Goal: Task Accomplishment & Management: Complete application form

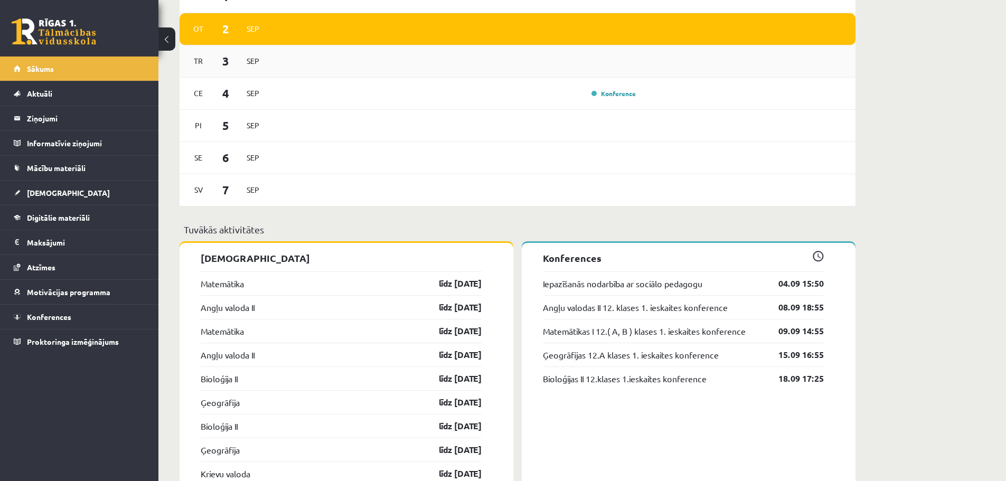
scroll to position [423, 0]
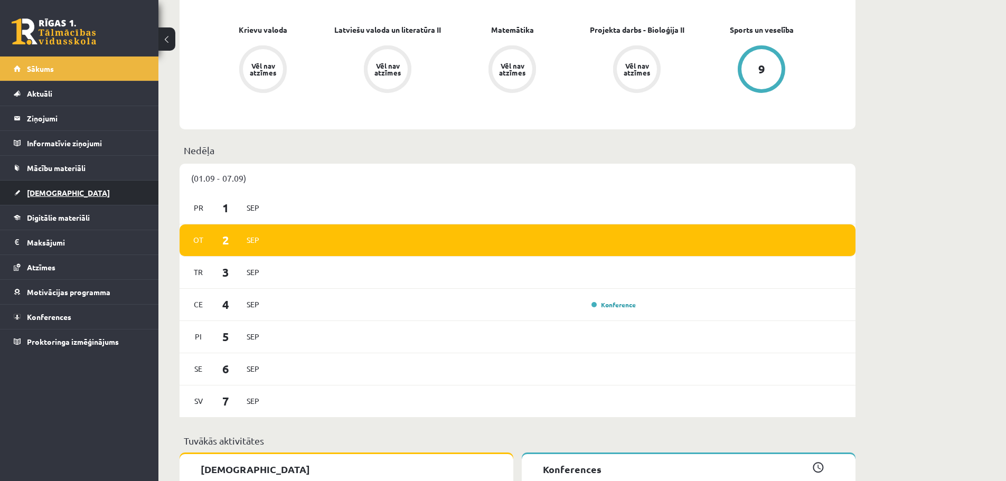
click at [66, 189] on link "[DEMOGRAPHIC_DATA]" at bounding box center [80, 193] width 132 height 24
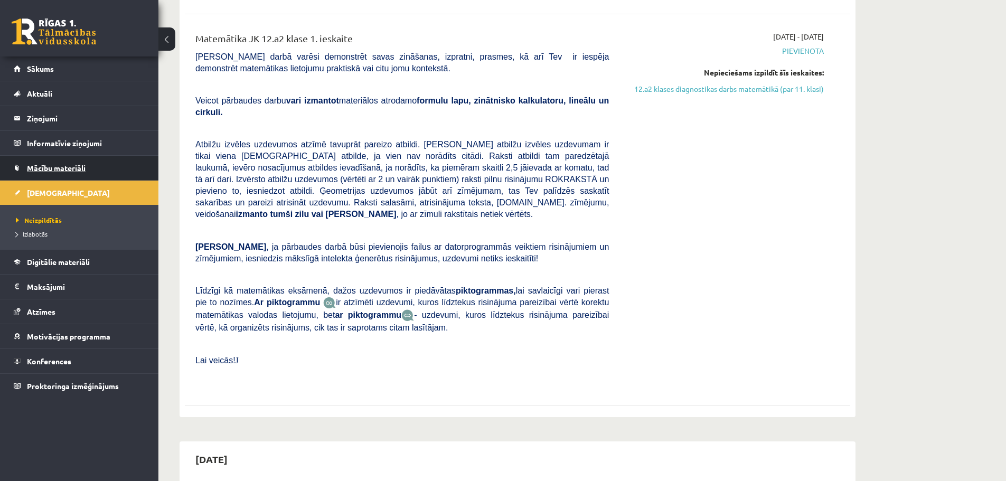
click at [55, 159] on link "Mācību materiāli" at bounding box center [80, 168] width 132 height 24
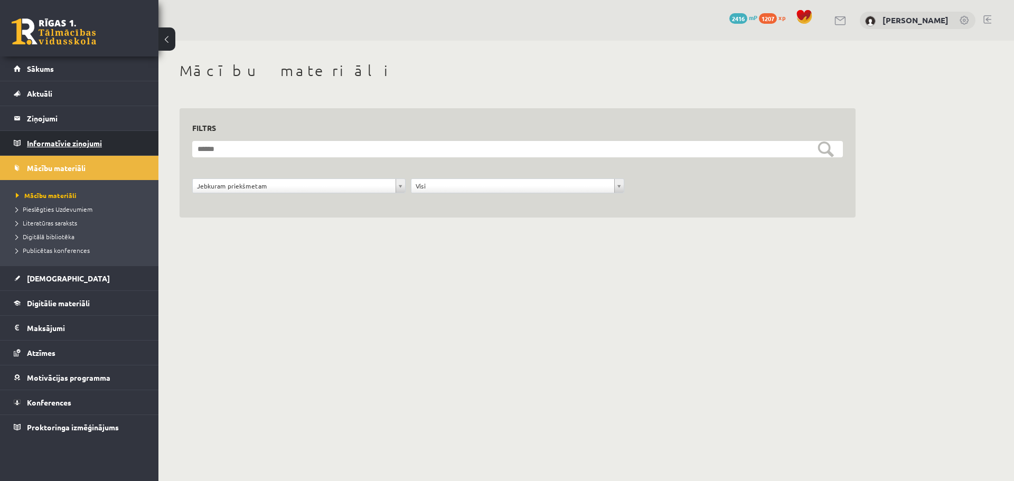
click at [53, 137] on legend "Informatīvie ziņojumi 0" at bounding box center [86, 143] width 118 height 24
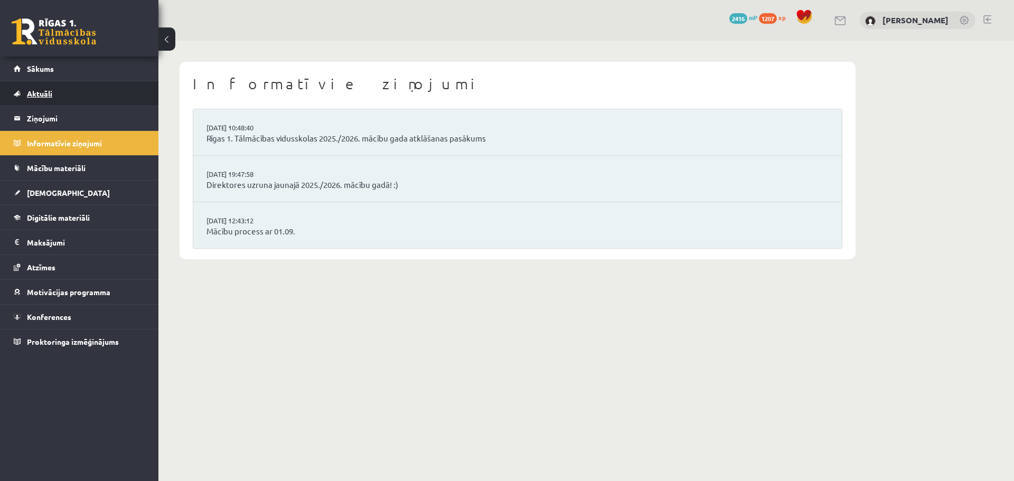
click at [50, 102] on link "Aktuāli" at bounding box center [80, 93] width 132 height 24
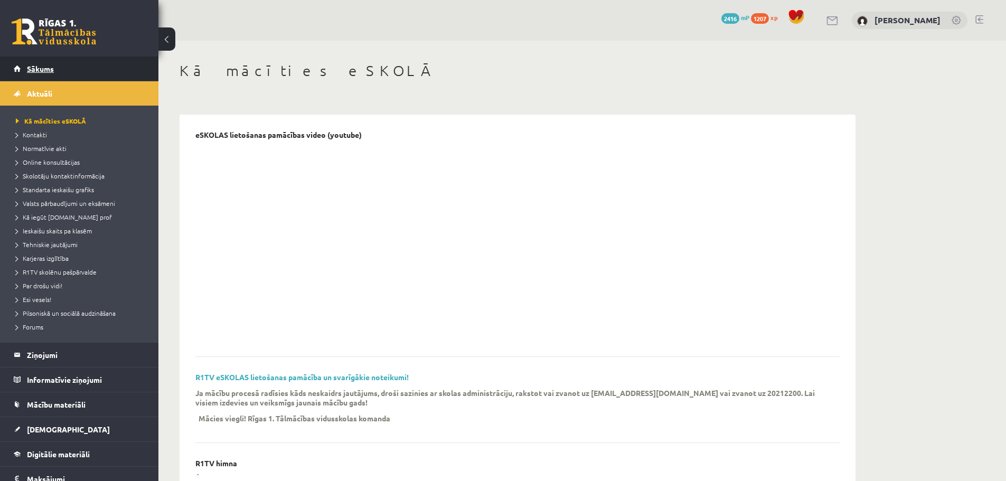
click at [49, 74] on link "Sākums" at bounding box center [80, 69] width 132 height 24
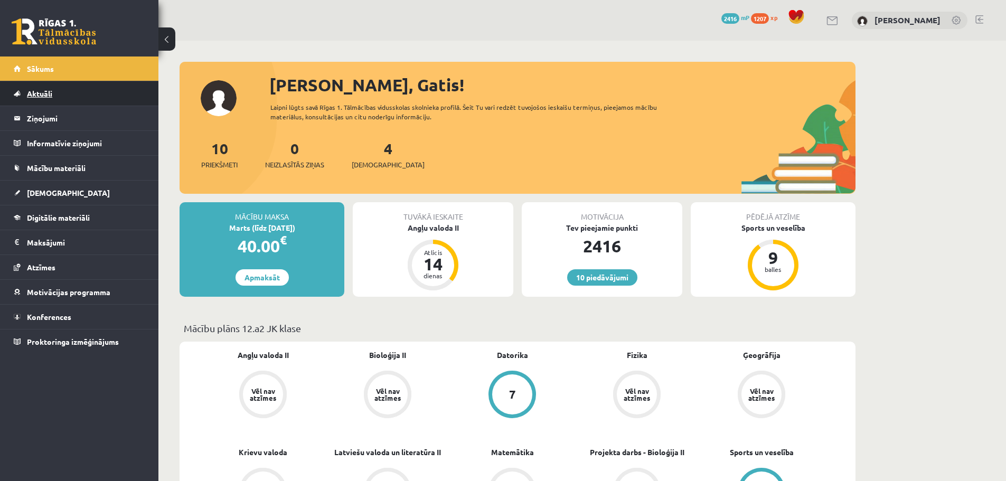
click at [63, 96] on link "Aktuāli" at bounding box center [80, 93] width 132 height 24
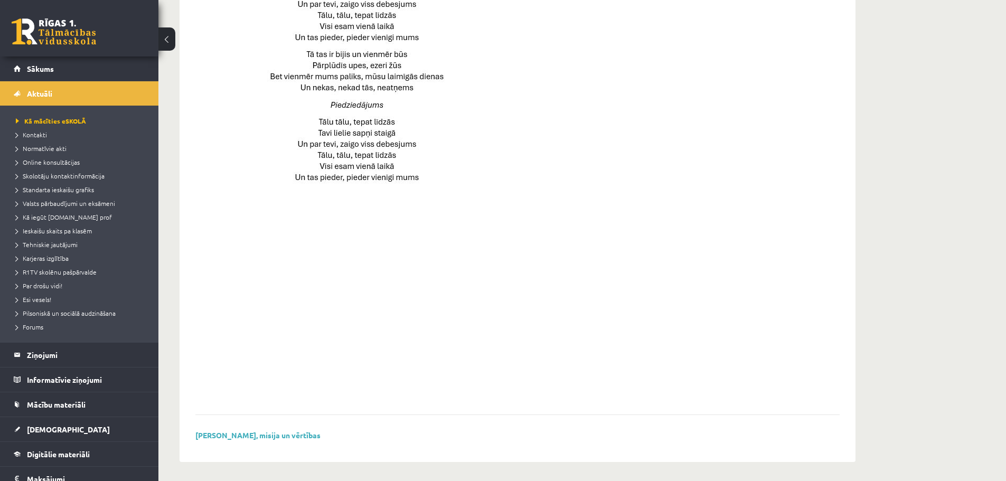
scroll to position [670, 0]
click at [37, 98] on link "Aktuāli" at bounding box center [80, 93] width 132 height 24
click at [37, 74] on link "Sākums" at bounding box center [80, 69] width 132 height 24
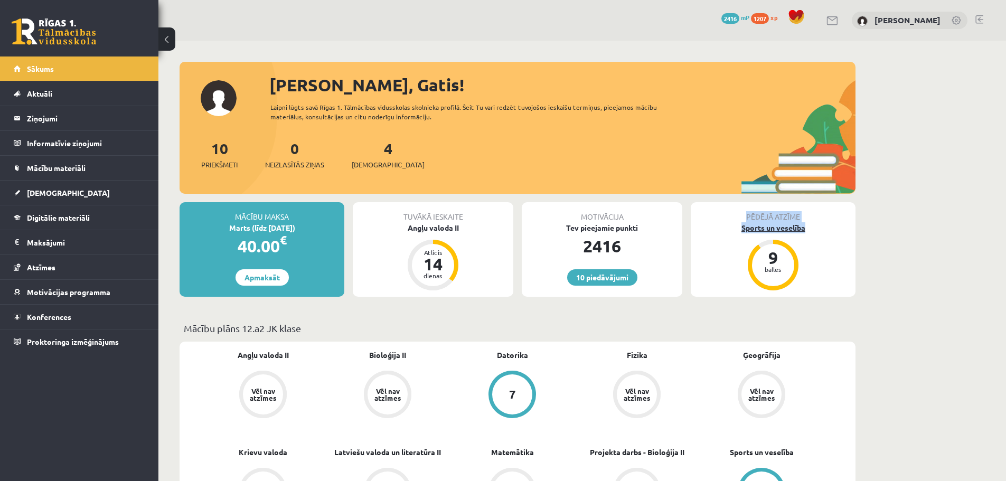
drag, startPoint x: 785, startPoint y: 213, endPoint x: 836, endPoint y: 230, distance: 53.5
click at [836, 230] on div "Pēdējā atzīme Sports un veselība 9 balles" at bounding box center [773, 249] width 165 height 95
click at [835, 235] on div "Pēdējā atzīme Sports un veselība 9 balles" at bounding box center [773, 249] width 165 height 95
drag, startPoint x: 387, startPoint y: 110, endPoint x: 512, endPoint y: 136, distance: 127.8
click at [512, 136] on div "Sveiks, Gatis! Laipni lūgts savā Rīgas 1. Tālmācības vidusskolas skolnieka prof…" at bounding box center [518, 132] width 676 height 121
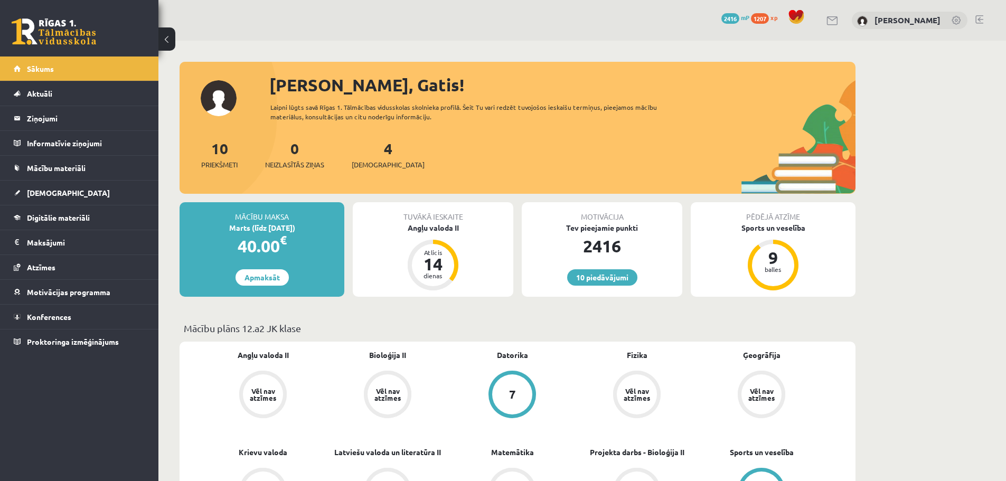
click at [507, 144] on div "10 Priekšmeti 0 Neizlasītās ziņas 4 Ieskaites" at bounding box center [518, 165] width 676 height 57
click at [65, 188] on link "[DEMOGRAPHIC_DATA]" at bounding box center [80, 193] width 132 height 24
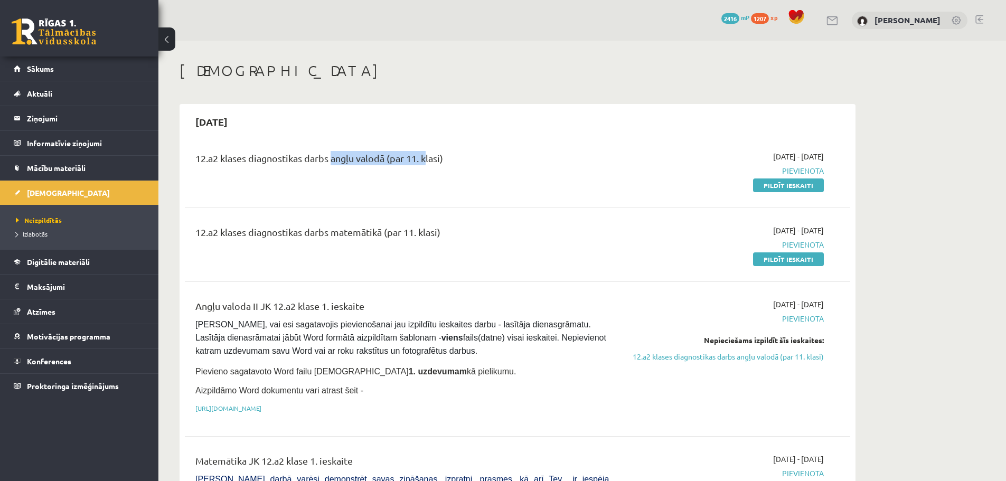
drag, startPoint x: 332, startPoint y: 157, endPoint x: 432, endPoint y: 169, distance: 100.5
click at [432, 169] on div "12.a2 klases diagnostikas darbs angļu valodā (par 11. klasi)" at bounding box center [402, 161] width 414 height 20
drag, startPoint x: 396, startPoint y: 227, endPoint x: 480, endPoint y: 229, distance: 84.0
click at [479, 229] on div "12.a2 klases diagnostikas darbs matemātikā (par 11. klasi)" at bounding box center [402, 235] width 414 height 20
click at [623, 120] on div "2025-09-15" at bounding box center [518, 121] width 666 height 25
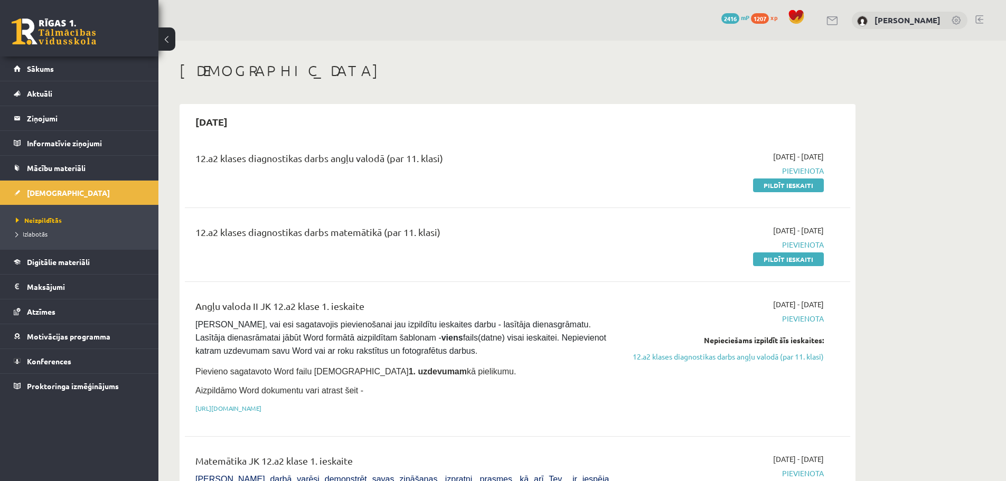
click at [956, 22] on link at bounding box center [957, 21] width 11 height 11
click at [809, 185] on link "Pildīt ieskaiti" at bounding box center [788, 186] width 71 height 14
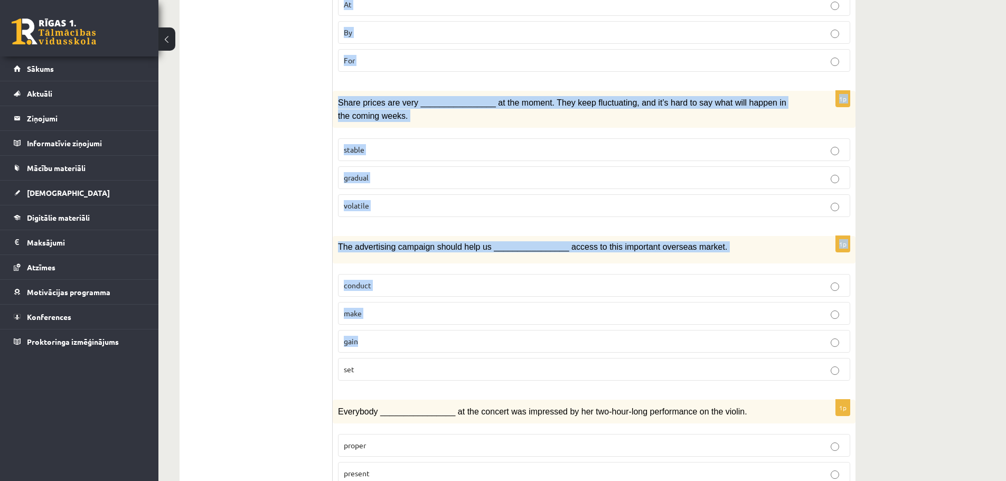
scroll to position [1449, 0]
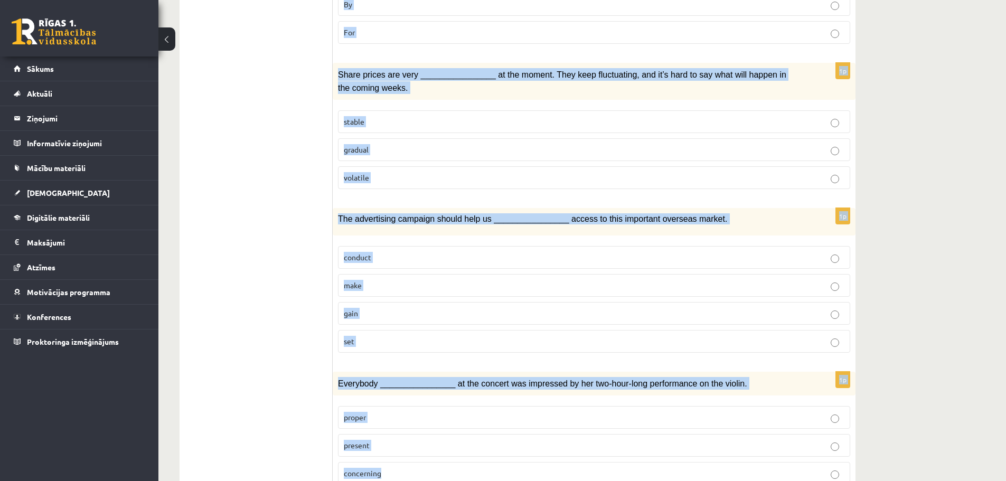
drag, startPoint x: 337, startPoint y: 199, endPoint x: 603, endPoint y: 416, distance: 343.1
copy form "Choose the correct answers. 1p I found myself whistling the melody from the adv…"
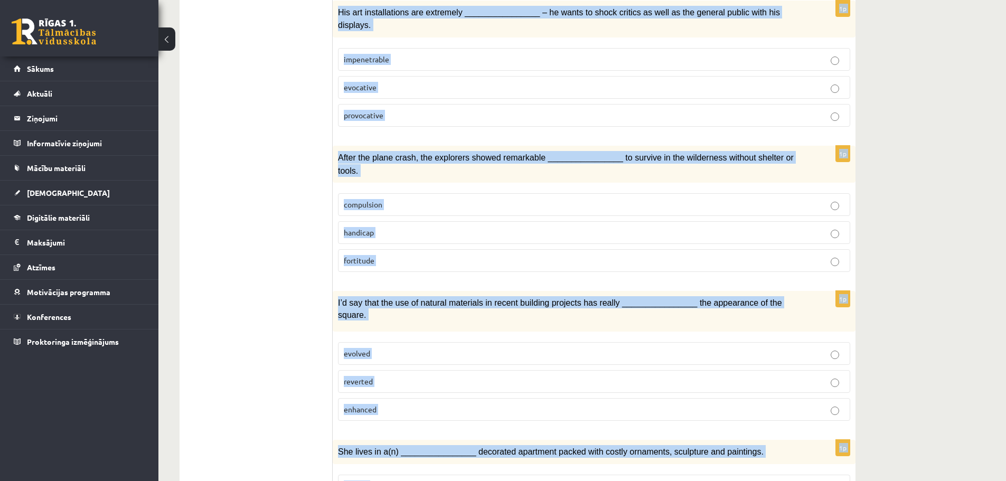
scroll to position [0, 0]
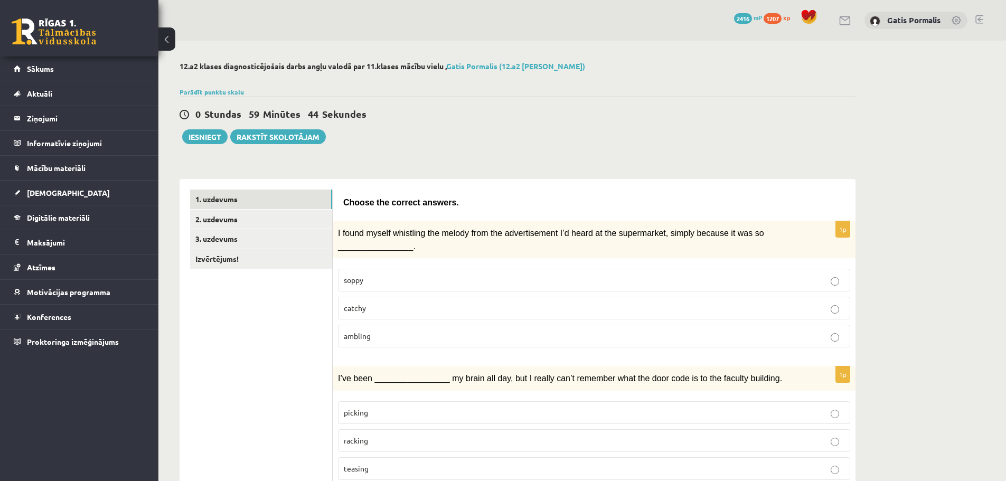
click at [429, 303] on p "catchy" at bounding box center [594, 308] width 501 height 11
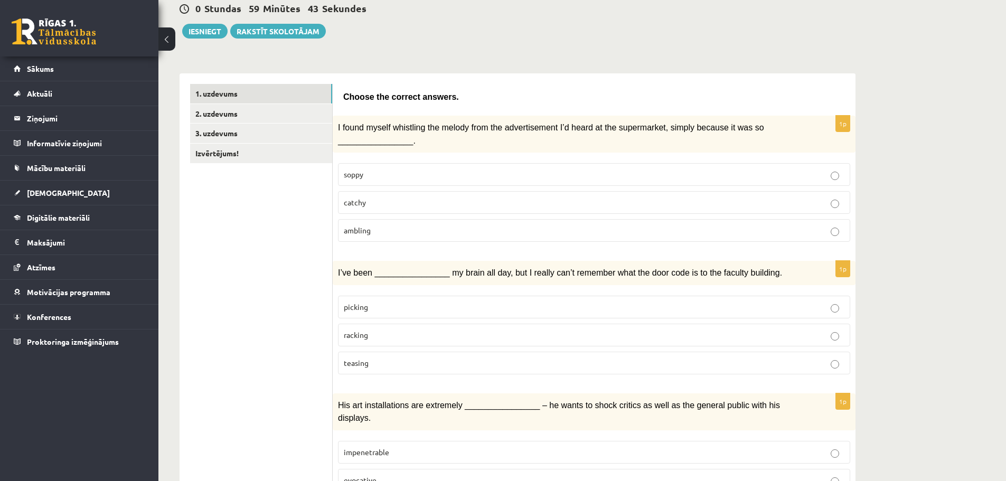
click at [414, 332] on p "racking" at bounding box center [594, 335] width 501 height 11
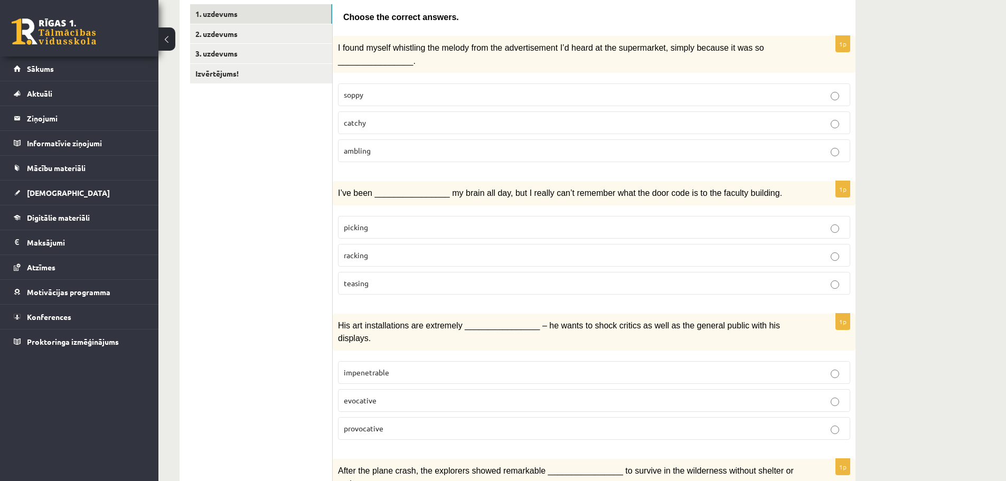
scroll to position [211, 0]
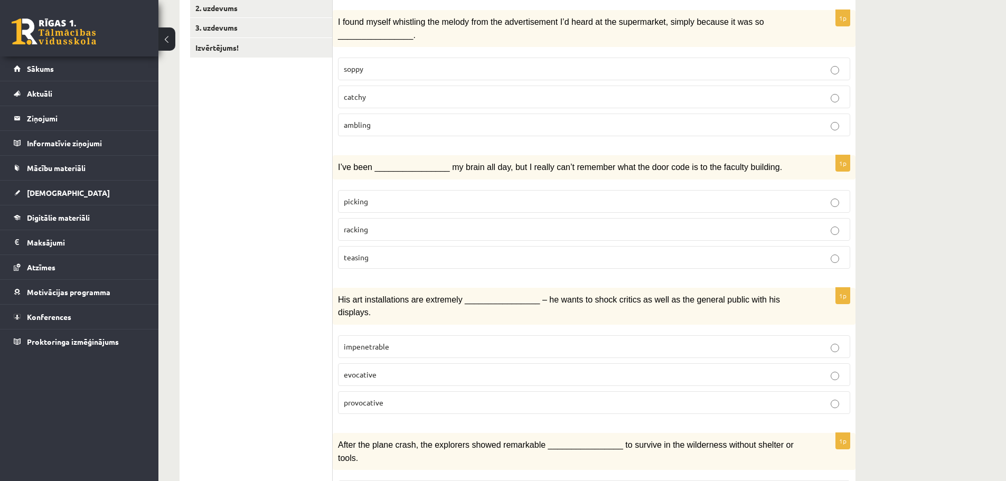
click at [414, 397] on p "provocative" at bounding box center [594, 402] width 501 height 11
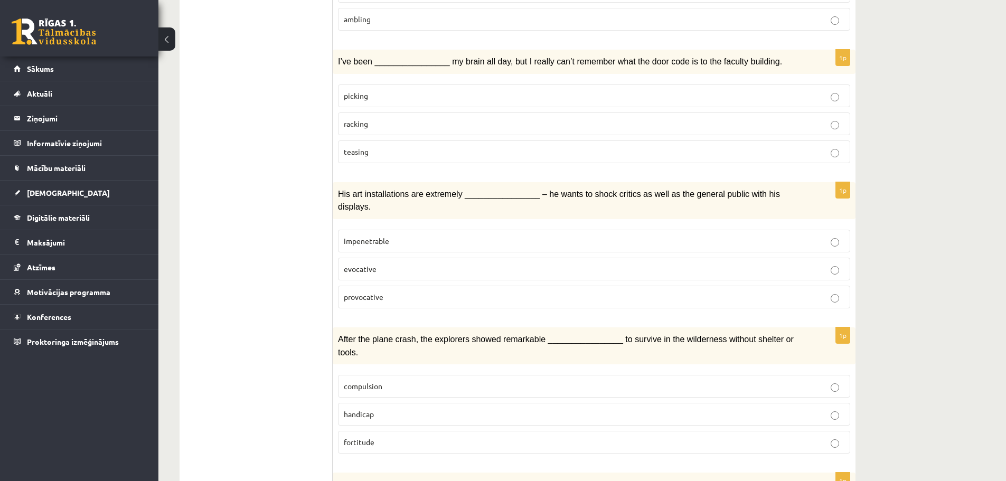
click at [396, 437] on p "fortitude" at bounding box center [594, 442] width 501 height 11
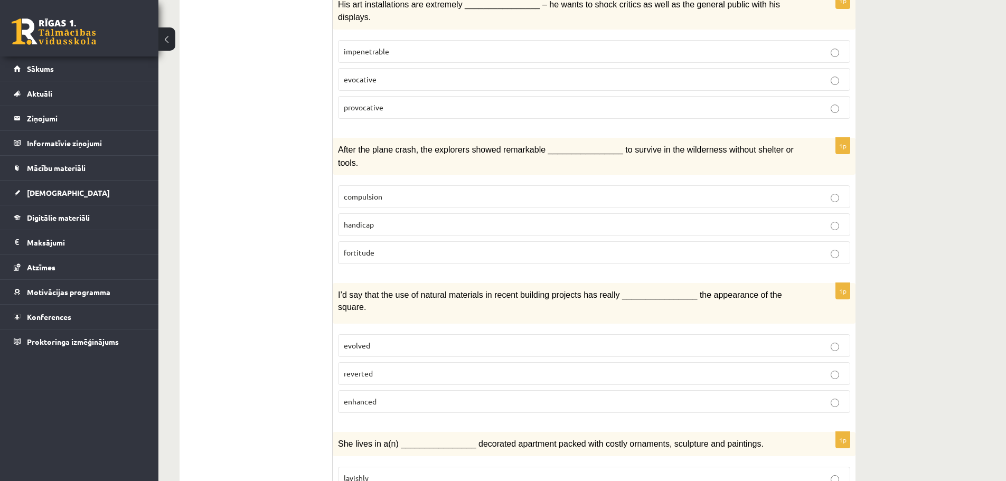
scroll to position [528, 0]
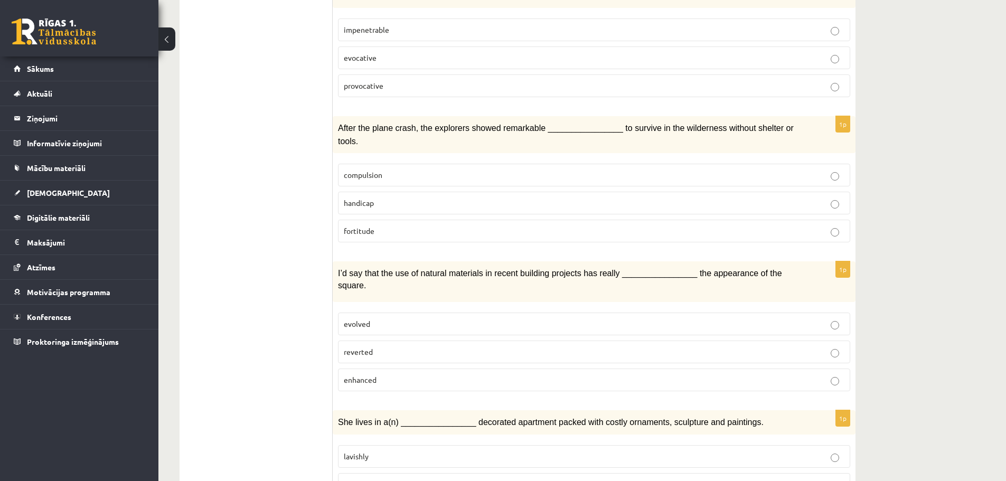
click at [382, 375] on p "enhanced" at bounding box center [594, 380] width 501 height 11
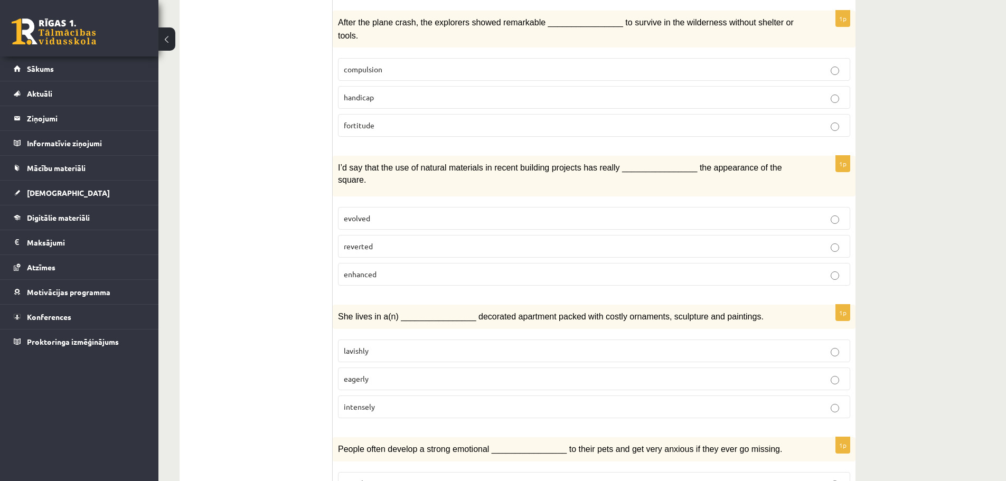
scroll to position [740, 0]
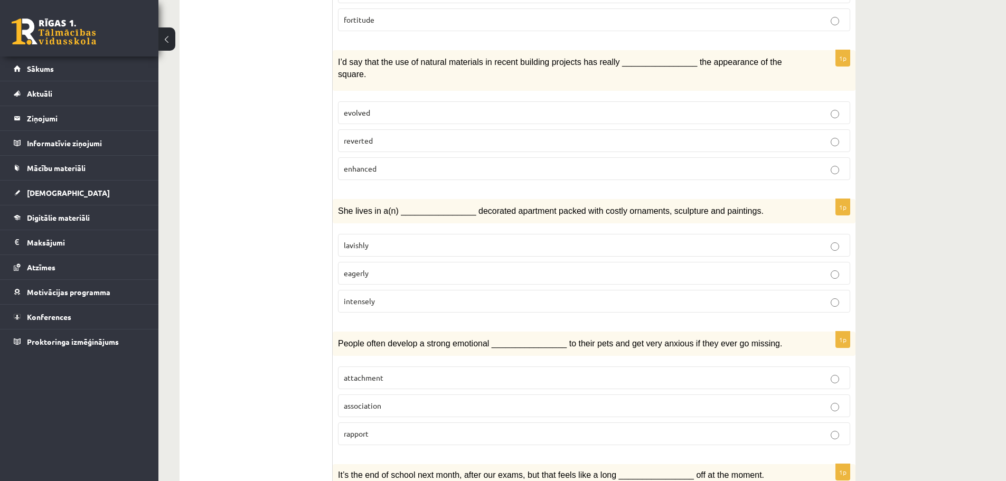
click at [392, 240] on p "lavishly" at bounding box center [594, 245] width 501 height 11
click at [373, 367] on label "attachment" at bounding box center [594, 378] width 512 height 23
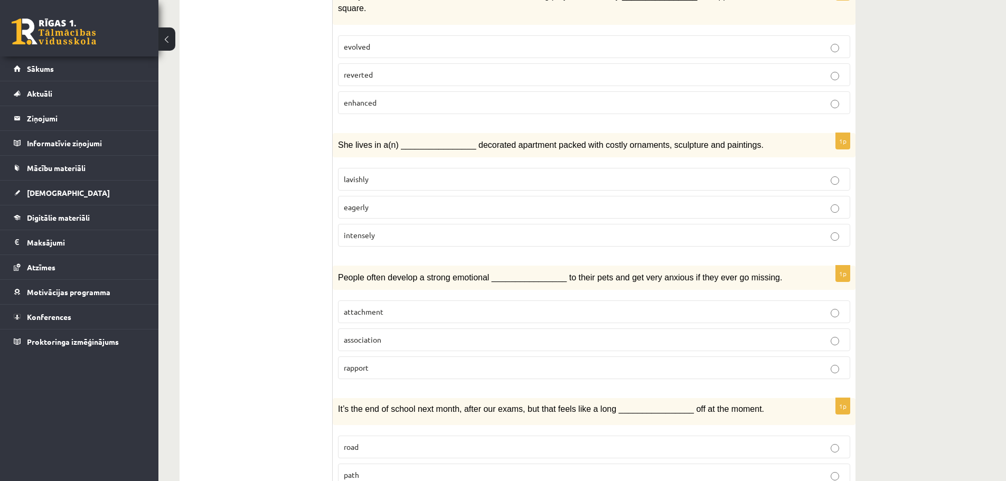
scroll to position [845, 0]
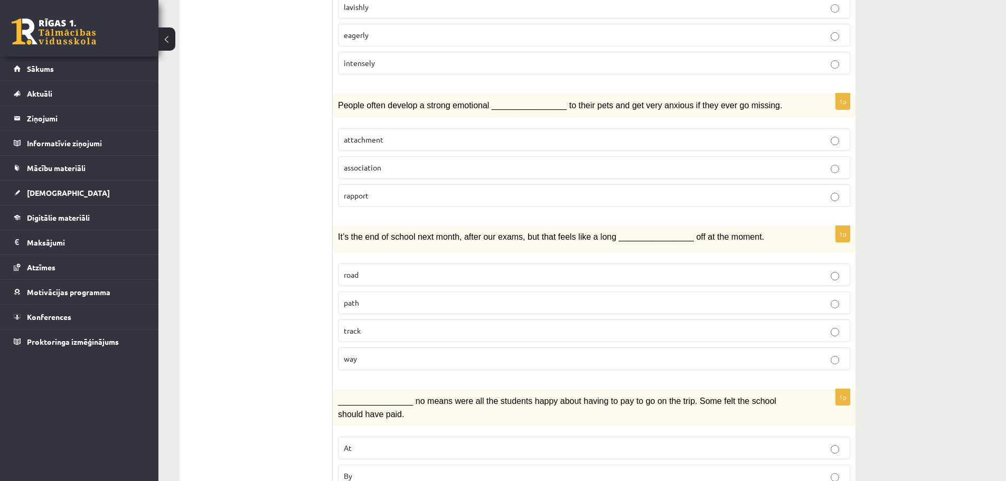
scroll to position [1056, 0]
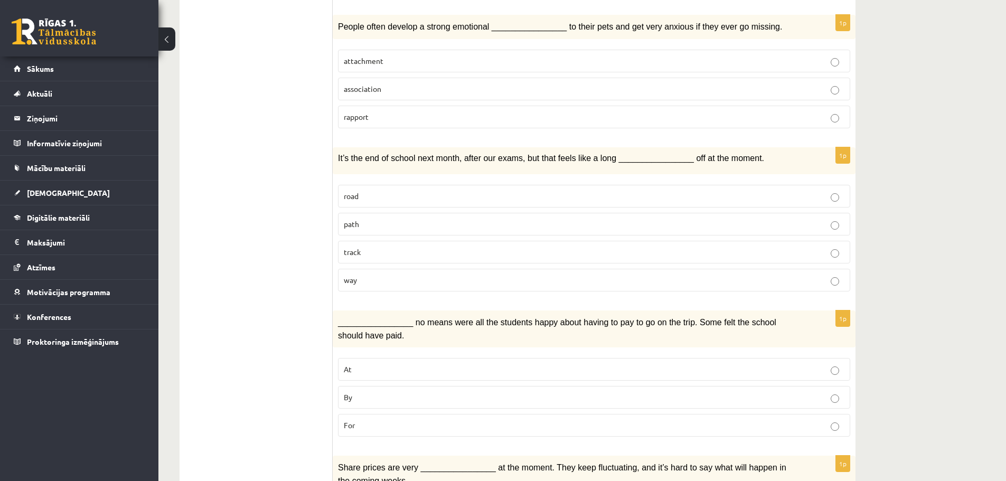
click at [374, 392] on p "By" at bounding box center [594, 397] width 501 height 11
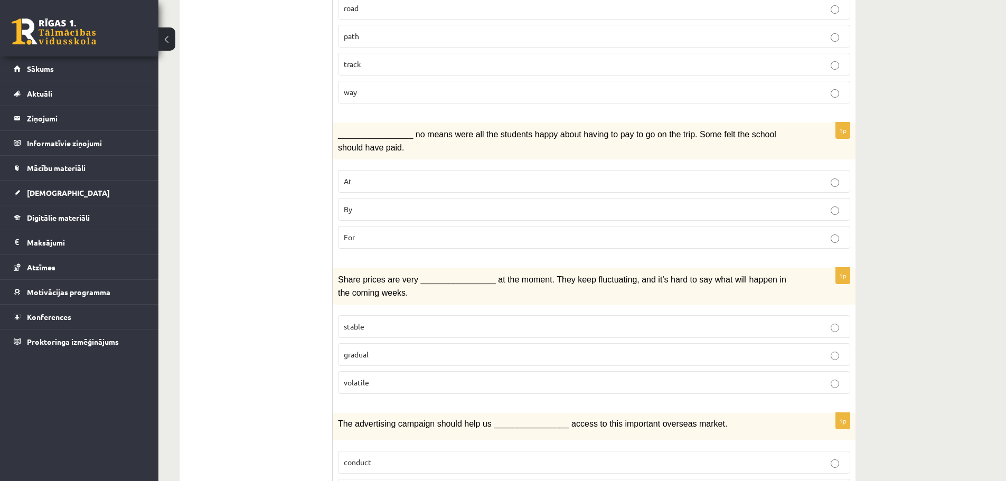
scroll to position [1268, 0]
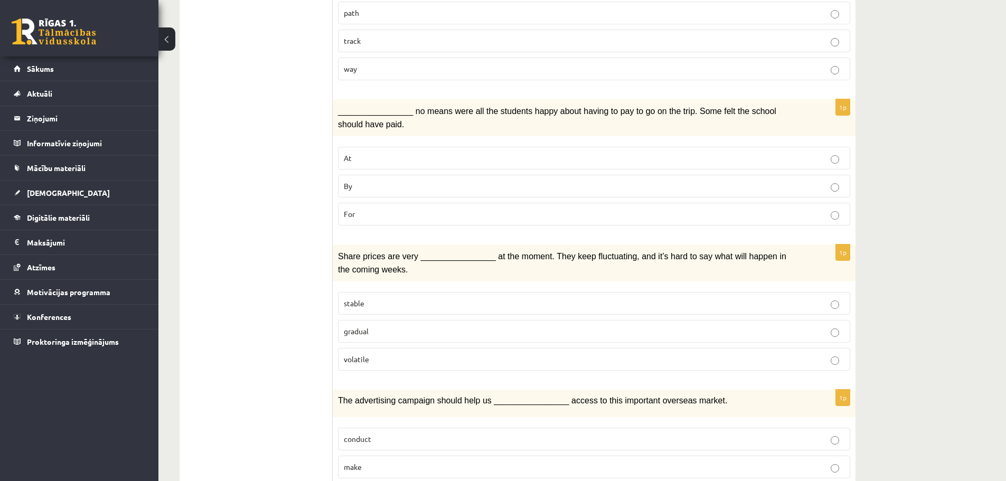
click at [372, 354] on p "volatile" at bounding box center [594, 359] width 501 height 11
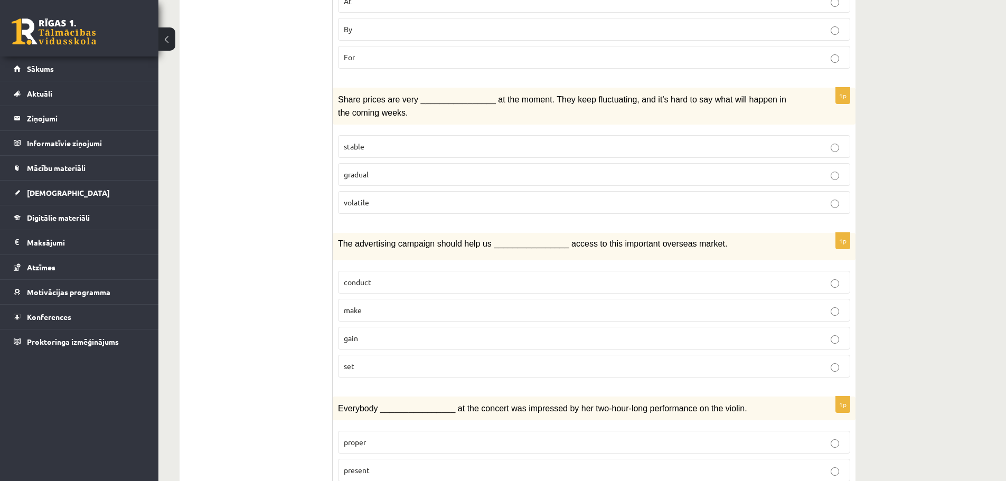
scroll to position [1449, 0]
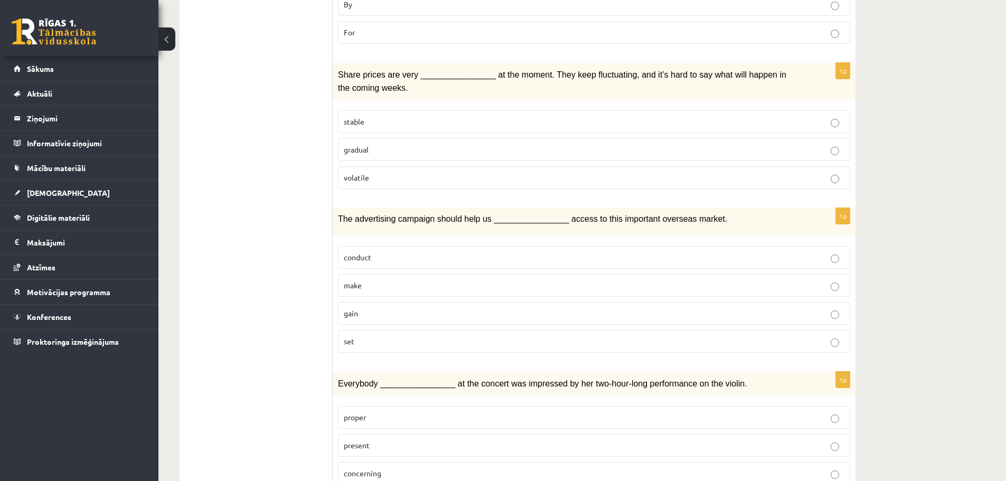
click at [366, 308] on p "gain" at bounding box center [594, 313] width 501 height 11
click at [395, 440] on p "present" at bounding box center [594, 445] width 501 height 11
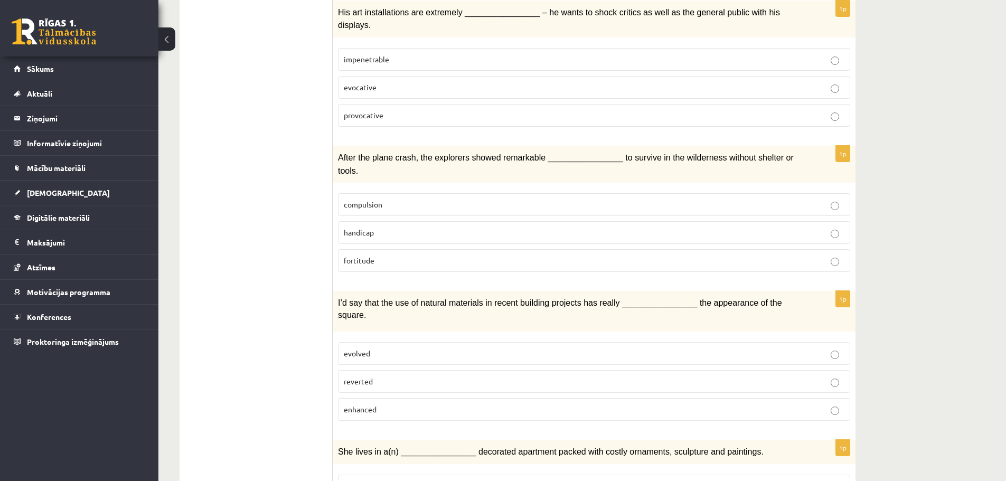
scroll to position [0, 0]
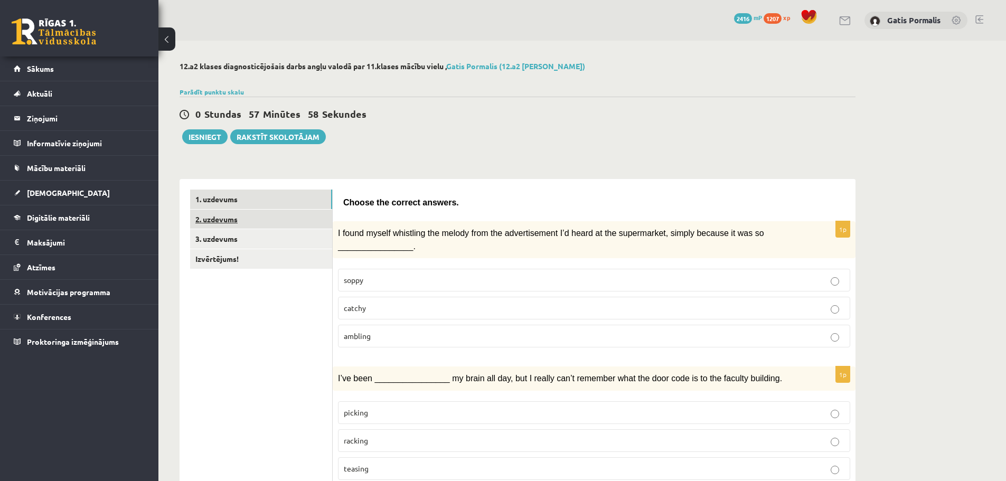
click at [247, 212] on link "2. uzdevums" at bounding box center [261, 220] width 142 height 20
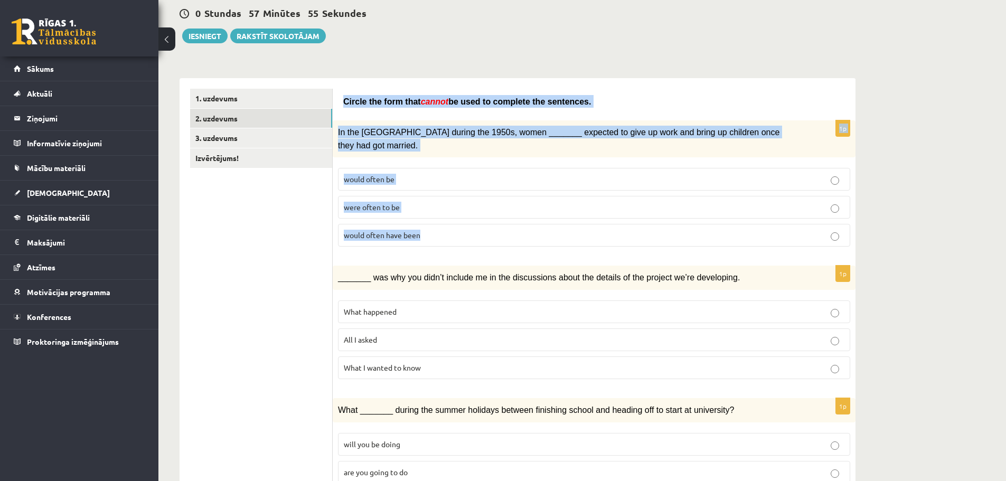
scroll to position [106, 0]
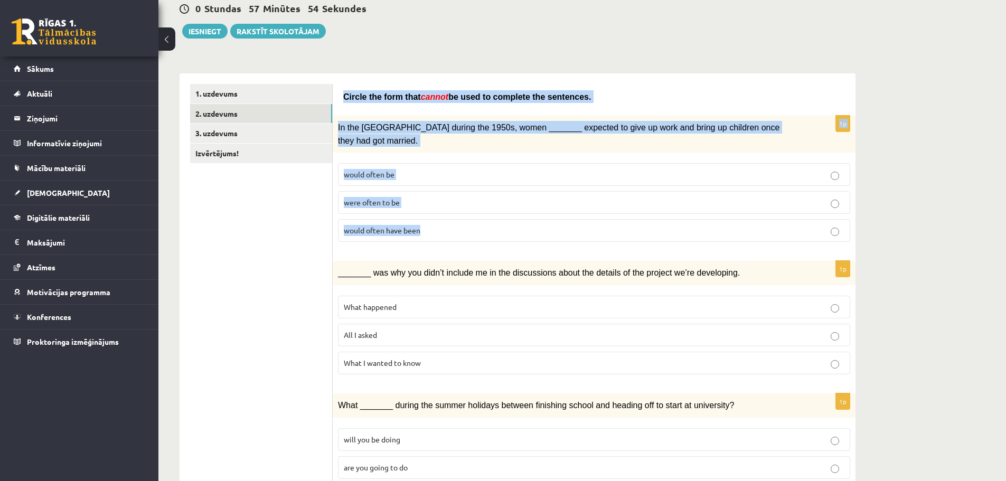
drag, startPoint x: 340, startPoint y: 200, endPoint x: 486, endPoint y: 211, distance: 146.7
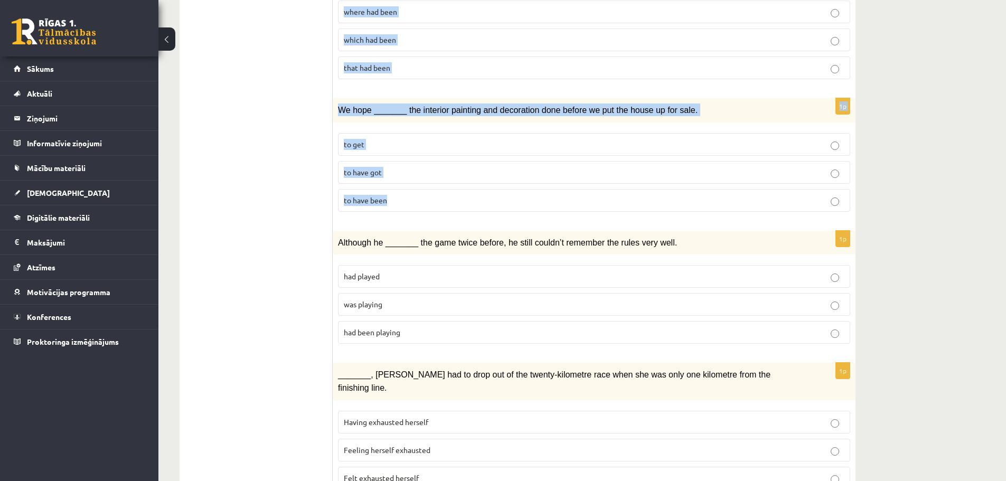
scroll to position [1080, 0]
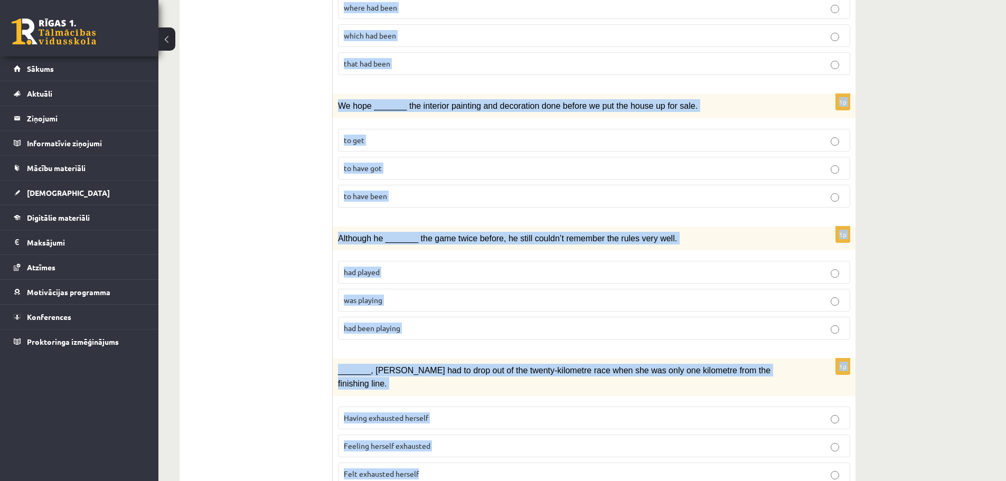
drag, startPoint x: 339, startPoint y: 94, endPoint x: 465, endPoint y: 427, distance: 356.4
copy form "Circle the form that cannot be used to complete the sentences. 1p In the USA du…"
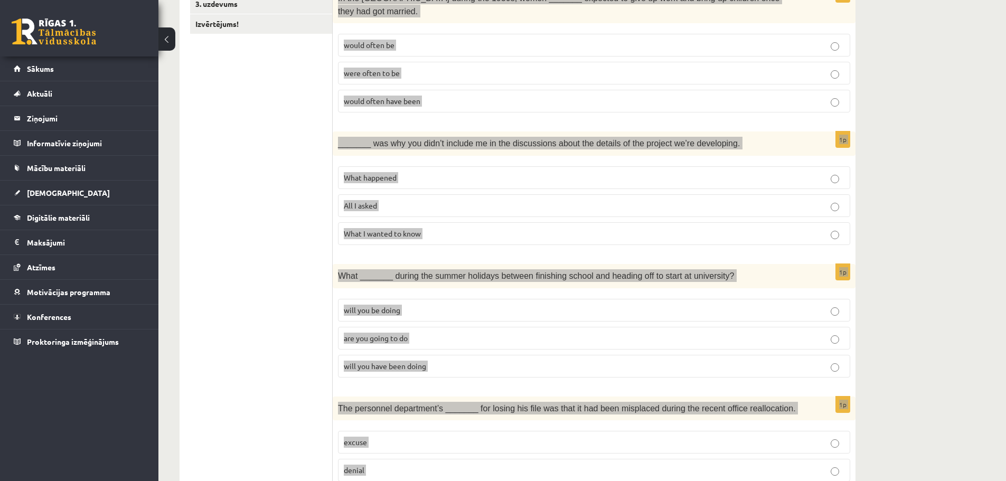
scroll to position [0, 0]
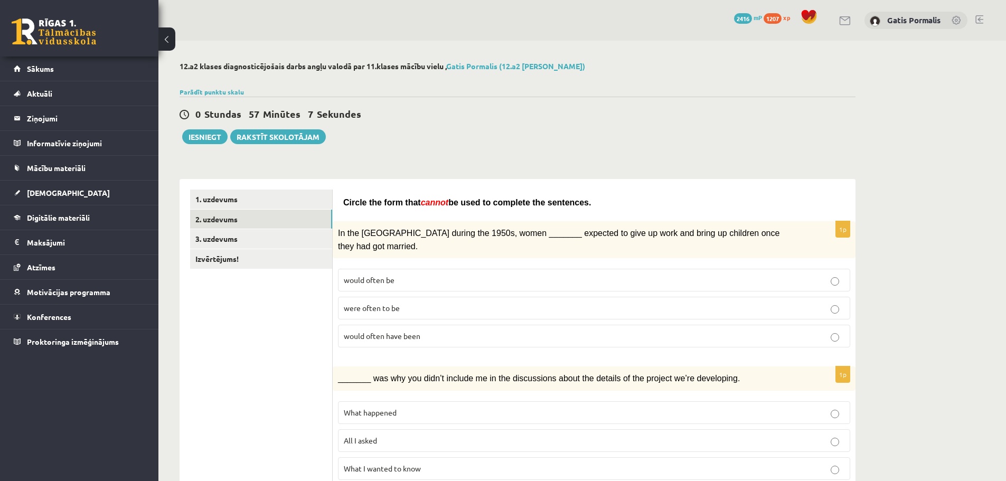
click at [442, 331] on p "would often have been" at bounding box center [594, 336] width 501 height 11
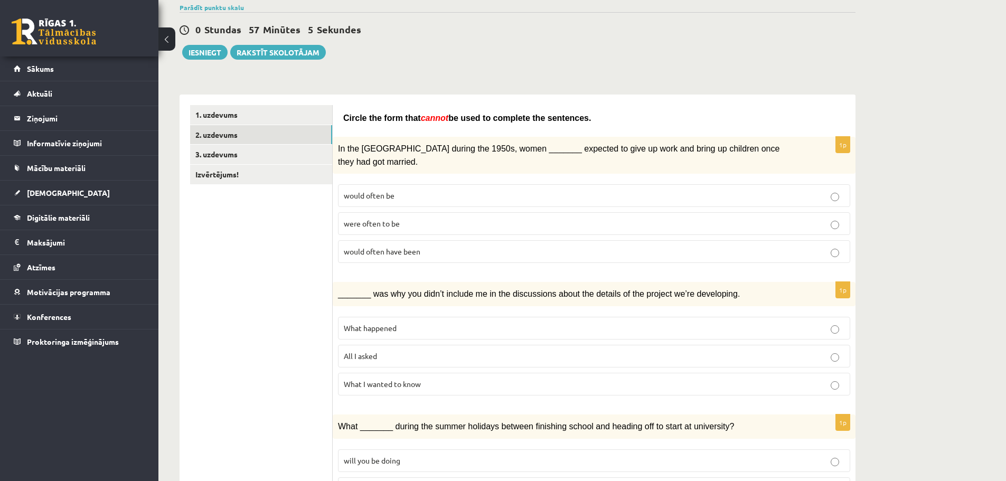
scroll to position [106, 0]
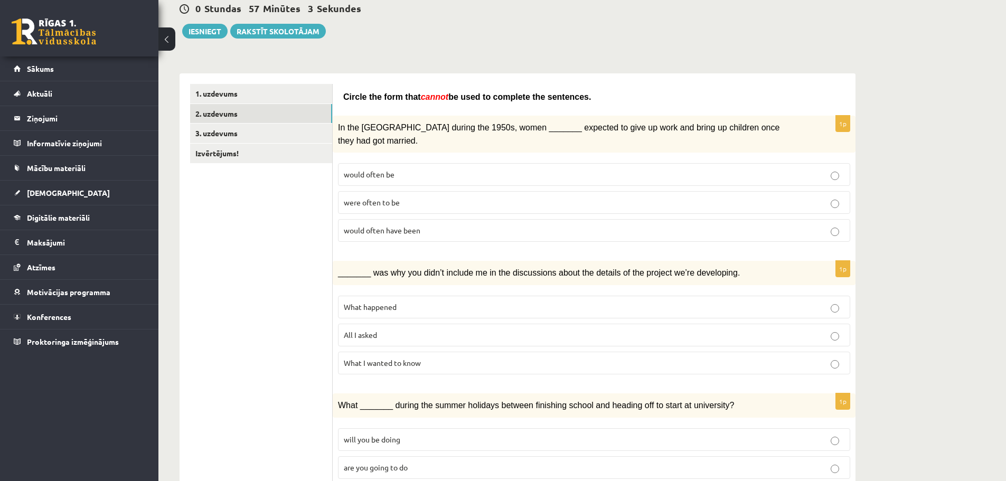
click at [437, 330] on p "All I asked" at bounding box center [594, 335] width 501 height 11
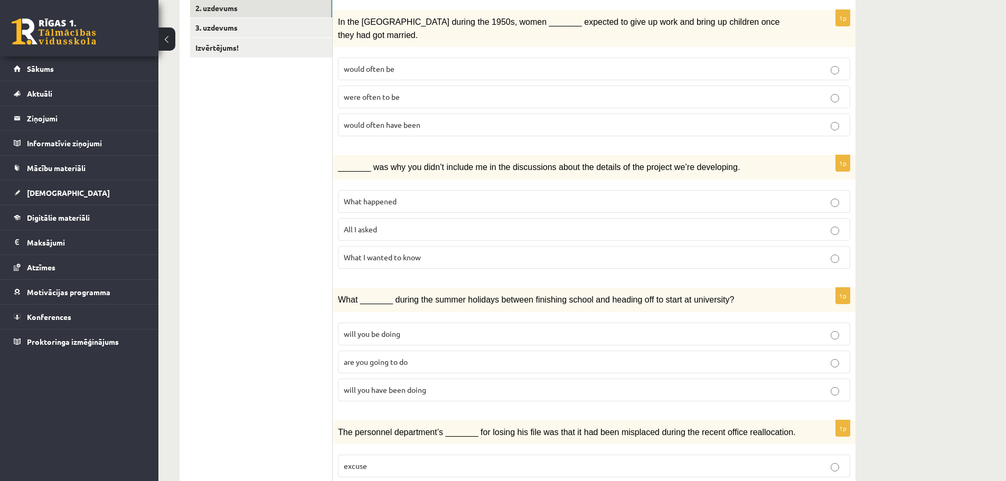
click at [433, 385] on p "will you have been doing" at bounding box center [594, 390] width 501 height 11
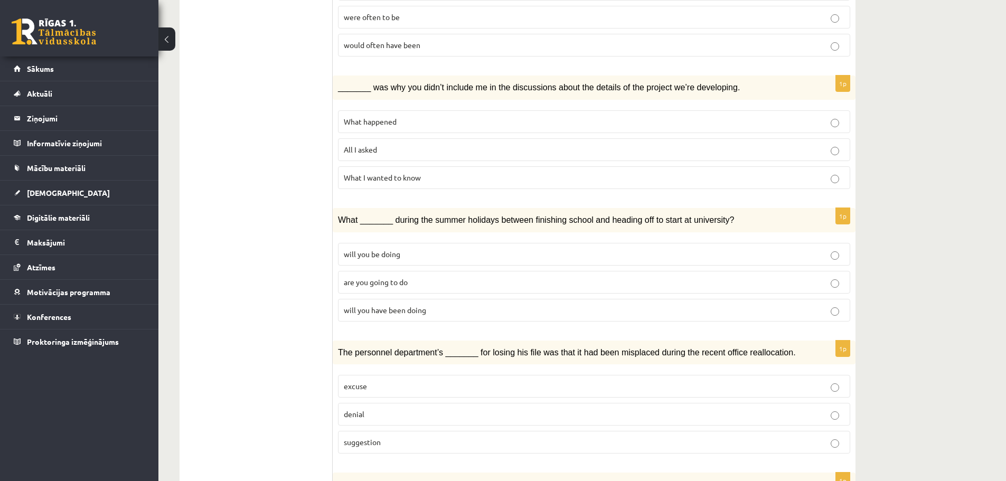
scroll to position [317, 0]
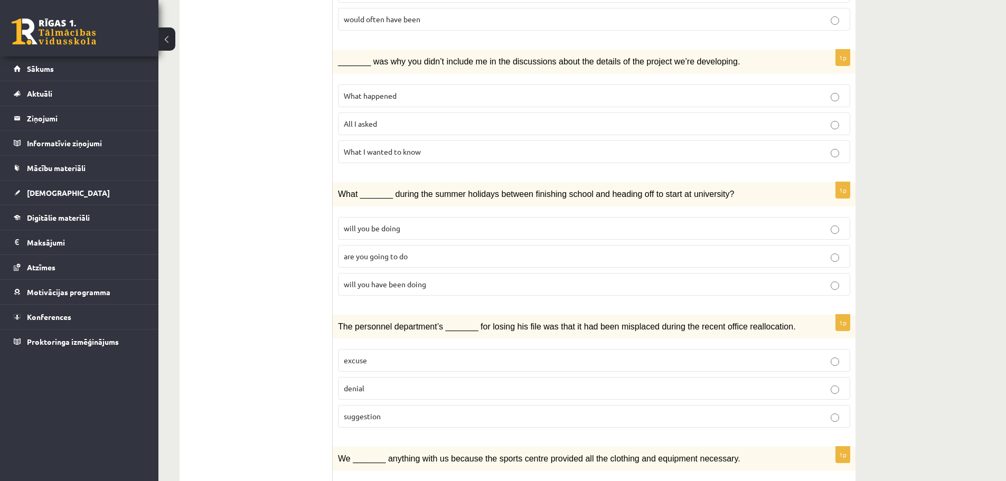
click at [424, 383] on p "denial" at bounding box center [594, 388] width 501 height 11
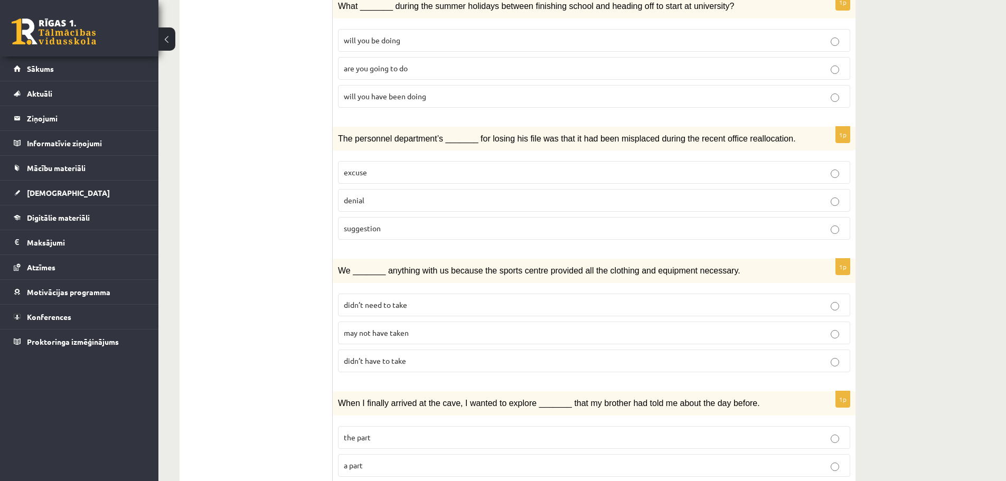
scroll to position [528, 0]
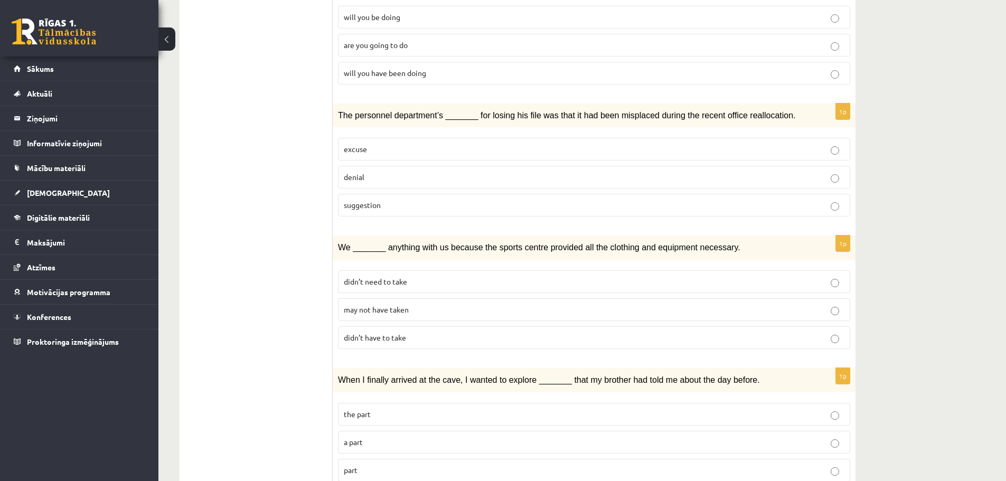
click at [404, 305] on span "may not have taken" at bounding box center [376, 310] width 65 height 10
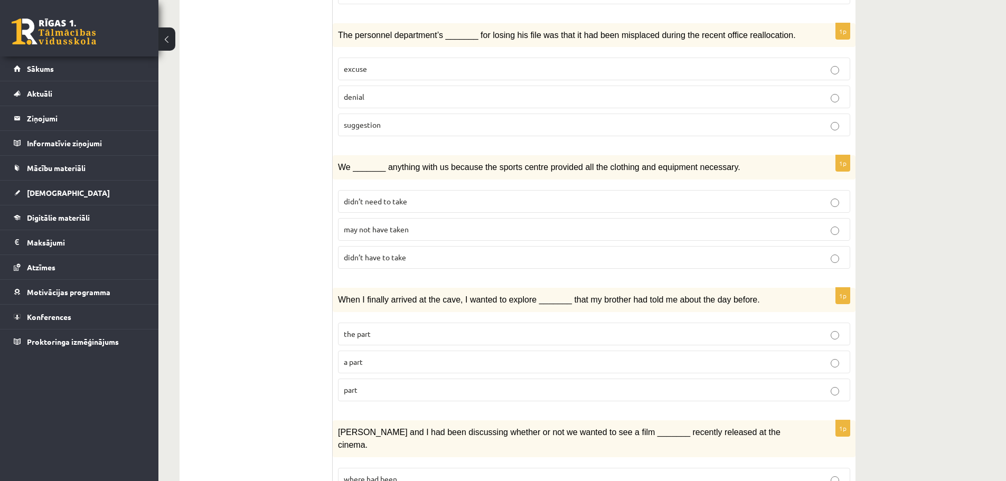
scroll to position [634, 0]
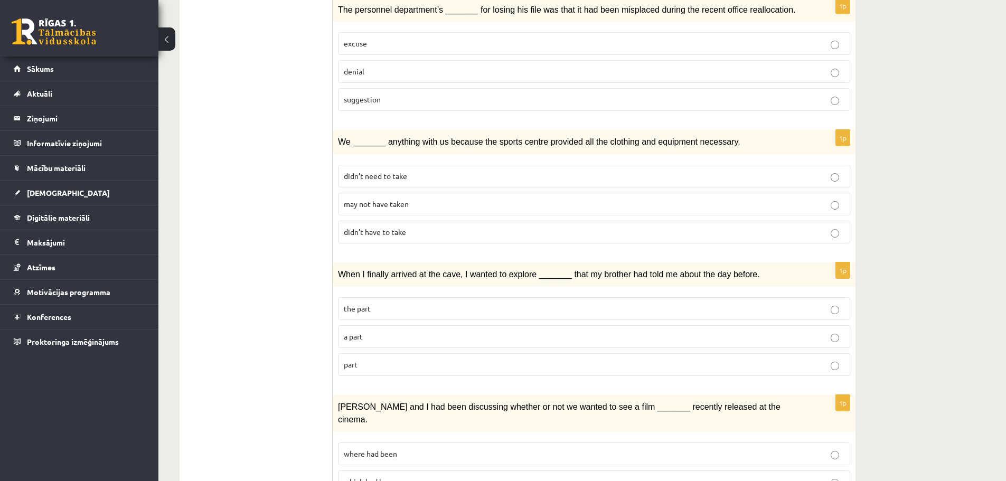
click at [384, 353] on label "part" at bounding box center [594, 364] width 512 height 23
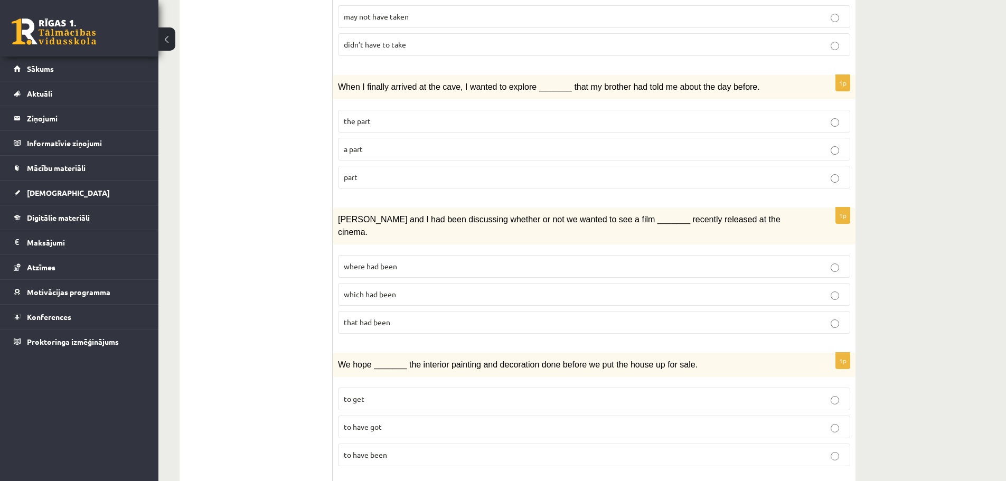
scroll to position [845, 0]
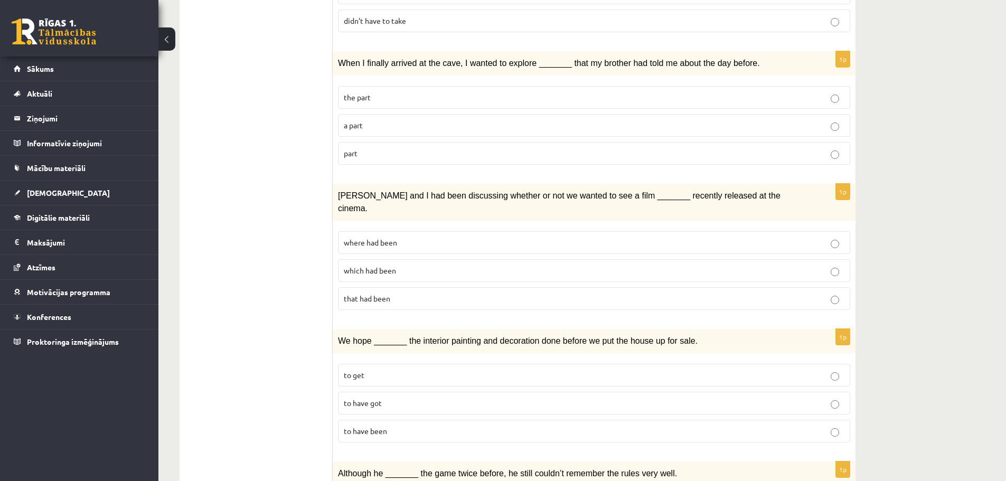
click at [366, 238] on span "where had been" at bounding box center [370, 243] width 53 height 10
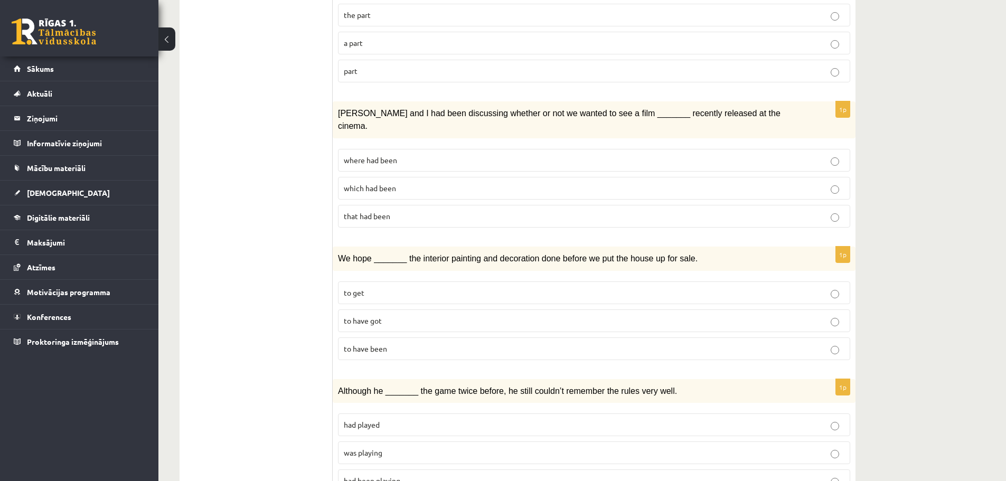
scroll to position [951, 0]
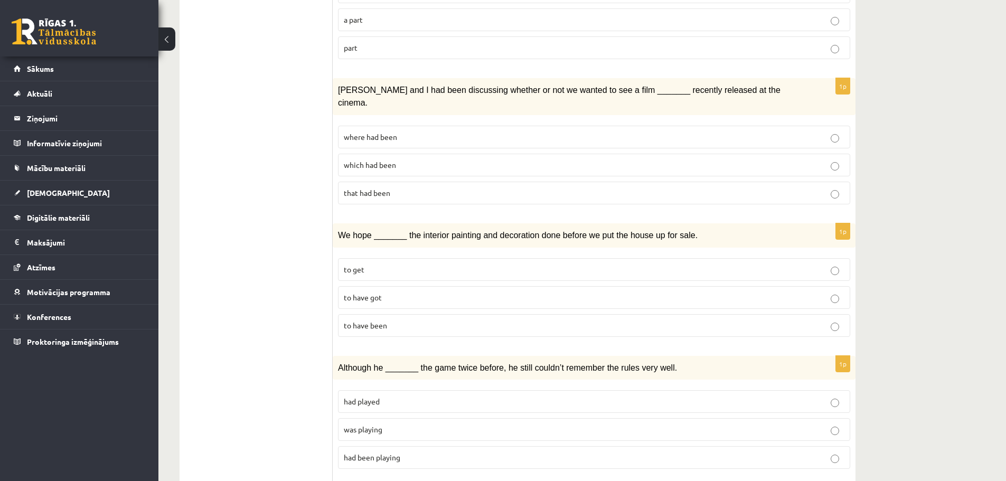
click at [384, 321] on span "to have been" at bounding box center [365, 326] width 43 height 10
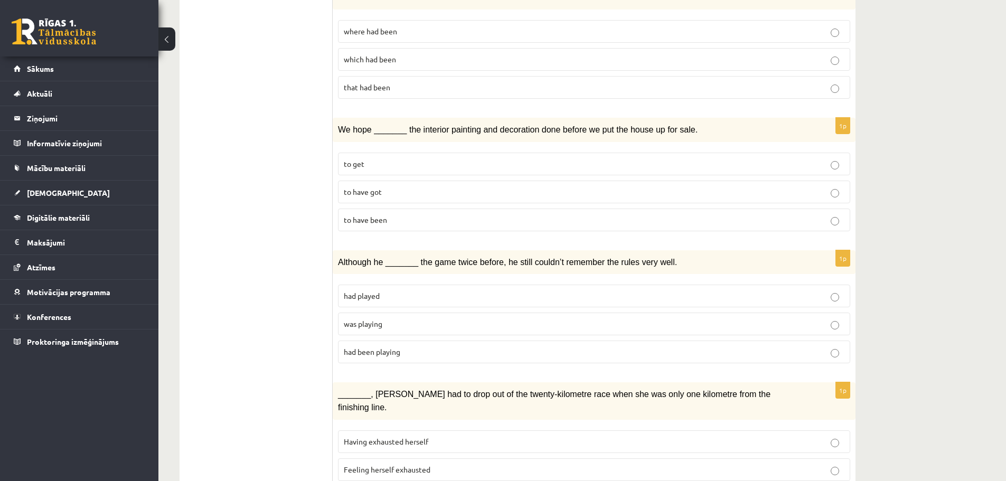
click at [400, 319] on p "was playing" at bounding box center [594, 324] width 501 height 11
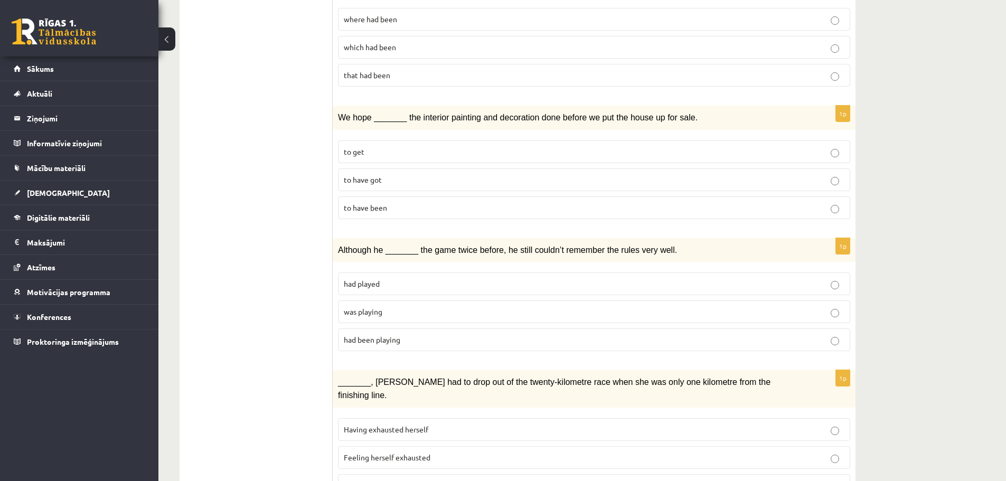
scroll to position [1080, 0]
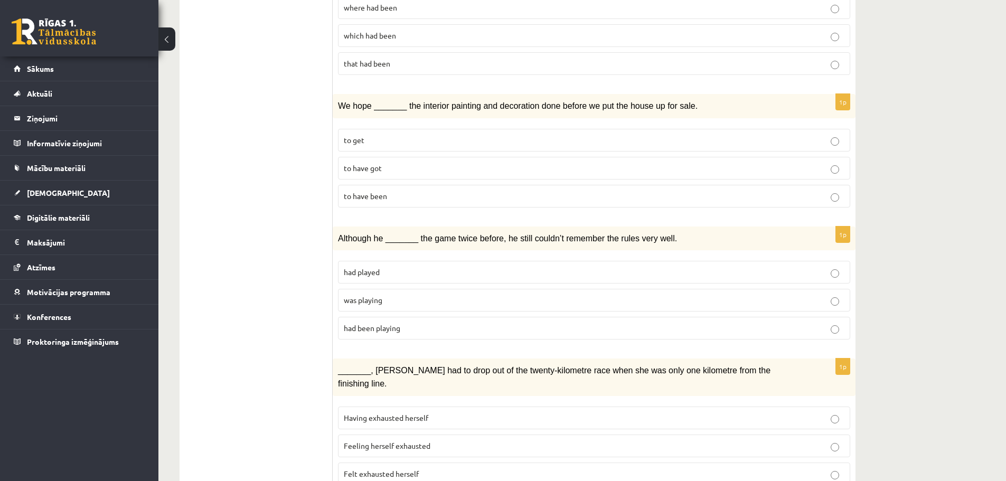
click at [401, 469] on span "Felt exhausted herself" at bounding box center [381, 474] width 75 height 10
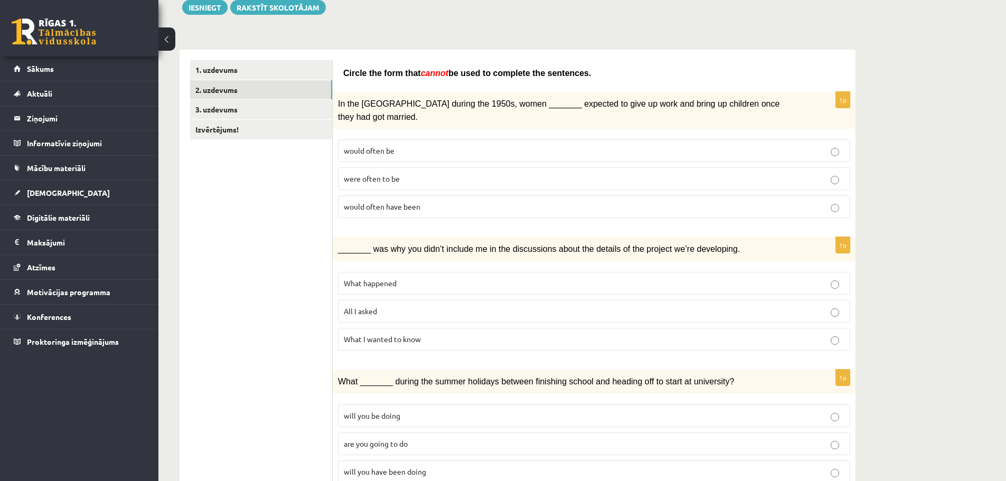
scroll to position [0, 0]
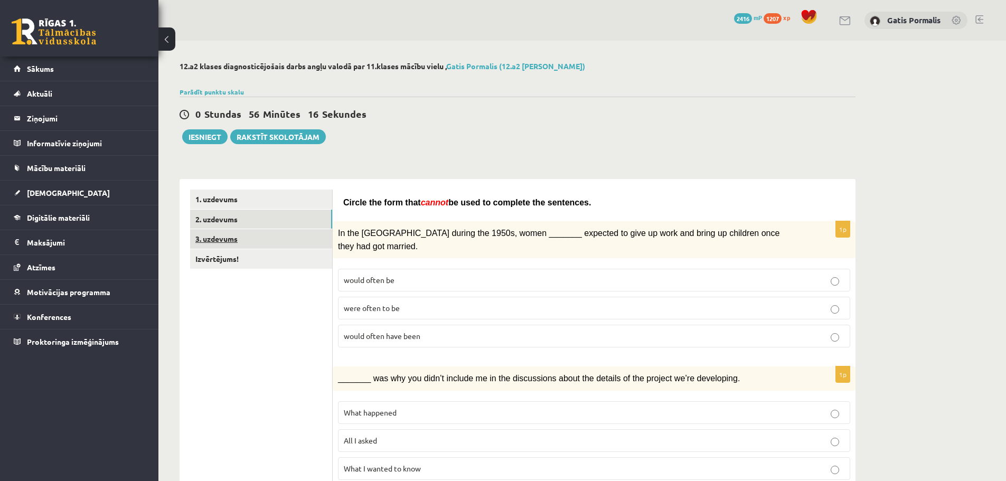
click at [267, 240] on link "3. uzdevums" at bounding box center [261, 239] width 142 height 20
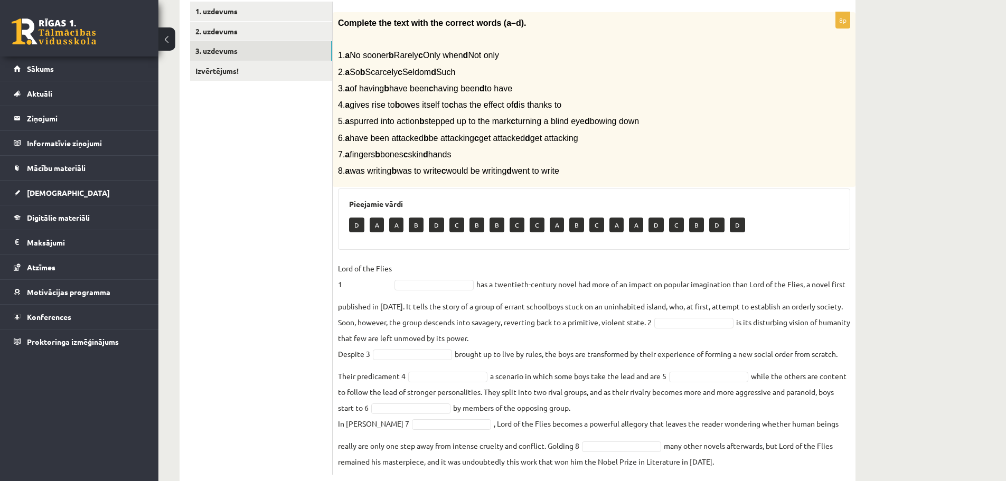
scroll to position [214, 0]
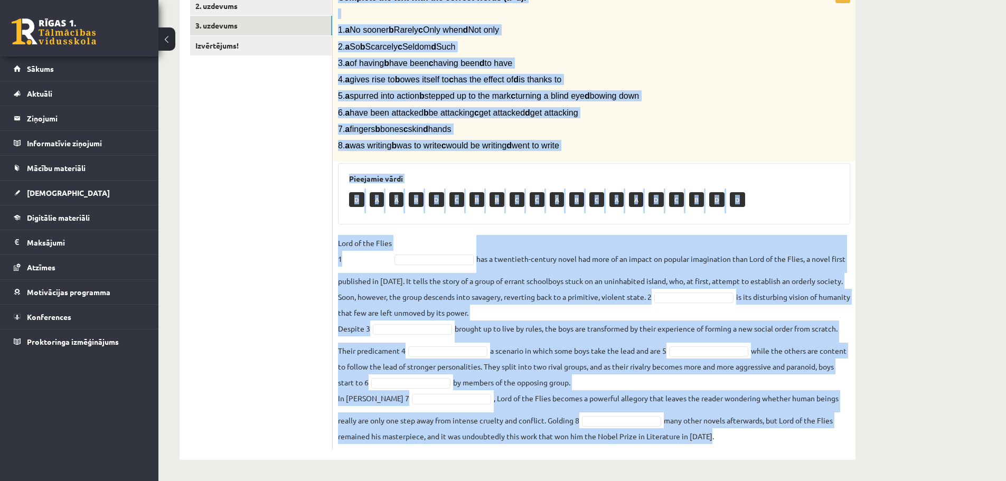
drag, startPoint x: 336, startPoint y: 100, endPoint x: 758, endPoint y: 432, distance: 536.7
click at [758, 432] on div "8p Complete the text with the correct words (a–d). 1. a No sooner b Rarely c On…" at bounding box center [594, 218] width 523 height 463
copy div "Complete the text with the correct words (a–d). 1. a No sooner b Rarely c Only …"
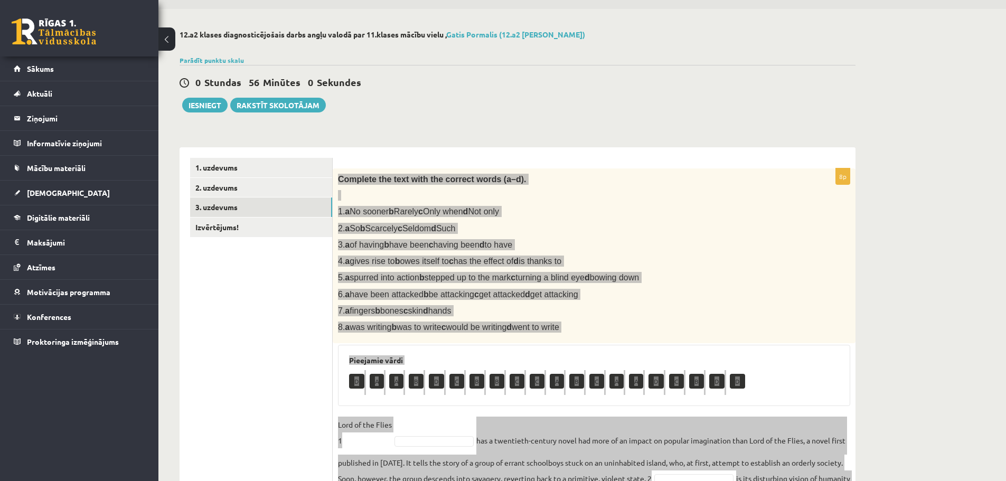
scroll to position [3, 0]
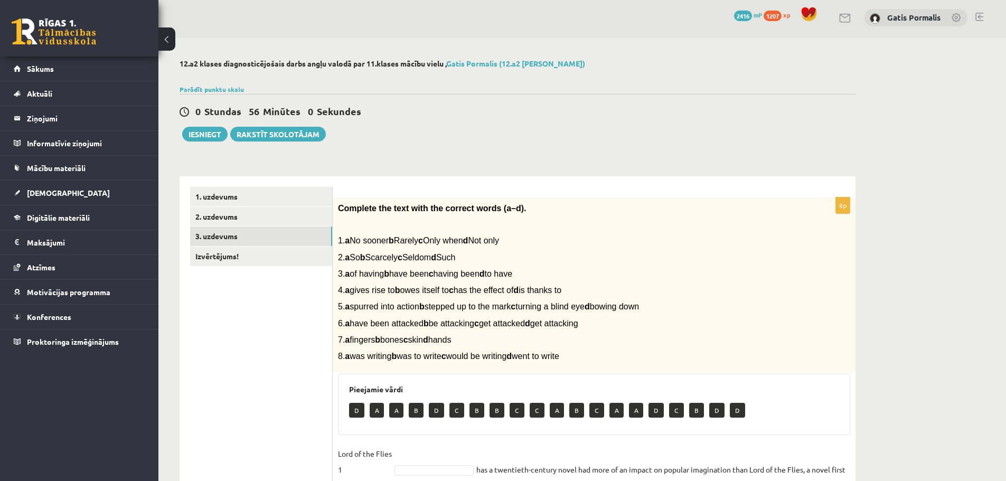
click at [423, 141] on div "0 Stundas 56 Minūtes 0 Sekundes Ieskaite saglabāta! Iesniegt Rakstīt skolotājam" at bounding box center [518, 118] width 676 height 48
click at [267, 214] on link "2. uzdevums" at bounding box center [261, 217] width 142 height 20
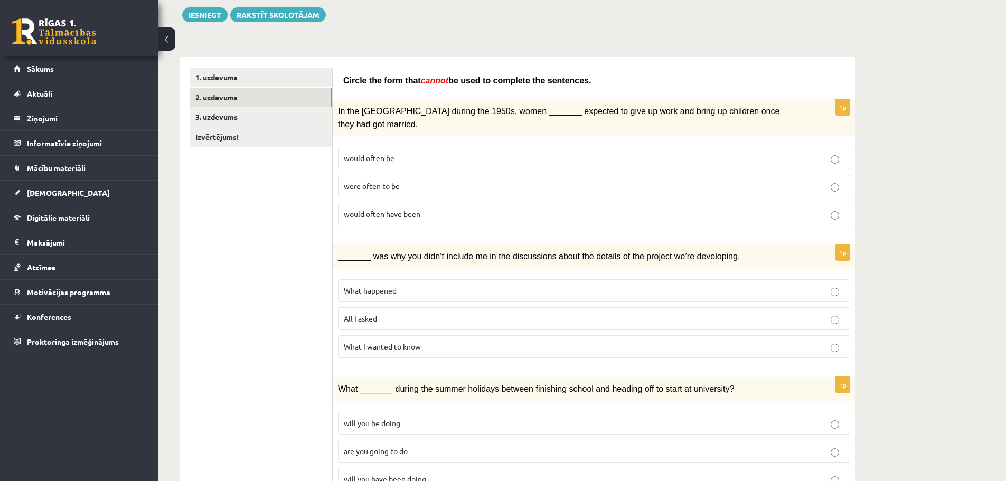
scroll to position [108, 0]
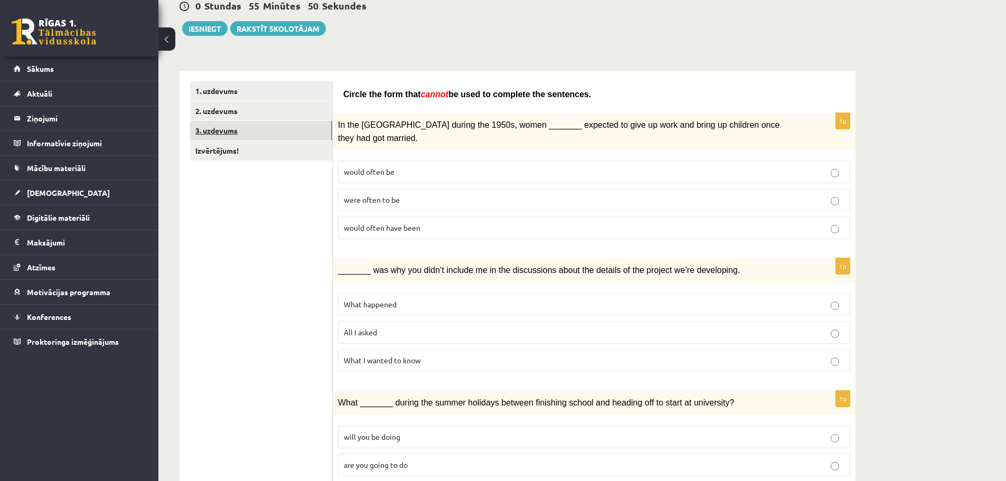
click at [270, 134] on link "3. uzdevums" at bounding box center [261, 131] width 142 height 20
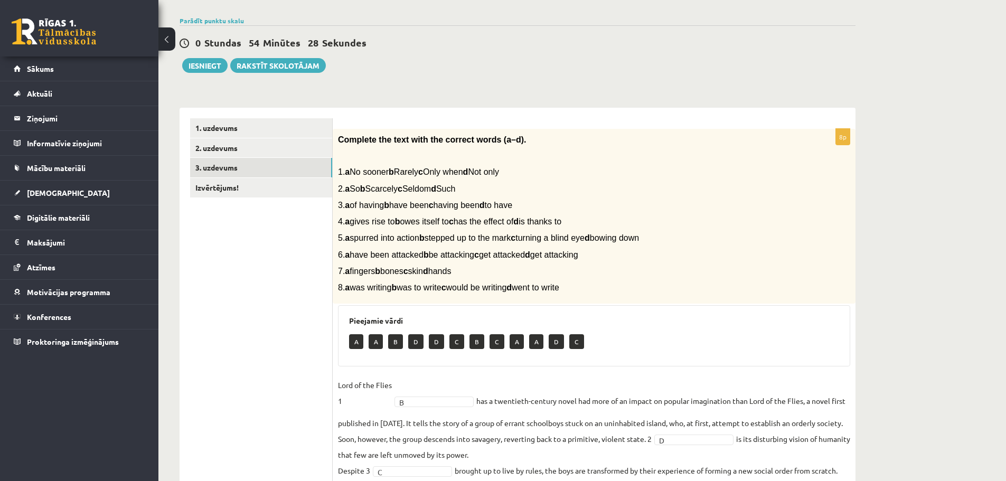
scroll to position [0, 0]
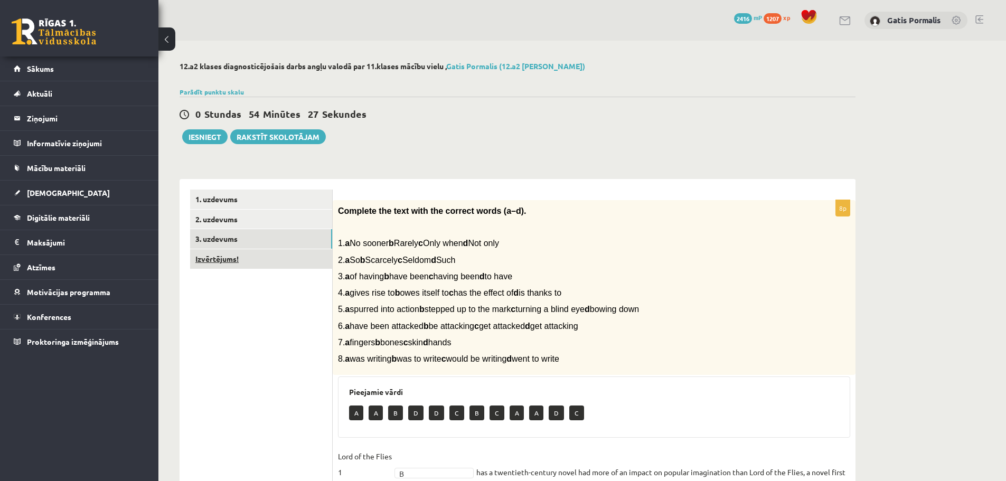
click at [298, 261] on link "Izvērtējums!" at bounding box center [261, 259] width 142 height 20
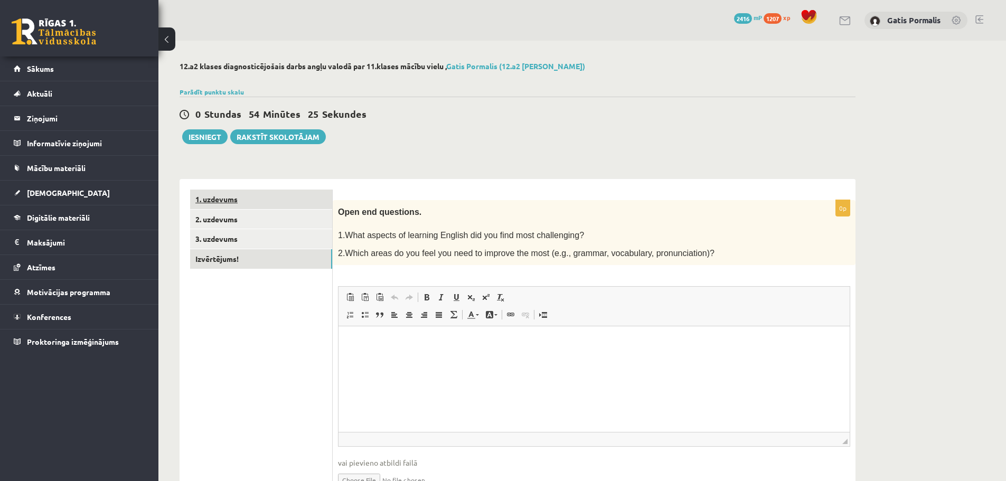
click at [254, 198] on link "1. uzdevums" at bounding box center [261, 200] width 142 height 20
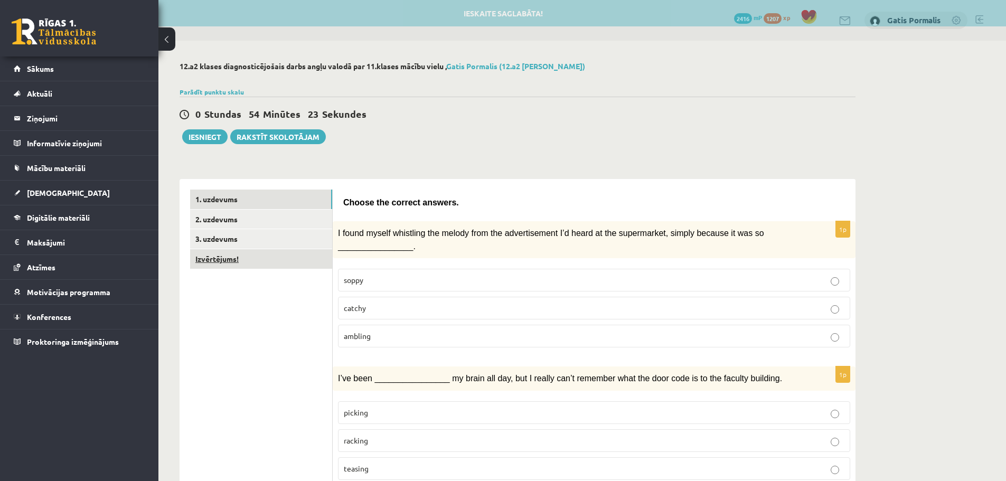
click at [263, 257] on link "Izvērtējums!" at bounding box center [261, 259] width 142 height 20
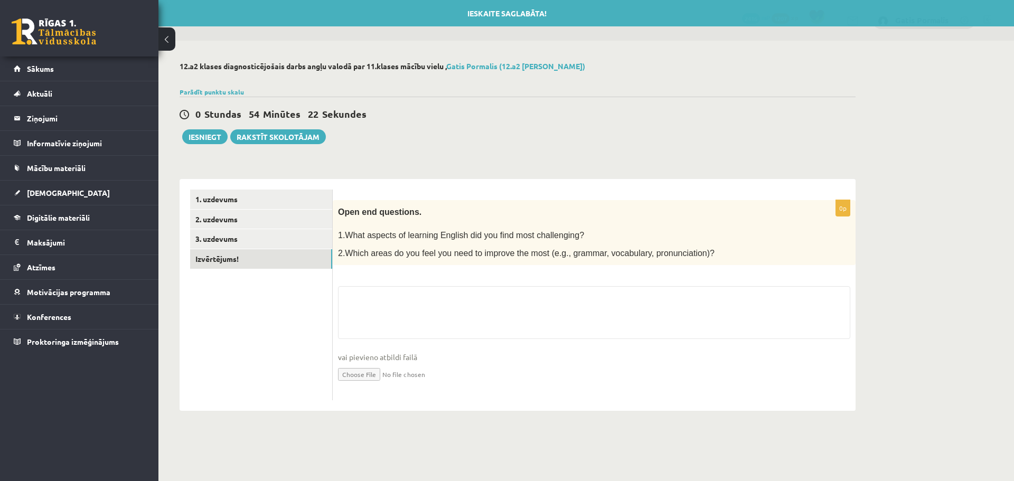
drag, startPoint x: 837, startPoint y: 208, endPoint x: 854, endPoint y: 210, distance: 16.5
click at [854, 210] on div "0p Open end questions. 1.What aspects of learning English did you find most cha…" at bounding box center [594, 300] width 523 height 201
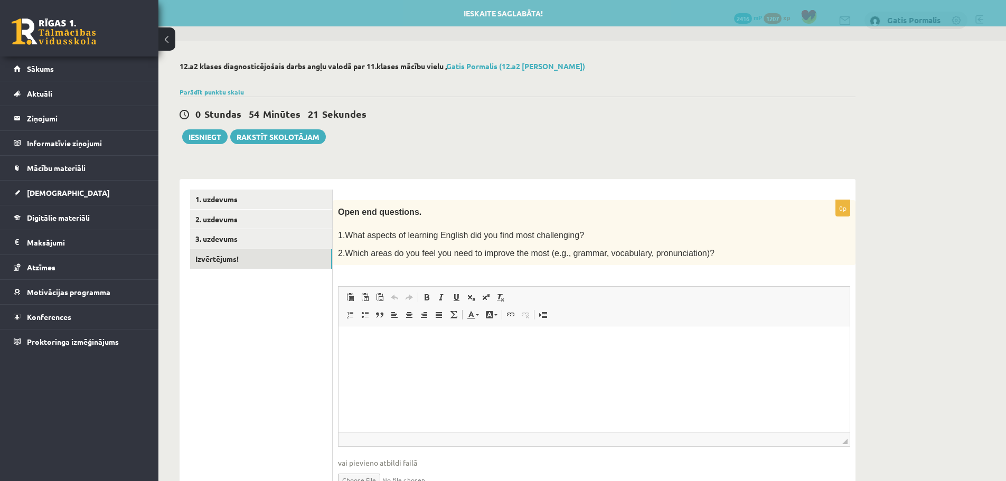
click at [807, 237] on div "Open end questions. 1.What aspects of learning English did you find most challe…" at bounding box center [594, 233] width 523 height 66
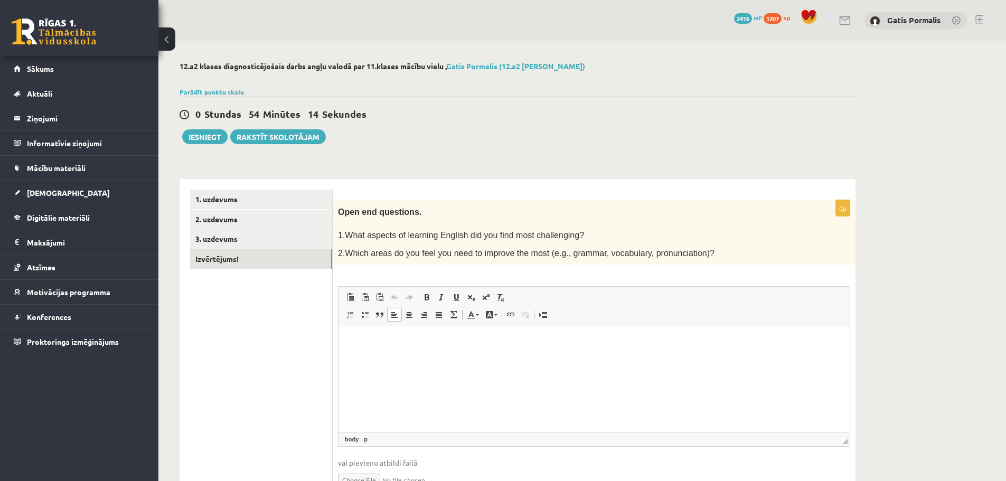
click at [396, 349] on html at bounding box center [594, 342] width 511 height 32
click at [294, 238] on link "3. uzdevums" at bounding box center [261, 239] width 142 height 20
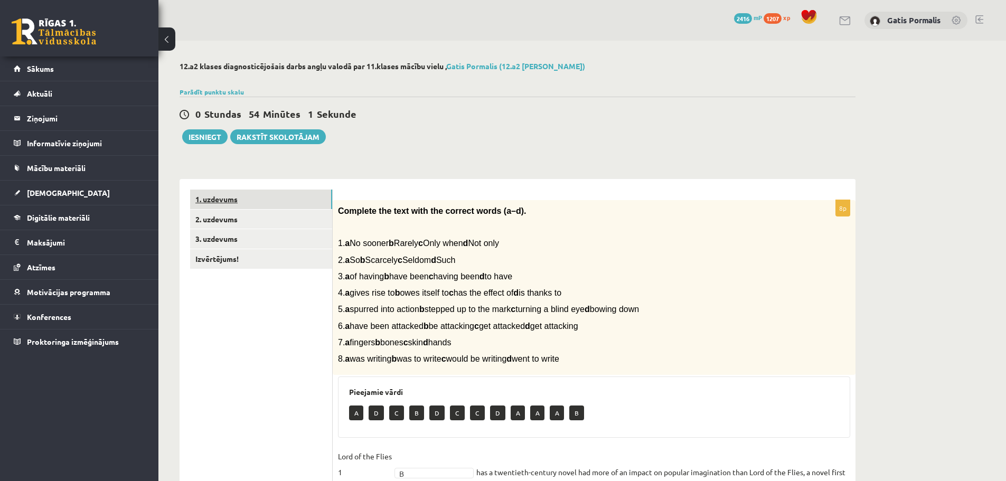
click at [275, 207] on link "1. uzdevums" at bounding box center [261, 200] width 142 height 20
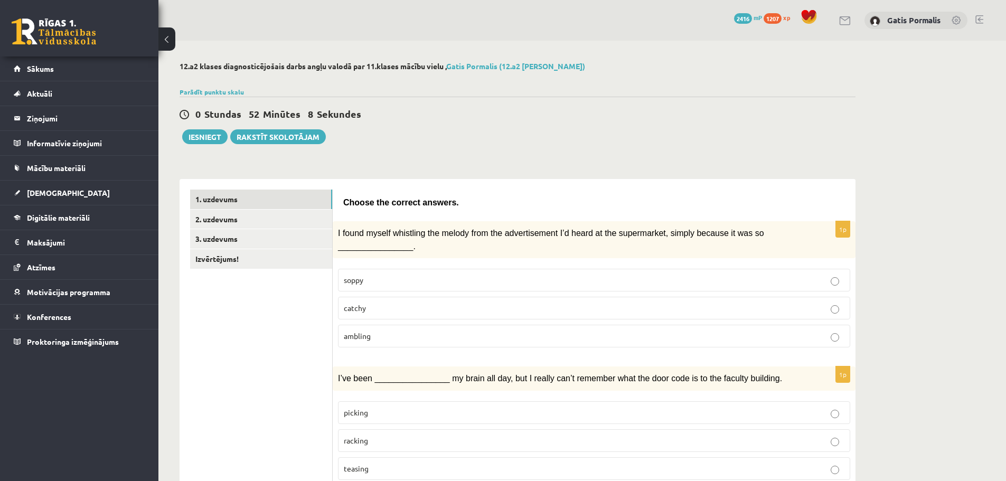
click at [812, 17] on span at bounding box center [809, 17] width 16 height 16
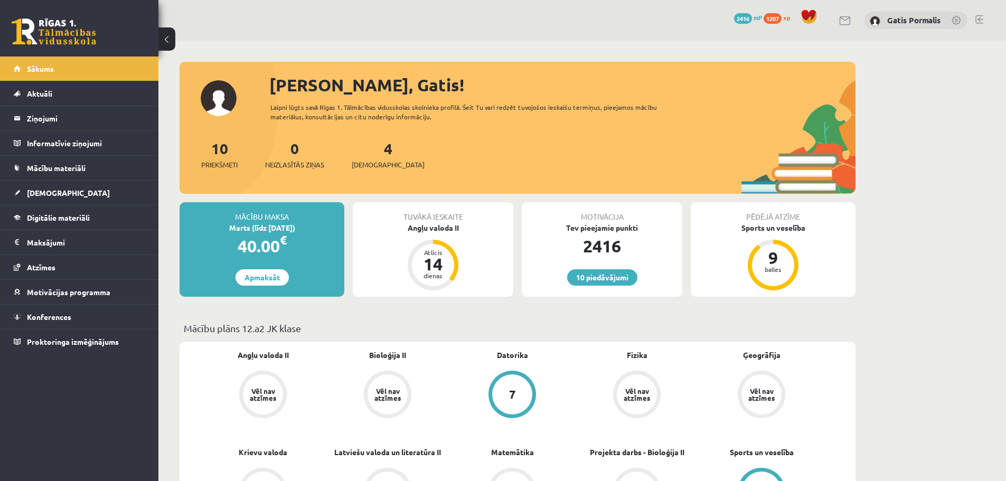
click at [64, 29] on link at bounding box center [54, 31] width 85 height 26
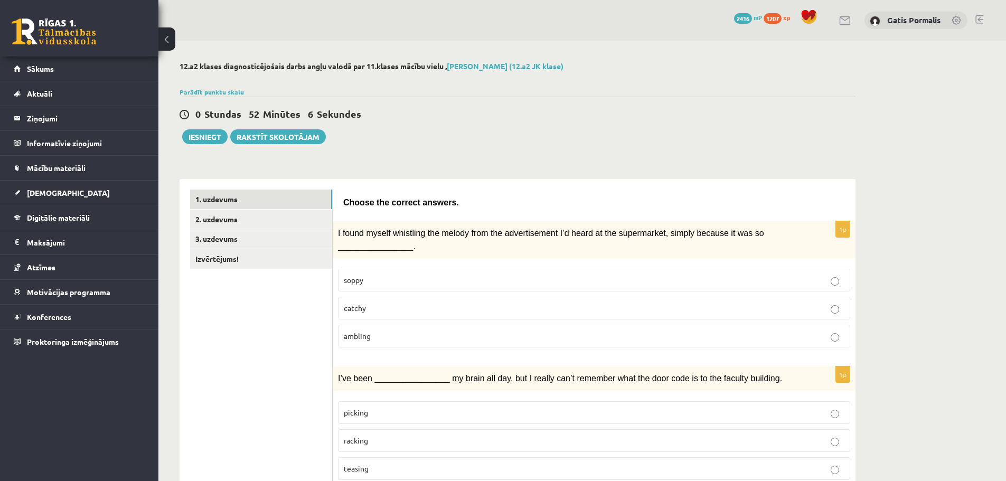
click at [283, 218] on link "2. uzdevums" at bounding box center [261, 220] width 142 height 20
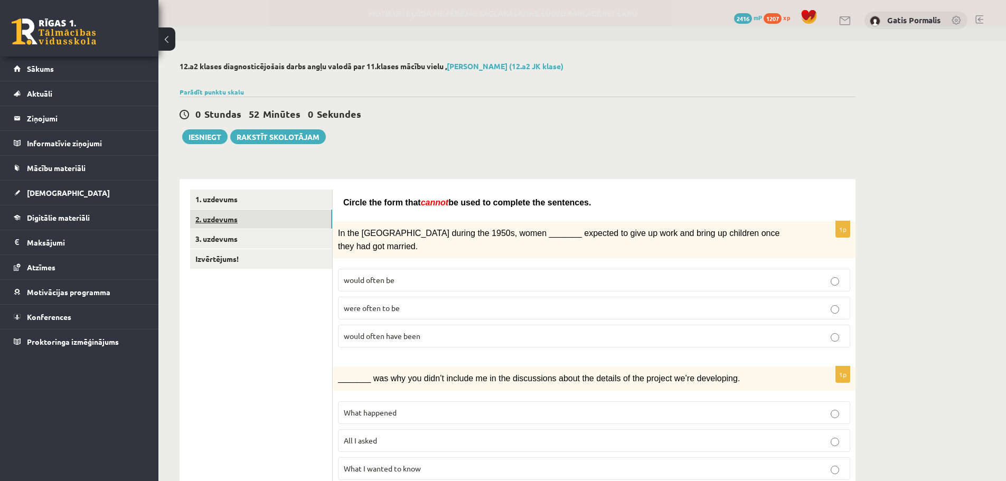
click at [278, 222] on link "2. uzdevums" at bounding box center [261, 220] width 142 height 20
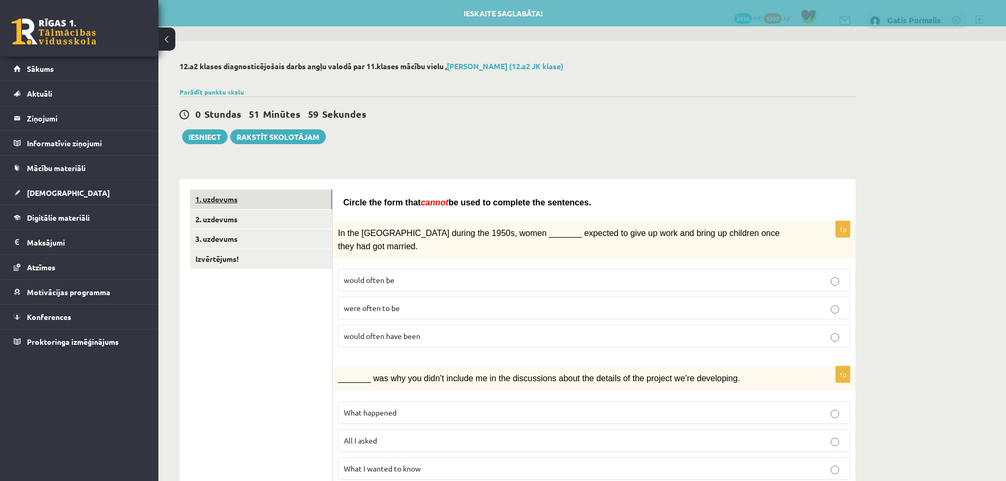
click at [275, 205] on link "1. uzdevums" at bounding box center [261, 200] width 142 height 20
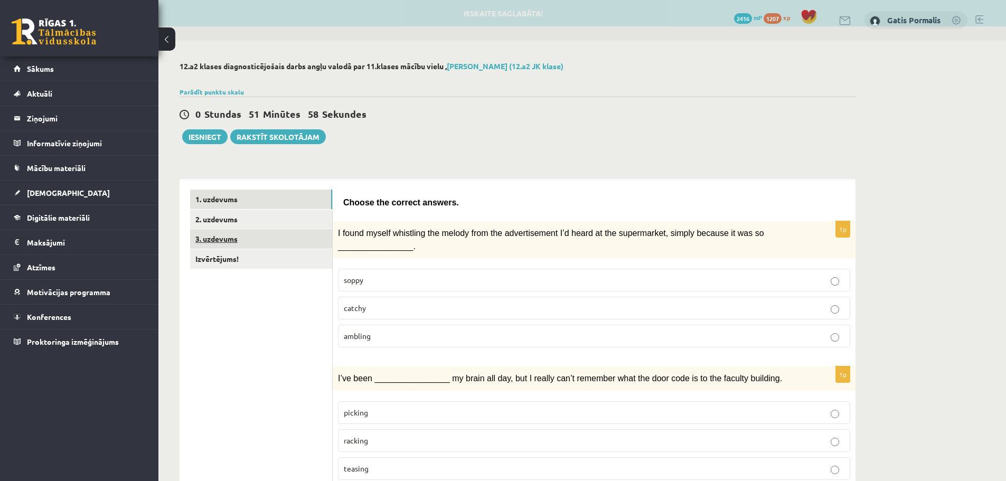
click at [275, 242] on link "3. uzdevums" at bounding box center [261, 239] width 142 height 20
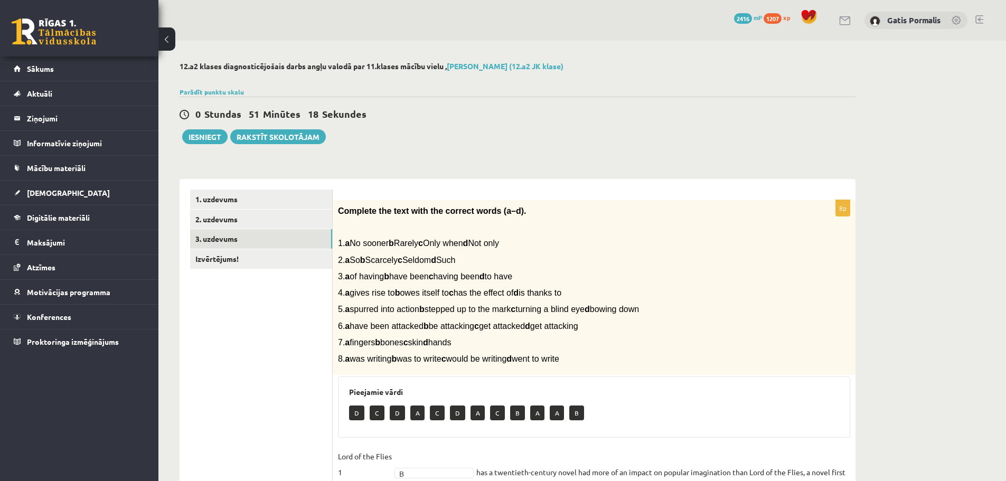
click at [634, 101] on div "0 Stundas 51 Minūtes 18 Sekundes Ieskaite saglabāta! Iesniegt Rakstīt skolotājam" at bounding box center [518, 121] width 676 height 48
click at [761, 142] on div "0 Stundas 50 Minūtes 52 Sekundes Ieskaite saglabāta! Iesniegt Rakstīt skolotājam" at bounding box center [518, 121] width 676 height 48
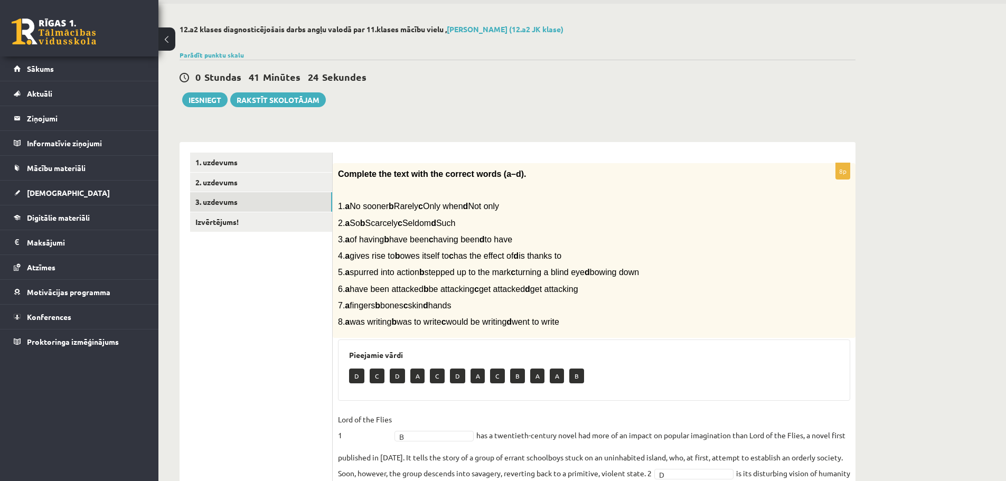
scroll to position [3, 0]
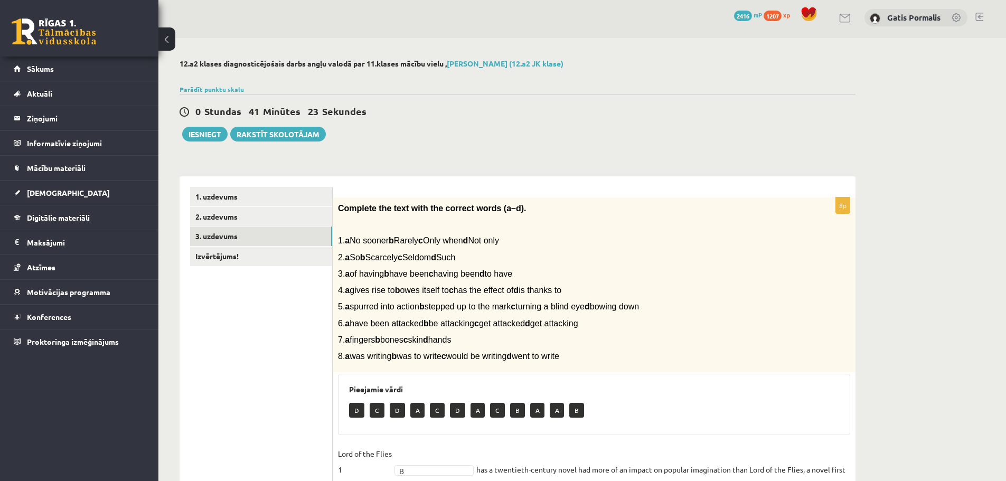
click at [436, 120] on div "0 Stundas 41 Minūtes 23 Sekundes Ieskaite saglabāta! Iesniegt Rakstīt skolotājam" at bounding box center [518, 118] width 676 height 48
click at [236, 200] on link "1. uzdevums" at bounding box center [261, 197] width 142 height 20
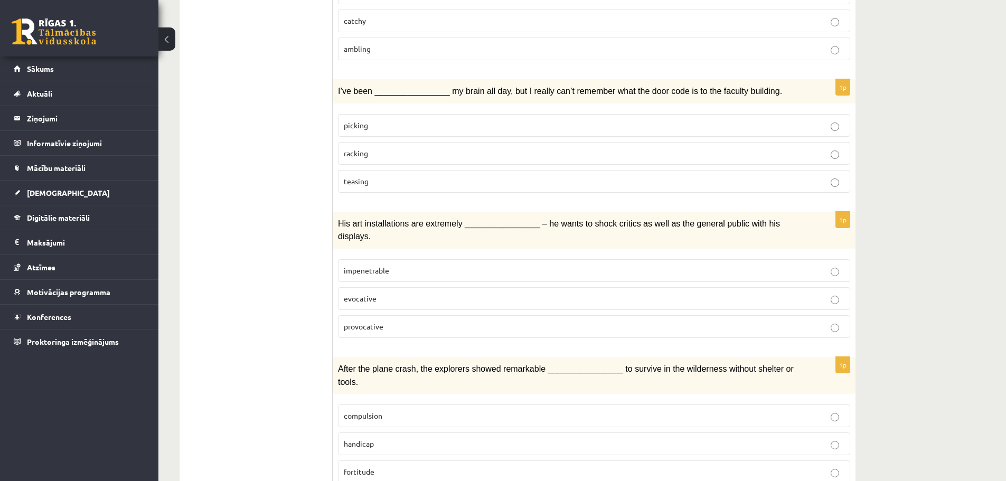
scroll to position [0, 0]
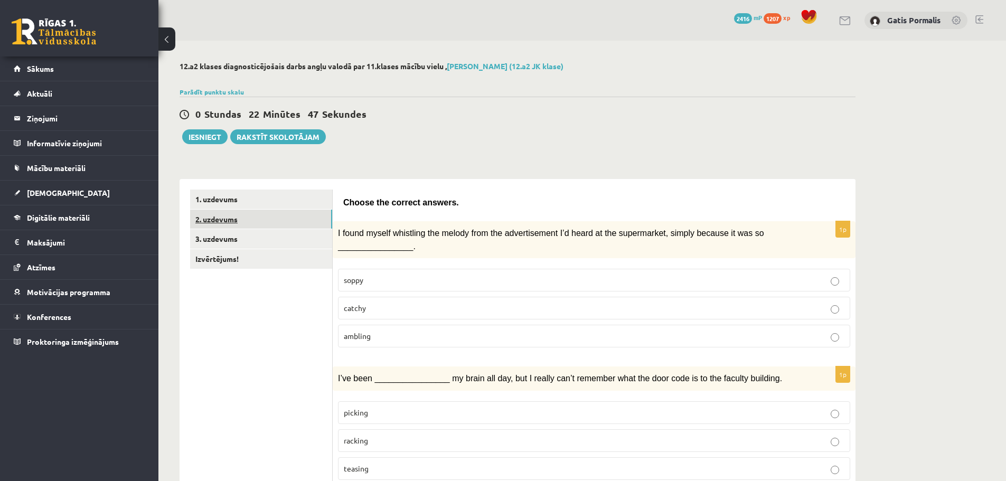
click at [286, 223] on link "2. uzdevums" at bounding box center [261, 220] width 142 height 20
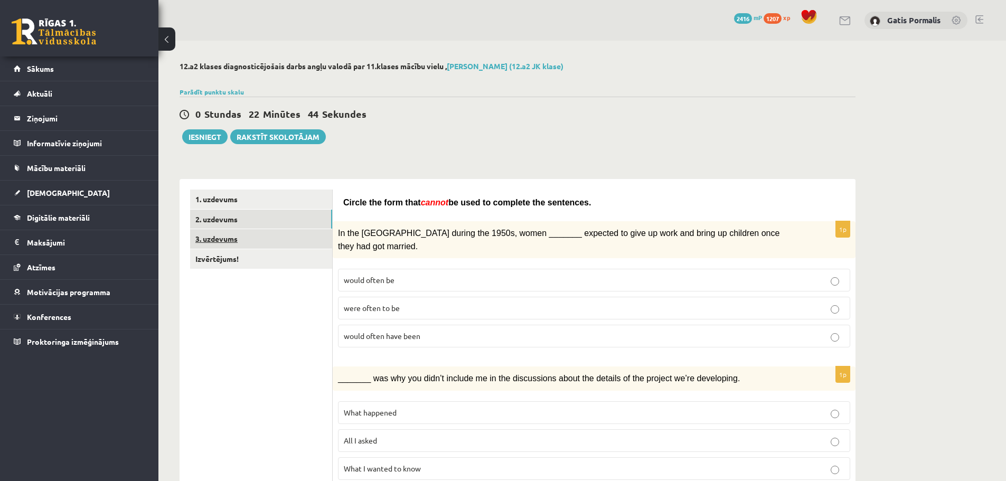
click at [291, 237] on link "3. uzdevums" at bounding box center [261, 239] width 142 height 20
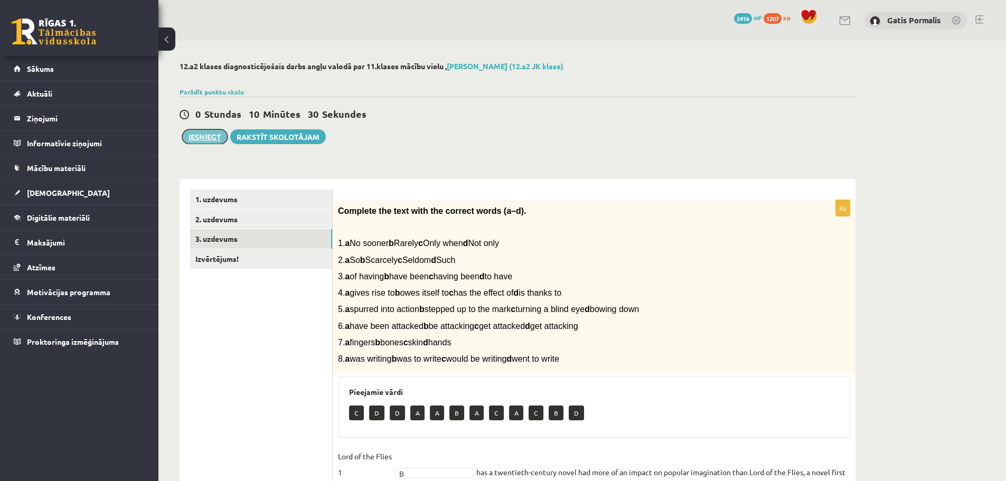
click at [201, 132] on button "Iesniegt" at bounding box center [204, 136] width 45 height 15
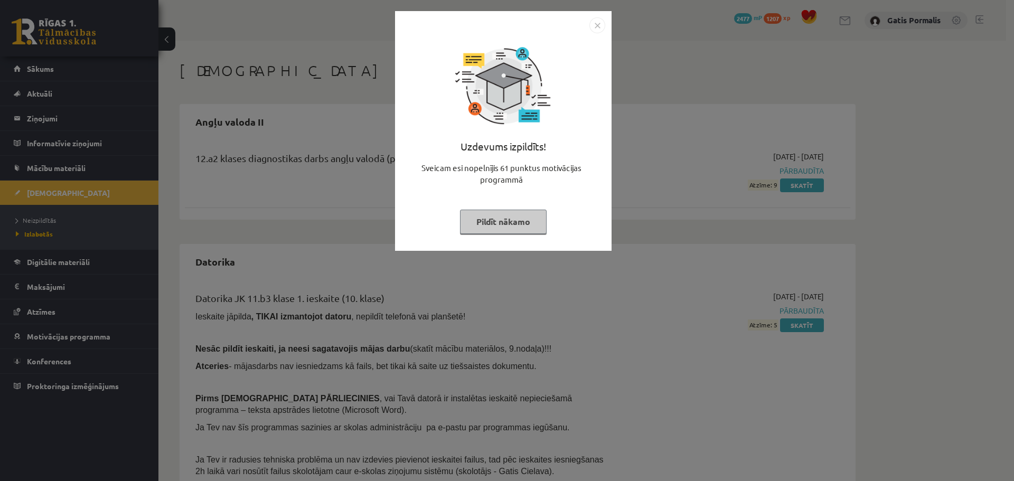
click at [507, 232] on button "Pildīt nākamo" at bounding box center [503, 222] width 87 height 24
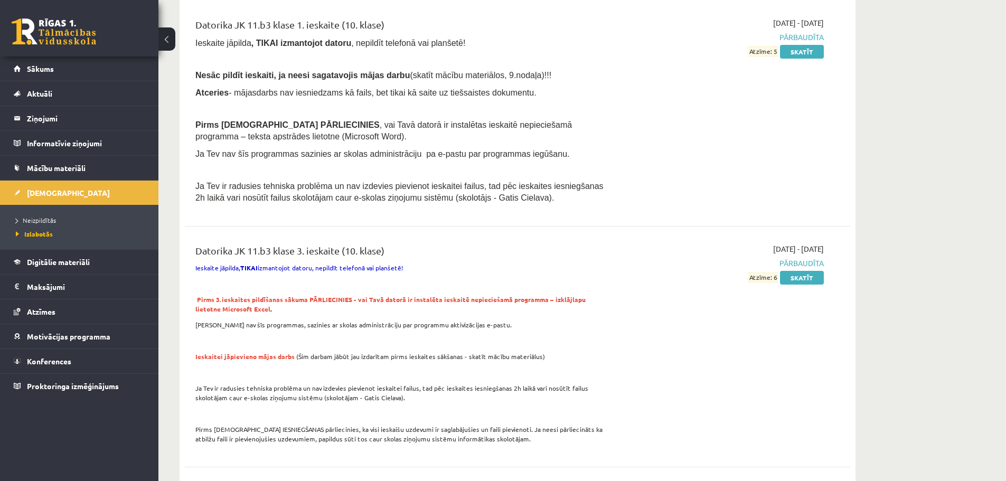
scroll to position [317, 0]
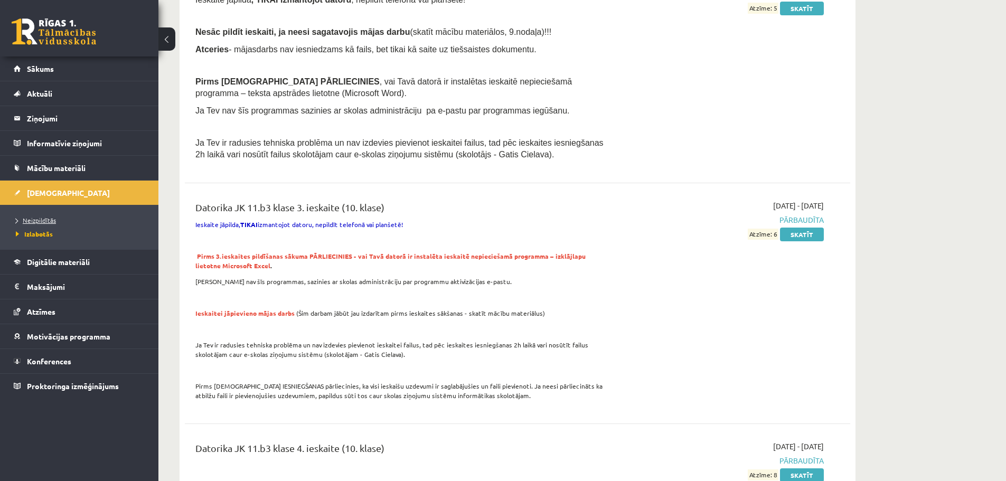
click at [56, 221] on link "Neizpildītās" at bounding box center [82, 221] width 132 height 10
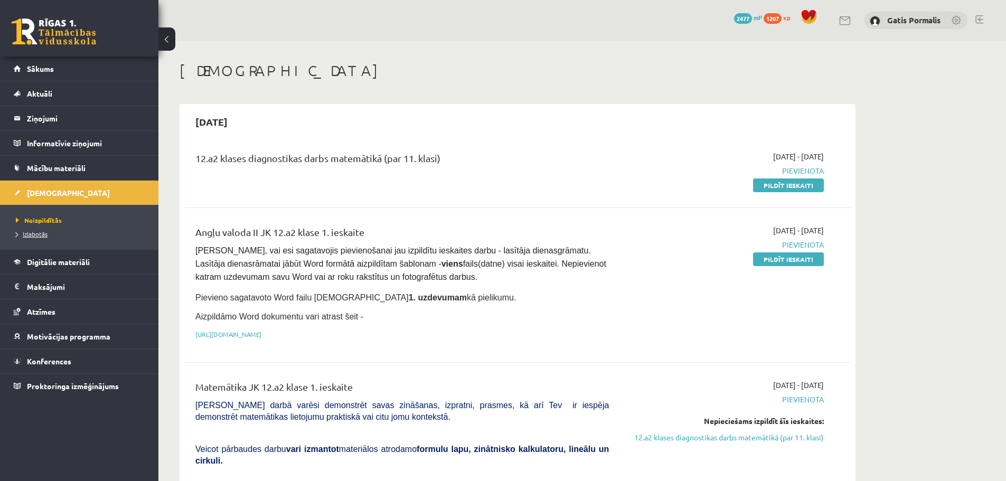
click at [40, 235] on span "Izlabotās" at bounding box center [32, 234] width 32 height 8
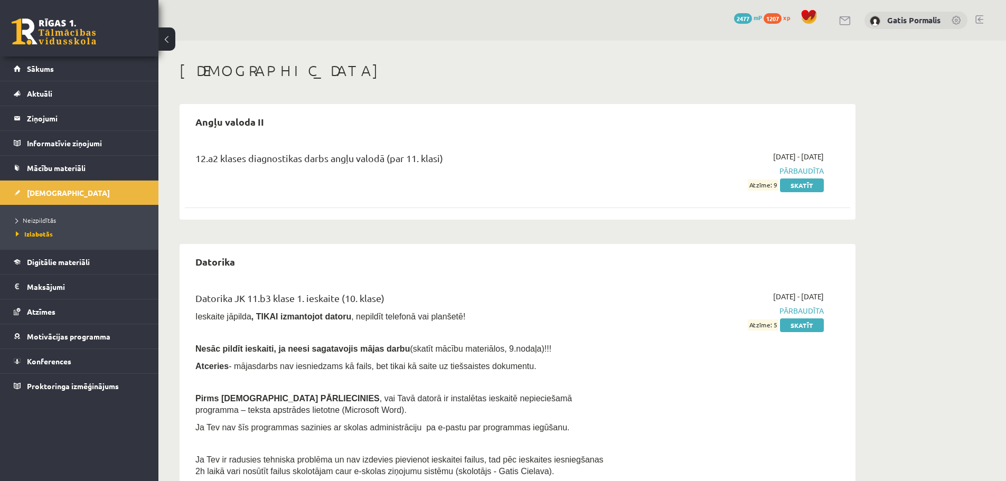
drag, startPoint x: 796, startPoint y: 181, endPoint x: 774, endPoint y: 199, distance: 27.8
click at [796, 181] on link "Skatīt" at bounding box center [802, 186] width 44 height 14
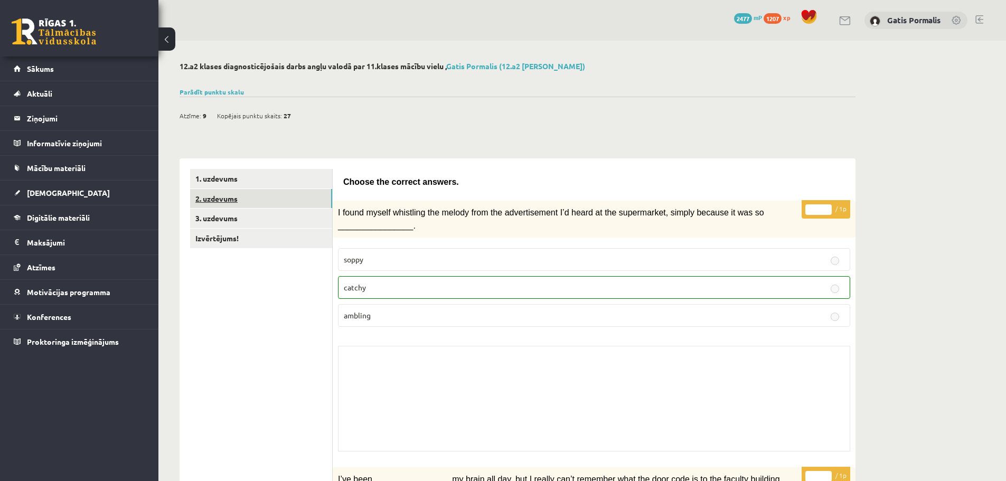
click at [276, 197] on link "2. uzdevums" at bounding box center [261, 199] width 142 height 20
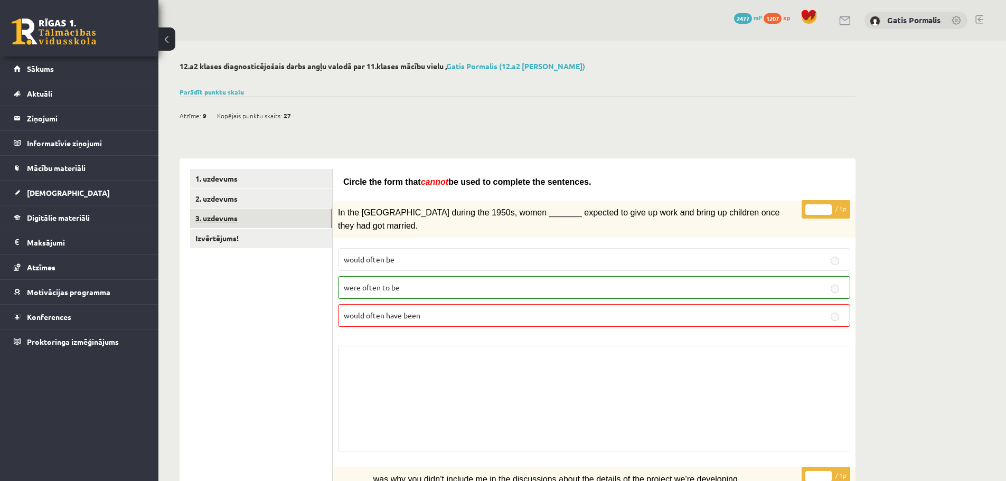
click at [286, 217] on link "3. uzdevums" at bounding box center [261, 219] width 142 height 20
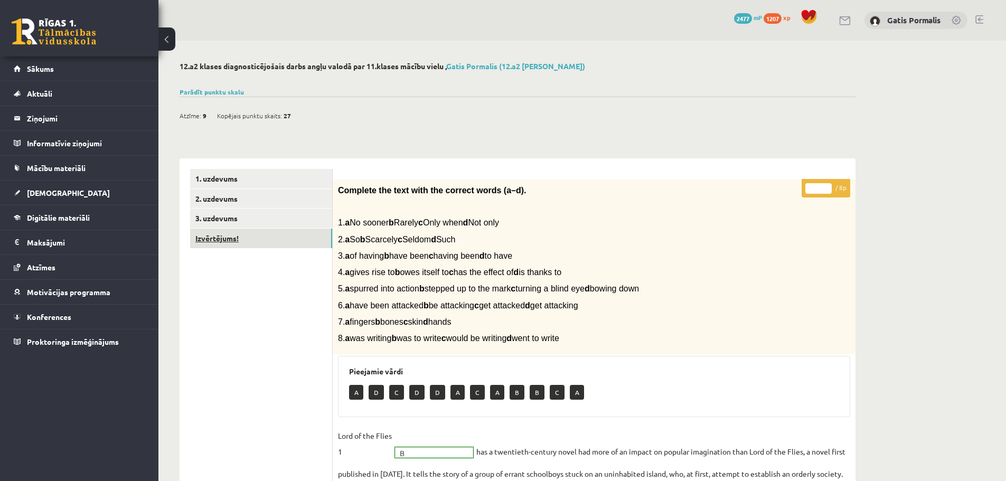
click at [288, 245] on link "Izvērtējums!" at bounding box center [261, 239] width 142 height 20
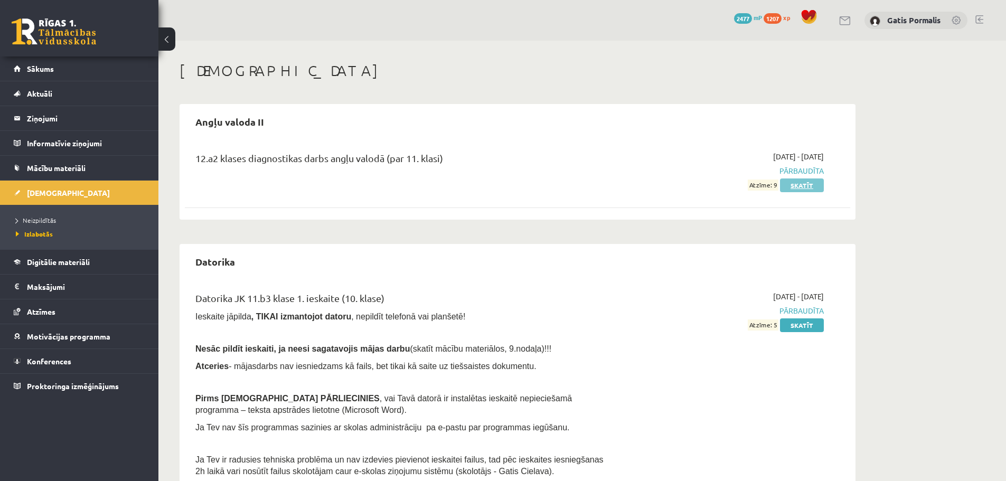
click at [785, 184] on link "Skatīt" at bounding box center [802, 186] width 44 height 14
drag, startPoint x: 751, startPoint y: 183, endPoint x: 778, endPoint y: 185, distance: 27.5
click at [778, 185] on div "2025-09-01 - 2025-09-15 Pārbaudīta Atzīme: 9 Skatīt" at bounding box center [724, 171] width 215 height 40
click at [710, 197] on div "12.a2 klases diagnostikas darbs angļu valodā (par 11. klasi) 2025-09-01 - 2025-…" at bounding box center [518, 171] width 666 height 61
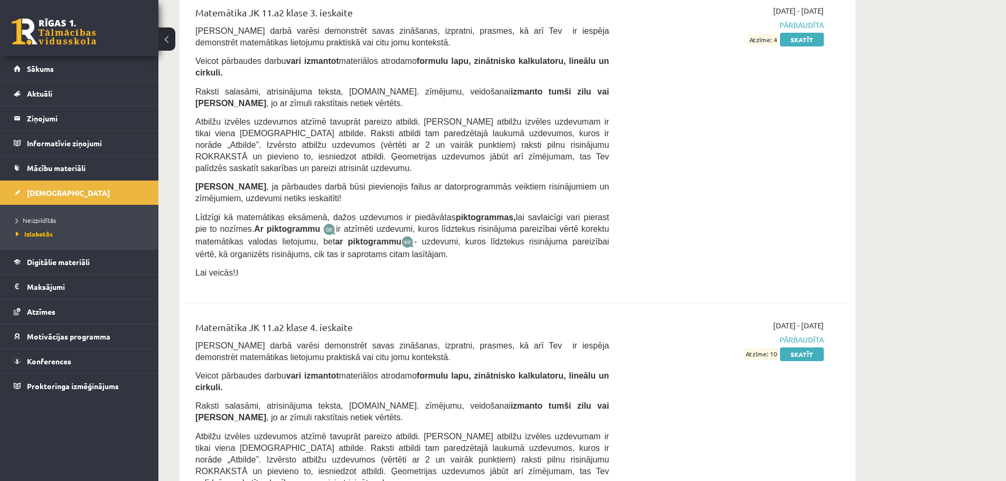
scroll to position [3776, 0]
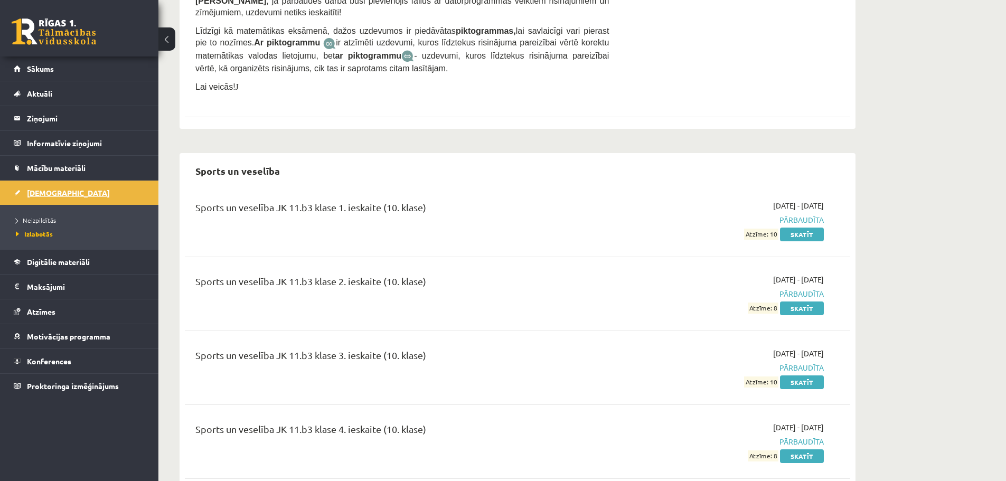
click at [107, 186] on link "[DEMOGRAPHIC_DATA]" at bounding box center [80, 193] width 132 height 24
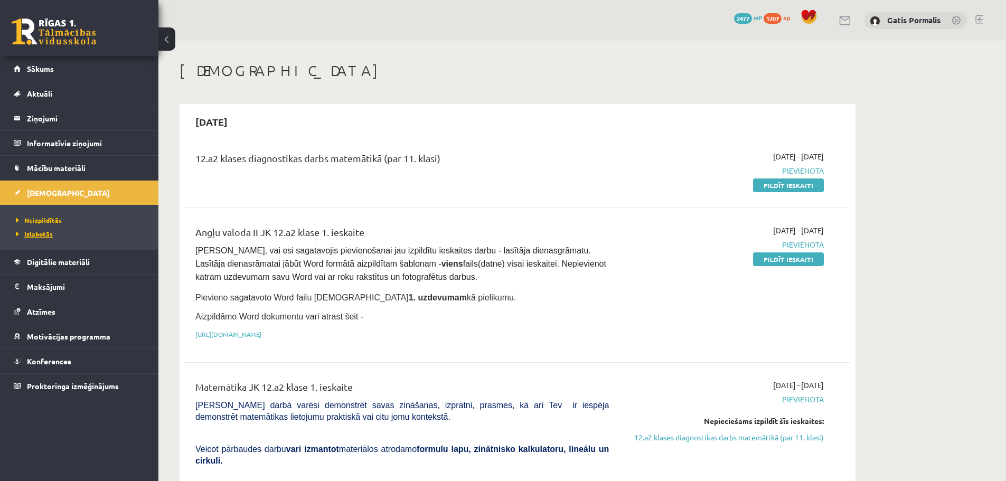
click at [43, 232] on span "Izlabotās" at bounding box center [34, 234] width 37 height 8
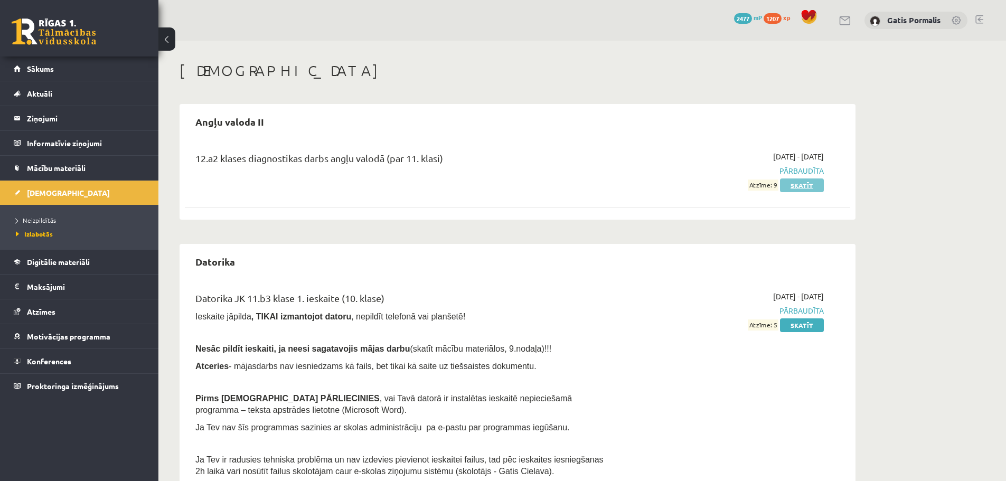
click at [802, 183] on link "Skatīt" at bounding box center [802, 186] width 44 height 14
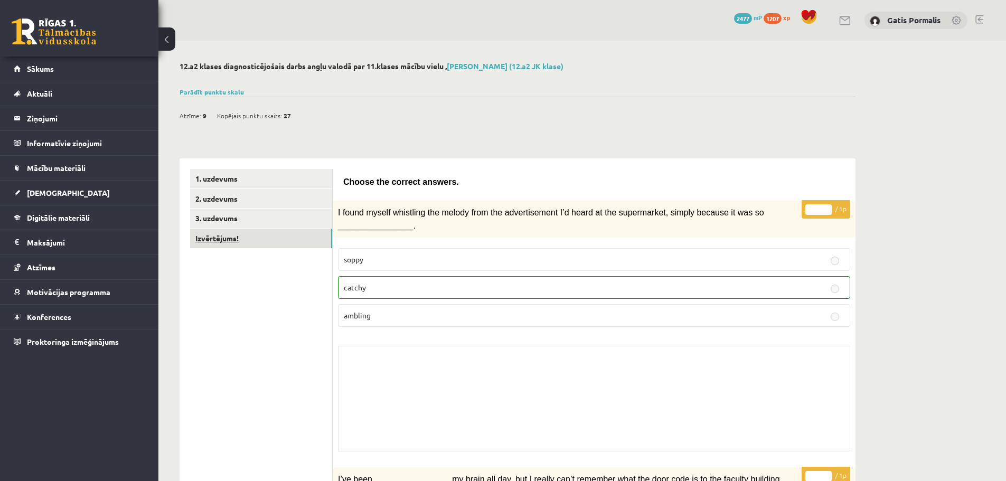
click at [254, 230] on link "Izvērtējums!" at bounding box center [261, 239] width 142 height 20
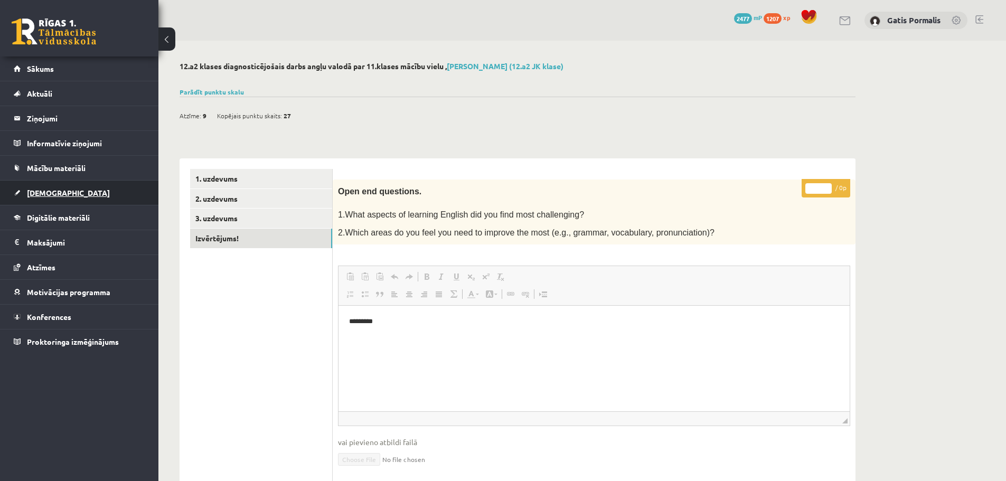
click at [56, 198] on link "[DEMOGRAPHIC_DATA]" at bounding box center [80, 193] width 132 height 24
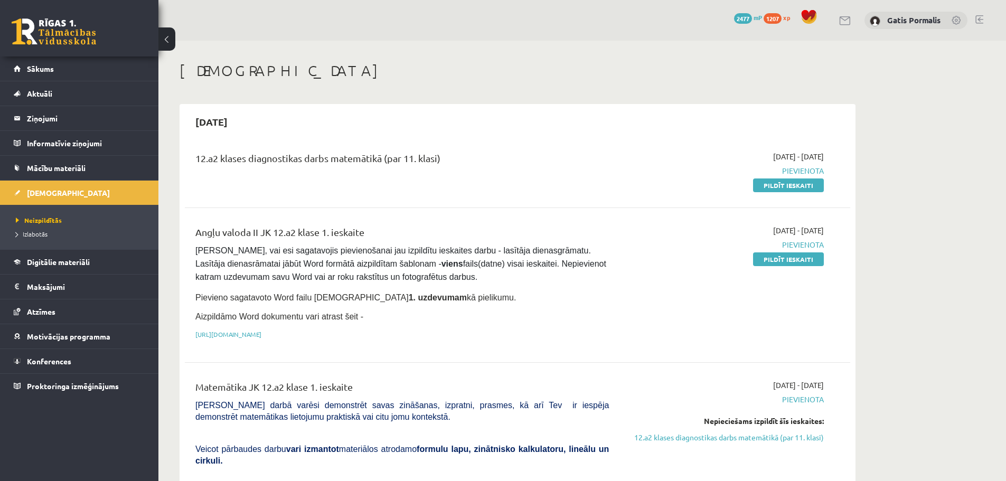
drag, startPoint x: 191, startPoint y: 169, endPoint x: 510, endPoint y: 172, distance: 319.1
click at [510, 172] on div "12.a2 klases diagnostikas darbs matemātikā (par 11. klasi)" at bounding box center [402, 171] width 429 height 40
click at [763, 182] on link "Pildīt ieskaiti" at bounding box center [788, 186] width 71 height 14
click at [629, 77] on h1 "[DEMOGRAPHIC_DATA]" at bounding box center [518, 71] width 676 height 18
click at [786, 184] on link "Pildīt ieskaiti" at bounding box center [788, 186] width 71 height 14
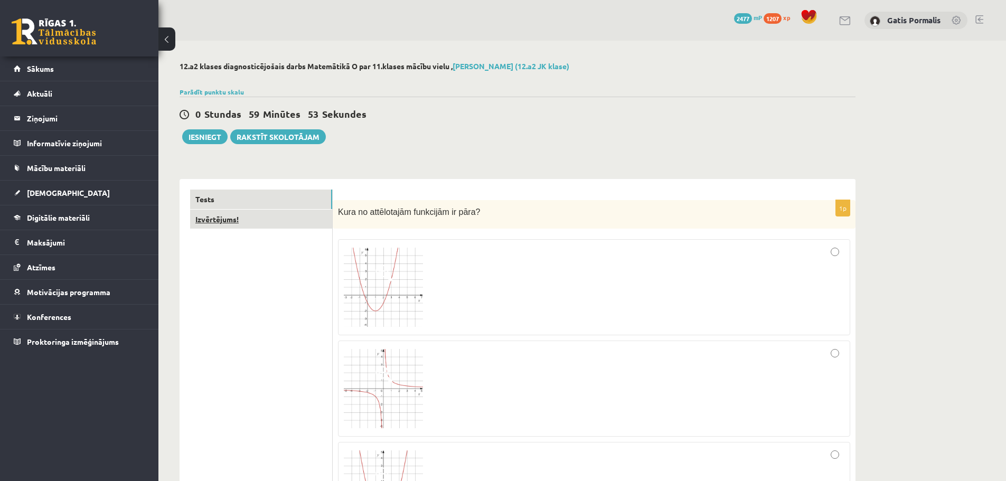
click at [264, 217] on link "Izvērtējums!" at bounding box center [261, 220] width 142 height 20
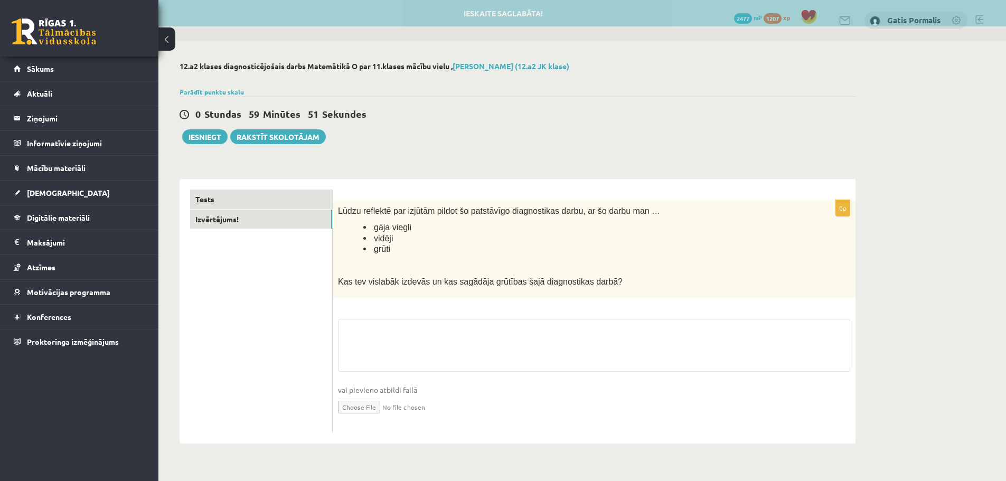
click at [279, 200] on link "Tests" at bounding box center [261, 200] width 142 height 20
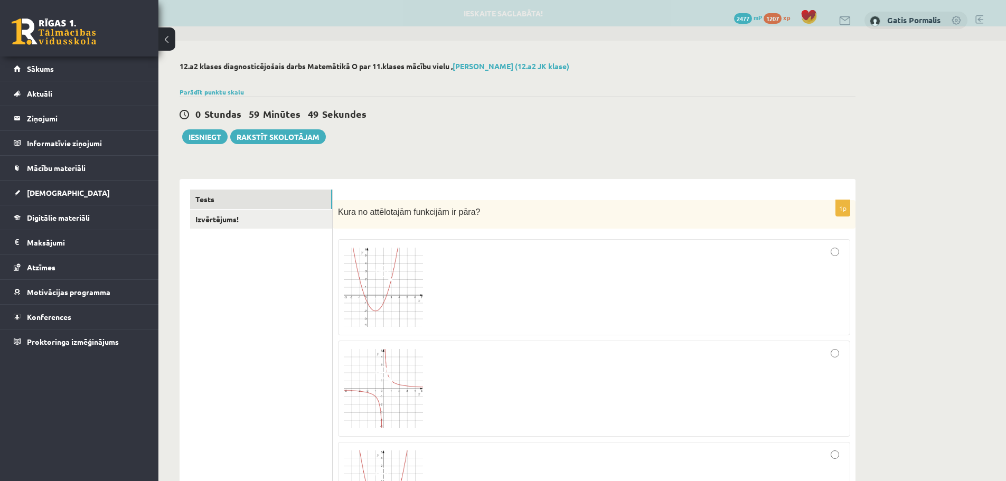
drag, startPoint x: 408, startPoint y: 228, endPoint x: 651, endPoint y: 126, distance: 264.2
click at [651, 126] on div "0 Stundas 59 Minūtes 49 Sekundes Ieskaite saglabāta! Iesniegt Rakstīt skolotājam" at bounding box center [518, 121] width 676 height 48
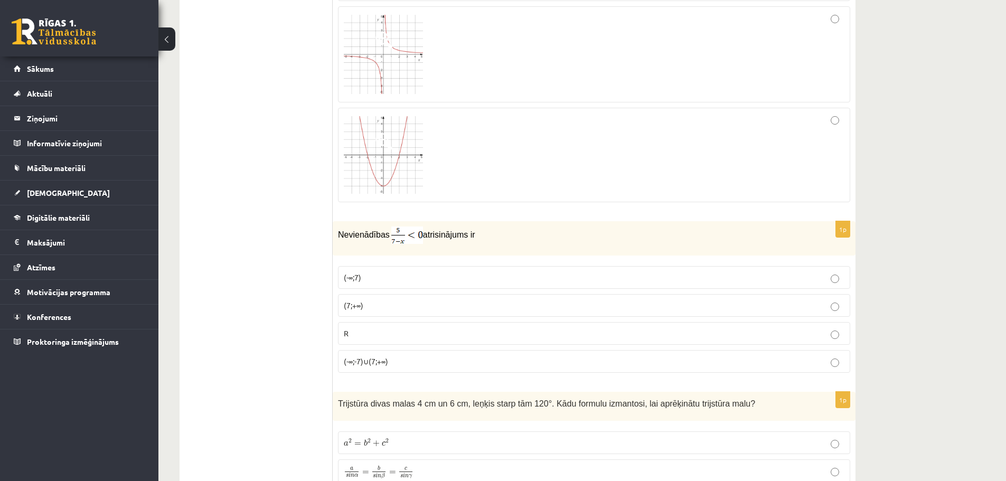
scroll to position [423, 0]
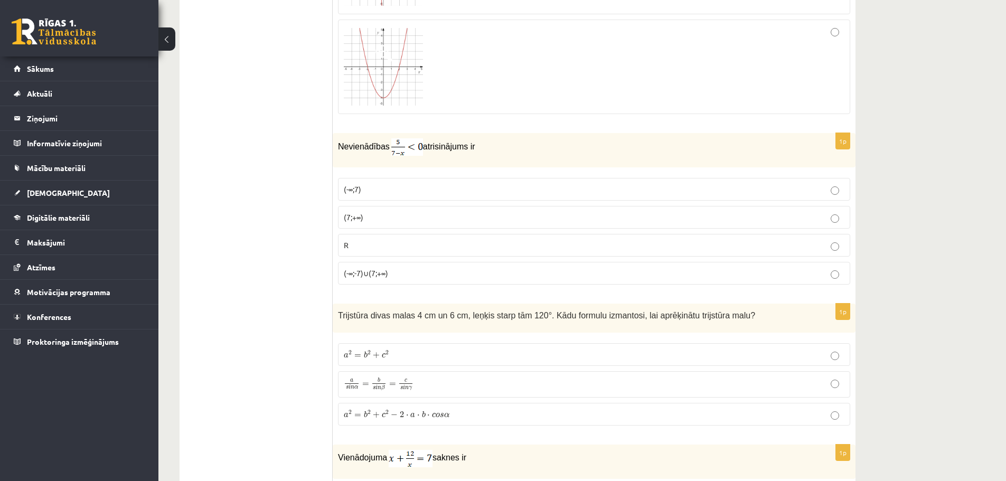
click at [483, 217] on p "(7;+∞)" at bounding box center [594, 217] width 501 height 11
drag, startPoint x: 415, startPoint y: 180, endPoint x: 501, endPoint y: 284, distance: 134.7
click at [501, 285] on div "1p Nevienādības atrisinājums ir (-∞;7) (7;+∞) R (-∞;-7)∪(7;+∞)" at bounding box center [594, 213] width 523 height 160
copy div "Nevienādības atrisinājums ir (-∞;7) (7;+∞) R (-∞;-7)∪(7;+∞)"
click at [465, 159] on div "Nevienādības atrisinājums ir" at bounding box center [594, 150] width 523 height 34
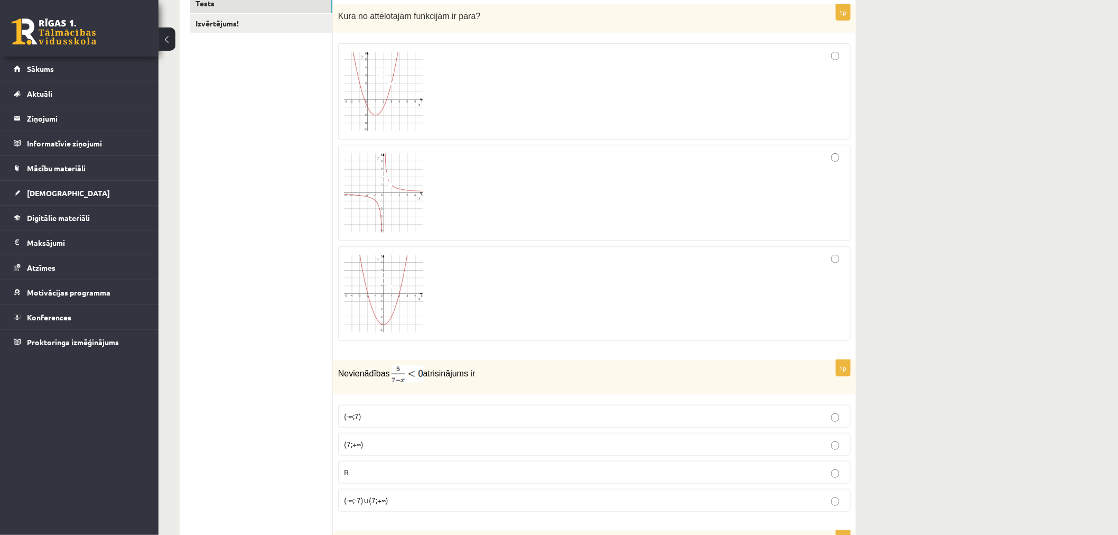
scroll to position [189, 0]
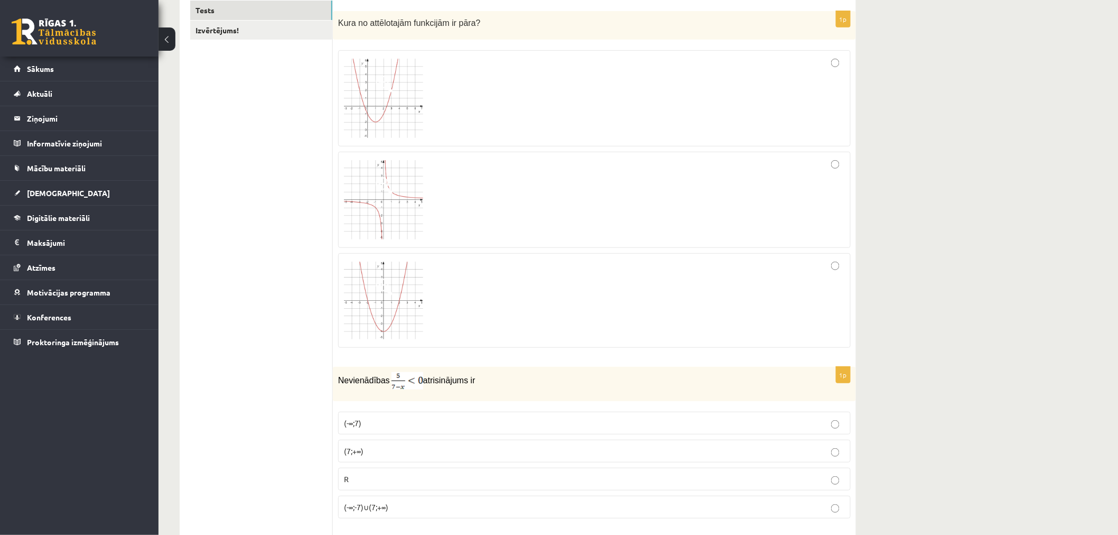
drag, startPoint x: 1034, startPoint y: 172, endPoint x: 1019, endPoint y: 101, distance: 72.7
click at [467, 305] on div at bounding box center [594, 300] width 501 height 83
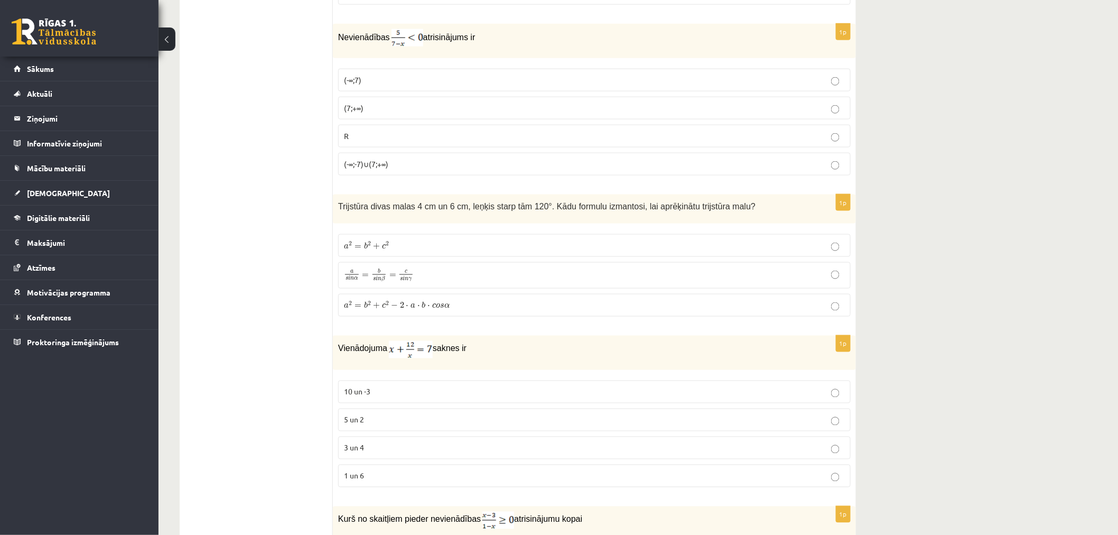
scroll to position [541, 0]
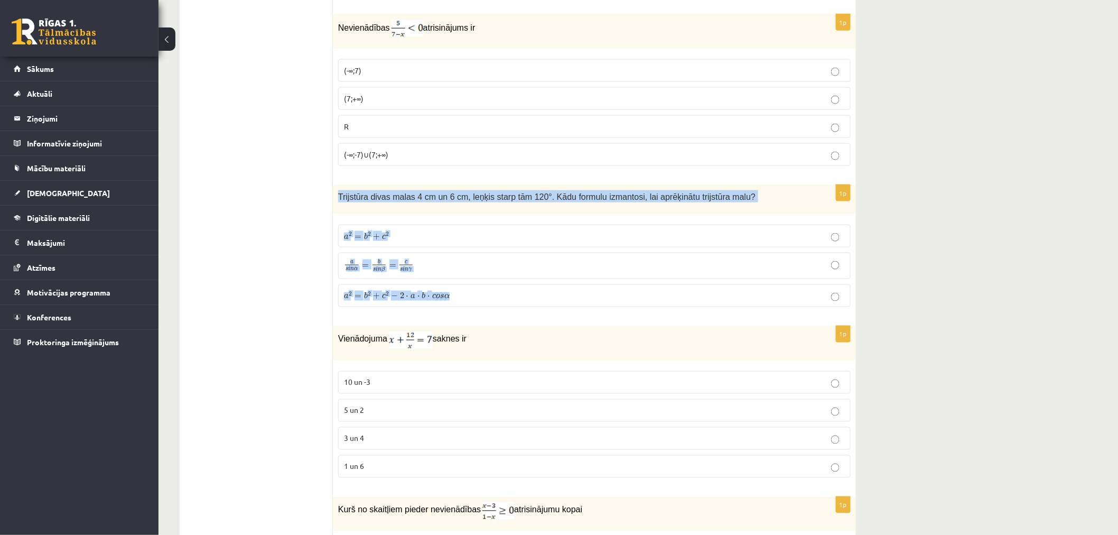
drag, startPoint x: 372, startPoint y: 204, endPoint x: 472, endPoint y: 300, distance: 138.2
click at [472, 300] on div "1p Trijstūra divas malas 4 cm un 6 cm, leņķis starp tām 120°. Kādu formulu izma…" at bounding box center [594, 250] width 523 height 130
copy div "Trijstūra divas malas 4 cm un 6 cm, leņķis starp tām 120°. Kādu formulu izmanto…"
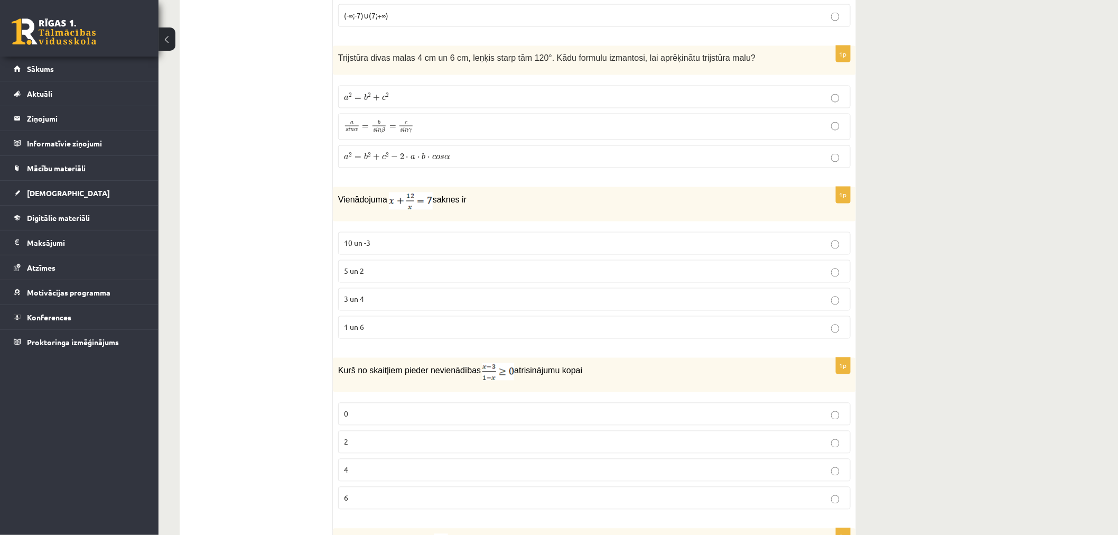
scroll to position [709, 0]
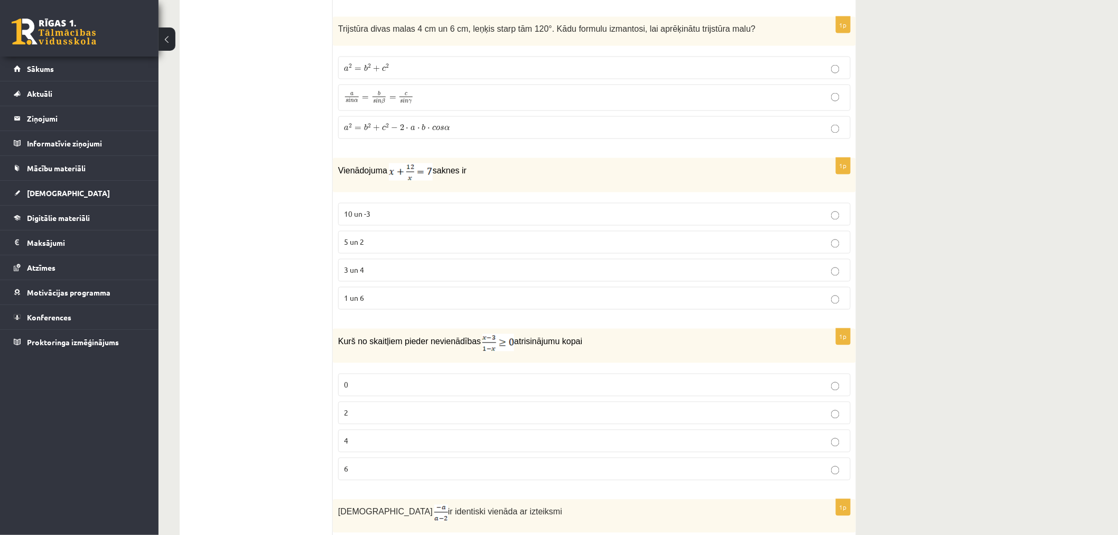
click at [652, 128] on p "a 2 = b 2 + c 2 − 2 ⋅ a ⋅ b ⋅ c o s α a 2 = b 2 + c 2 − 2 ⋅ a ⋅ b ⋅ c o s α" at bounding box center [594, 127] width 501 height 11
click at [386, 272] on p "3 un 4" at bounding box center [594, 270] width 501 height 11
click at [399, 407] on label "2" at bounding box center [594, 412] width 512 height 23
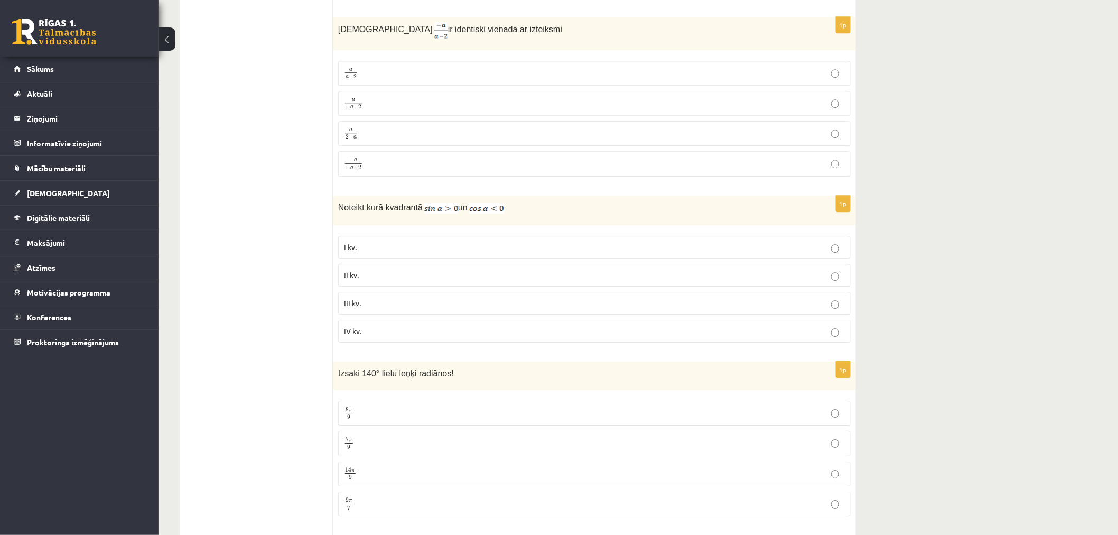
scroll to position [1198, 0]
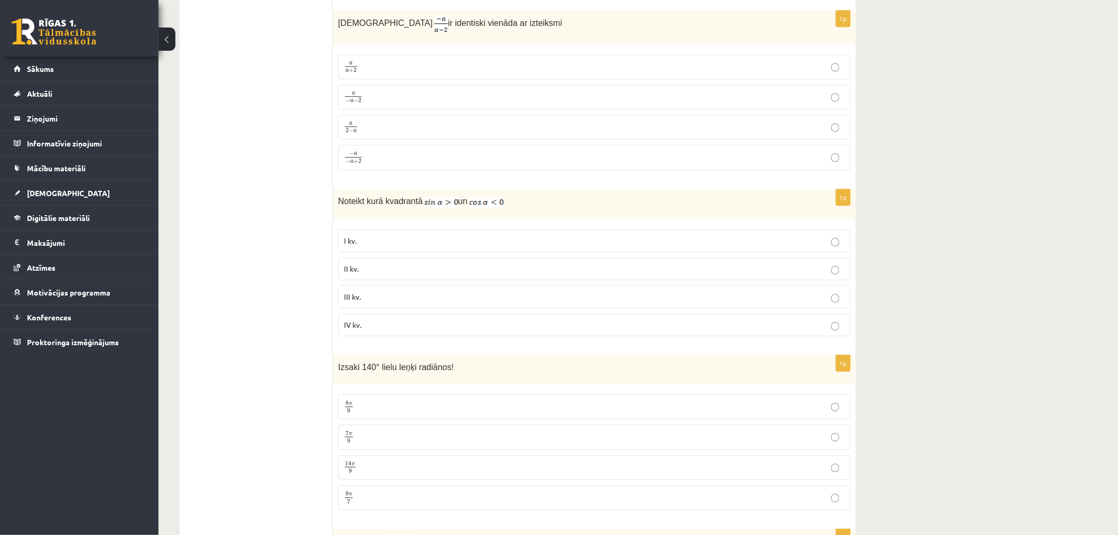
click at [377, 130] on p "a 2 − a a 2 − a" at bounding box center [594, 126] width 501 height 13
click at [384, 270] on p "II kv." at bounding box center [594, 268] width 501 height 11
click at [377, 442] on p "7 π 9 7 π 9" at bounding box center [594, 436] width 501 height 13
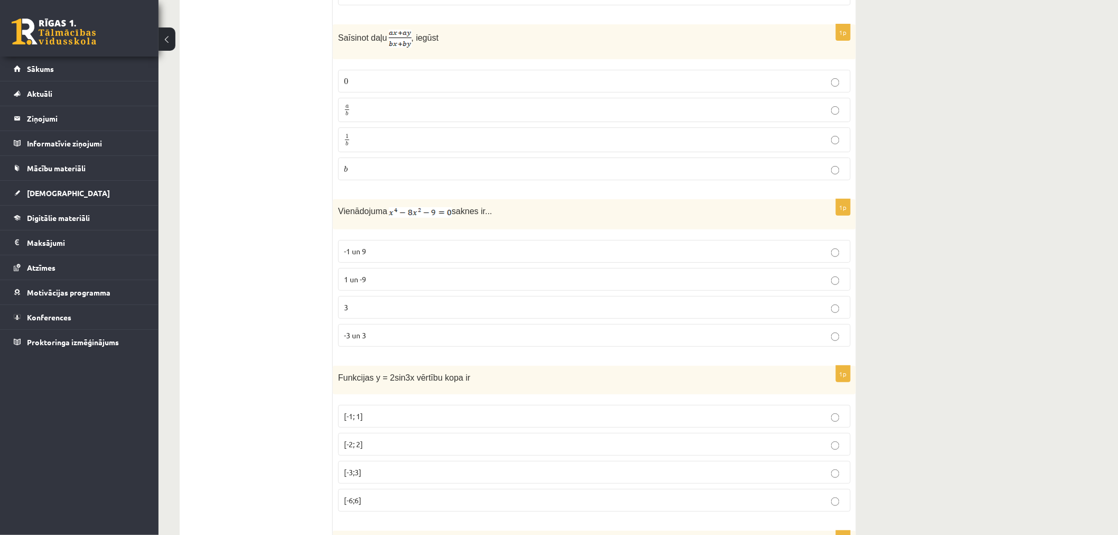
scroll to position [1722, 0]
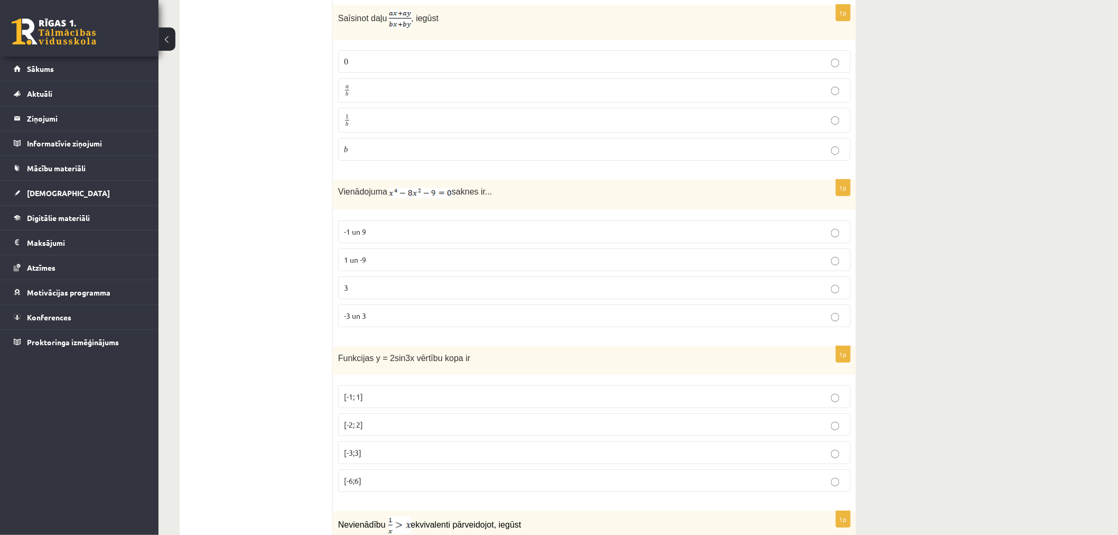
click at [424, 95] on p "a b a b" at bounding box center [594, 90] width 501 height 13
click at [445, 315] on p "-3 un 3" at bounding box center [594, 315] width 501 height 11
click at [415, 428] on p "[-2; 2]" at bounding box center [594, 424] width 501 height 11
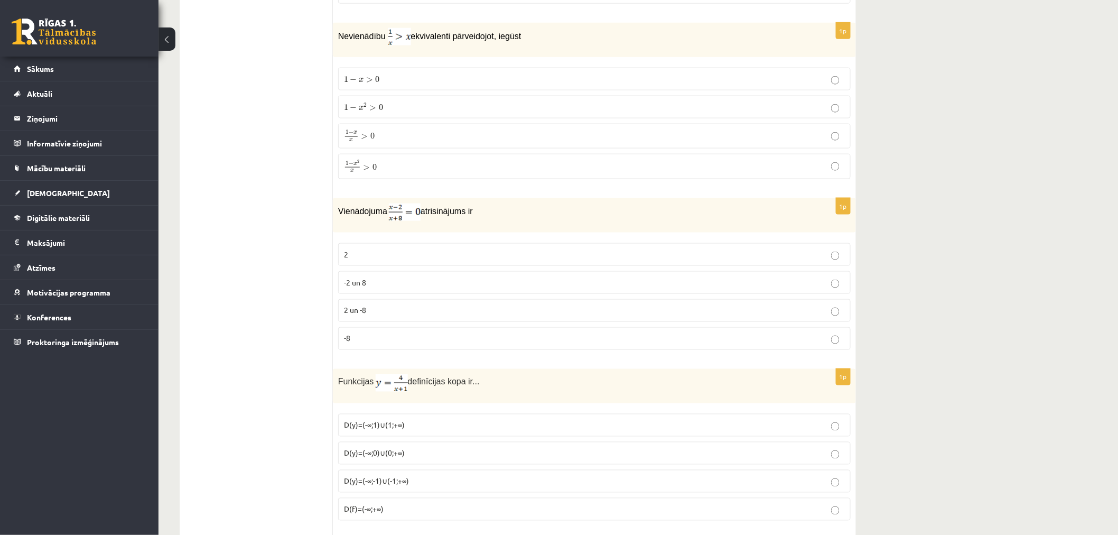
scroll to position [2216, 0]
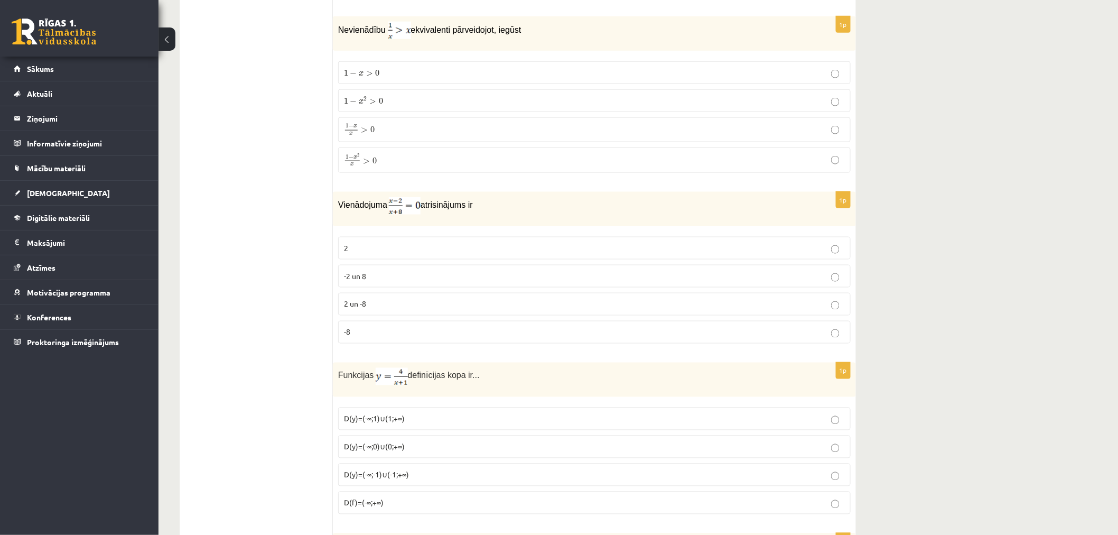
click at [387, 154] on label "1 − x 2 x > 0 1 − x 2 x > 0" at bounding box center [594, 159] width 512 height 25
click at [394, 251] on p "2" at bounding box center [594, 247] width 501 height 11
click at [432, 472] on p "D(y)=(-∞;-1)∪(-1;+∞)" at bounding box center [594, 474] width 501 height 11
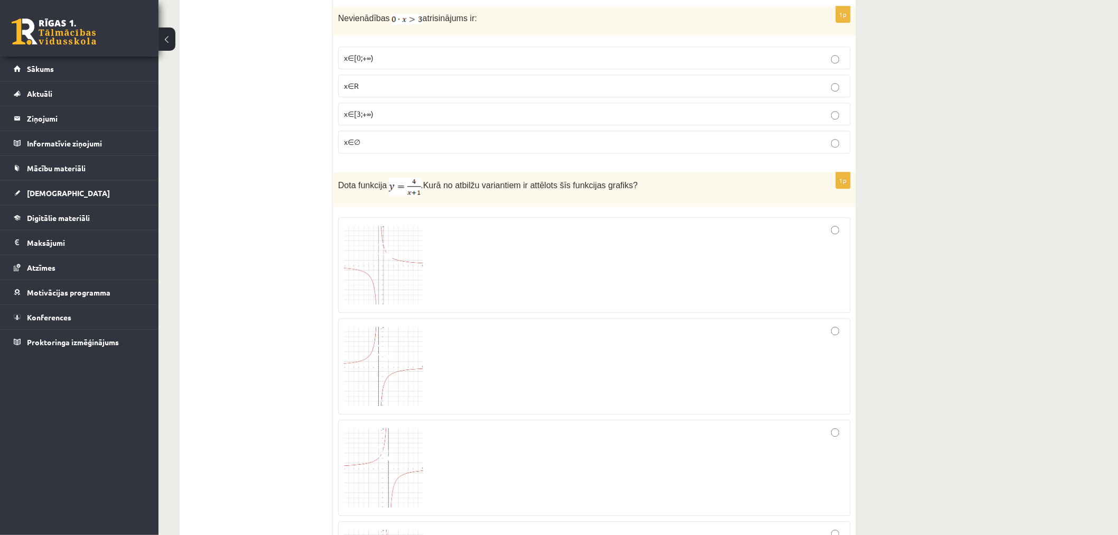
scroll to position [2737, 0]
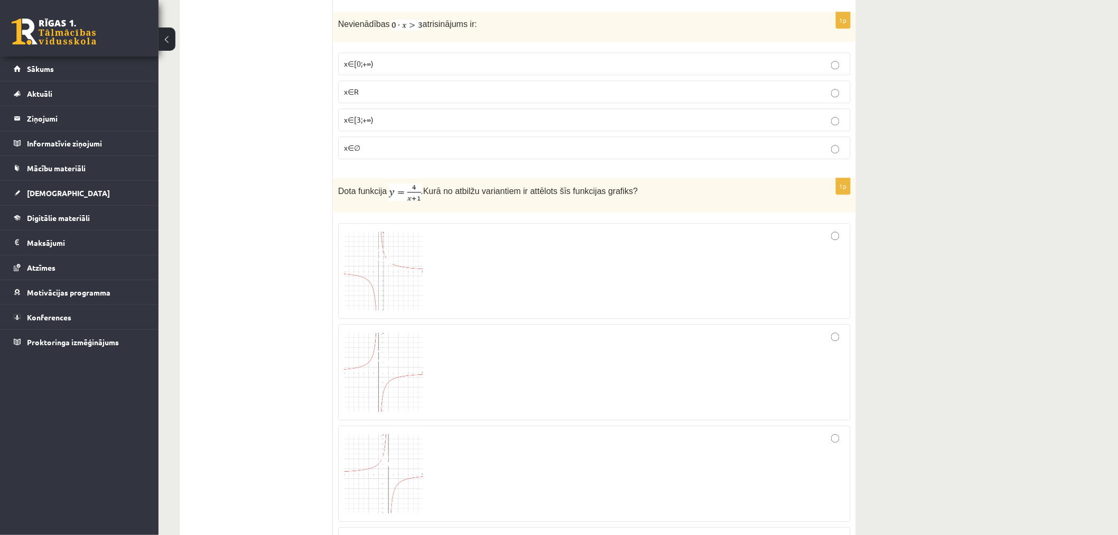
click at [428, 148] on p "x∈∅" at bounding box center [594, 147] width 501 height 11
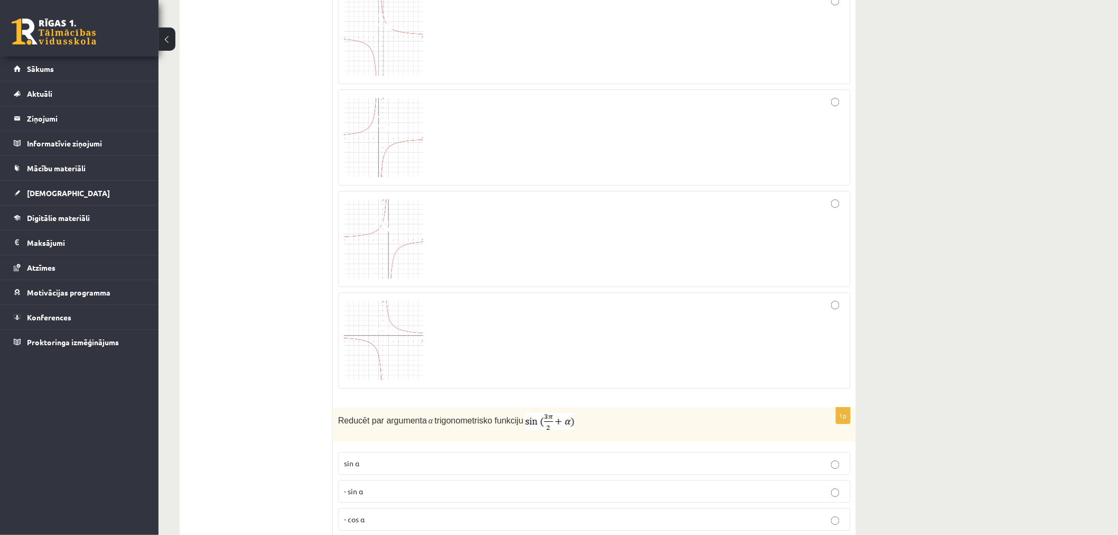
scroll to position [2855, 0]
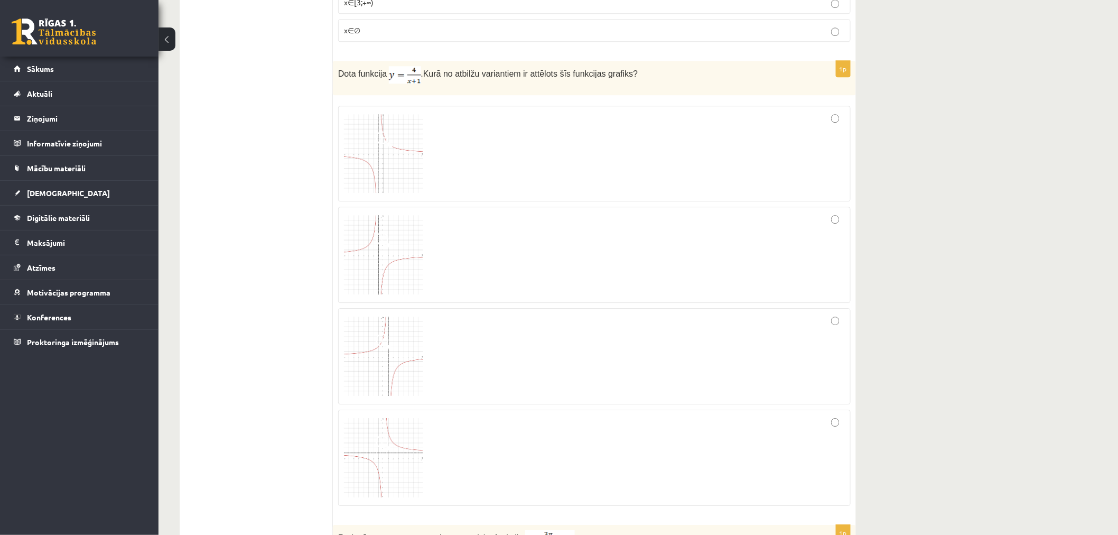
click at [386, 164] on img at bounding box center [383, 153] width 79 height 79
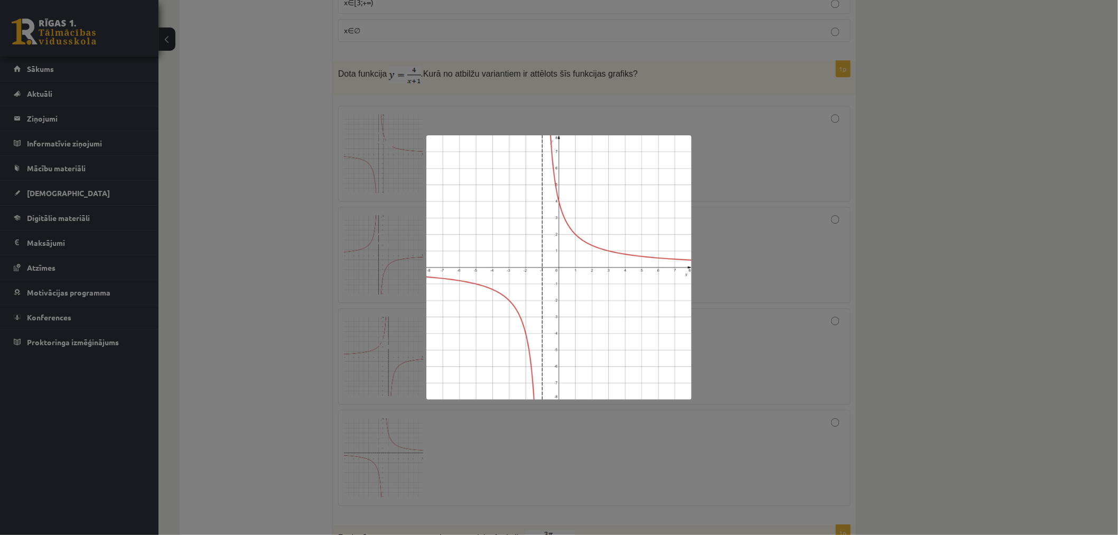
click at [865, 200] on div at bounding box center [559, 267] width 1118 height 535
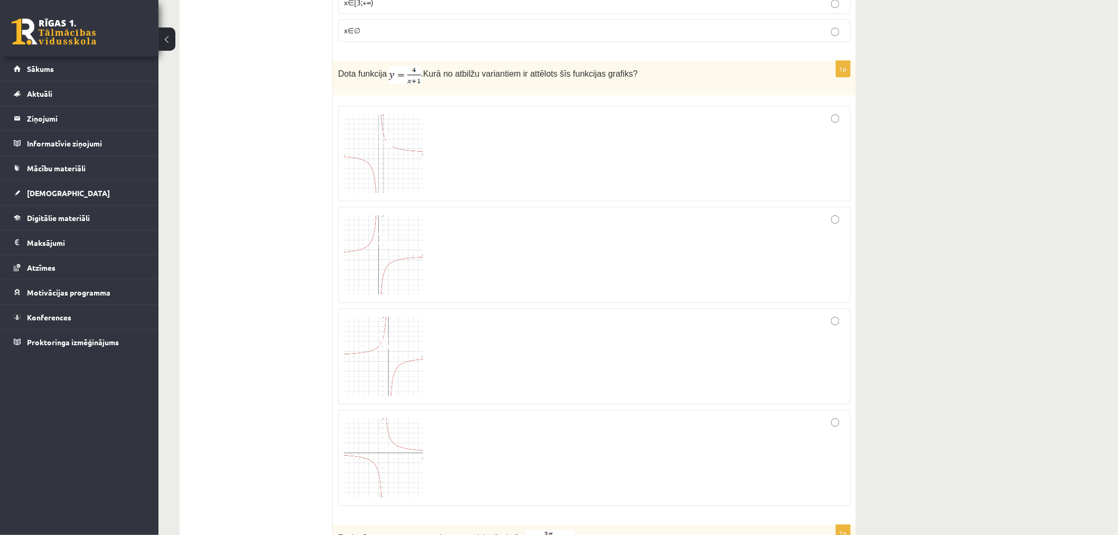
click at [411, 429] on img at bounding box center [383, 457] width 79 height 79
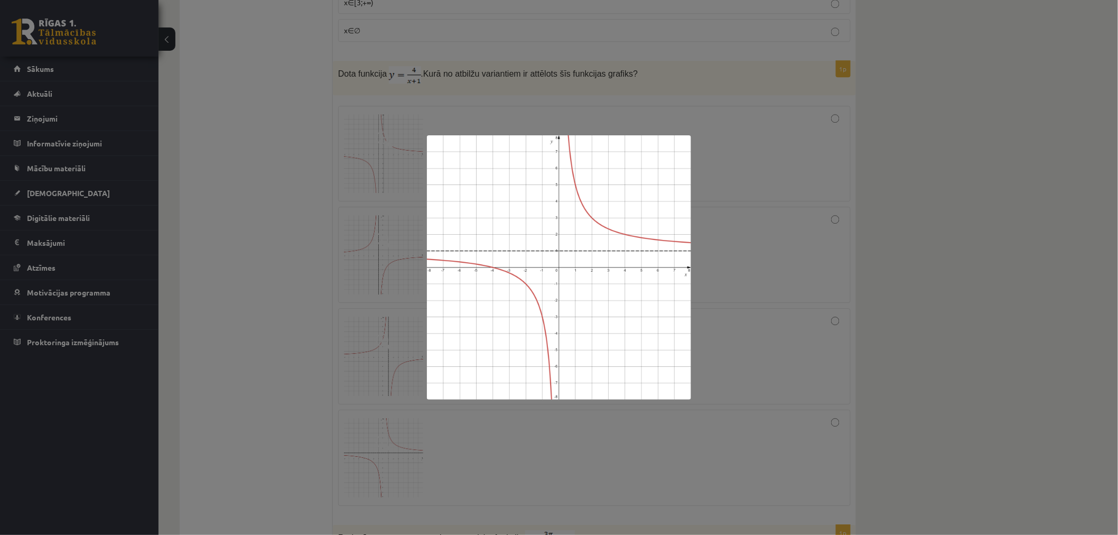
click at [957, 245] on div at bounding box center [559, 267] width 1118 height 535
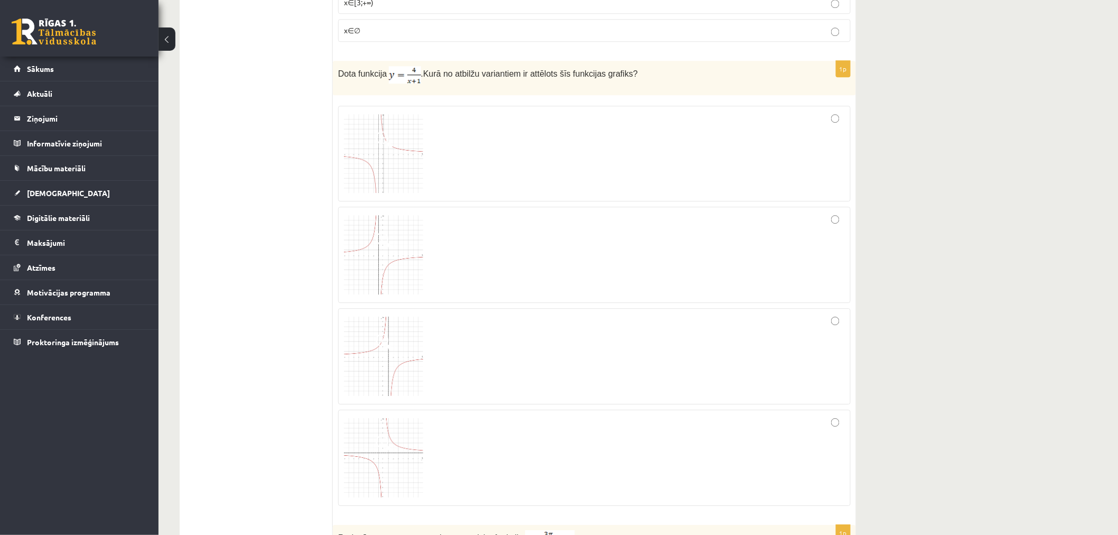
click at [810, 145] on div at bounding box center [594, 153] width 501 height 85
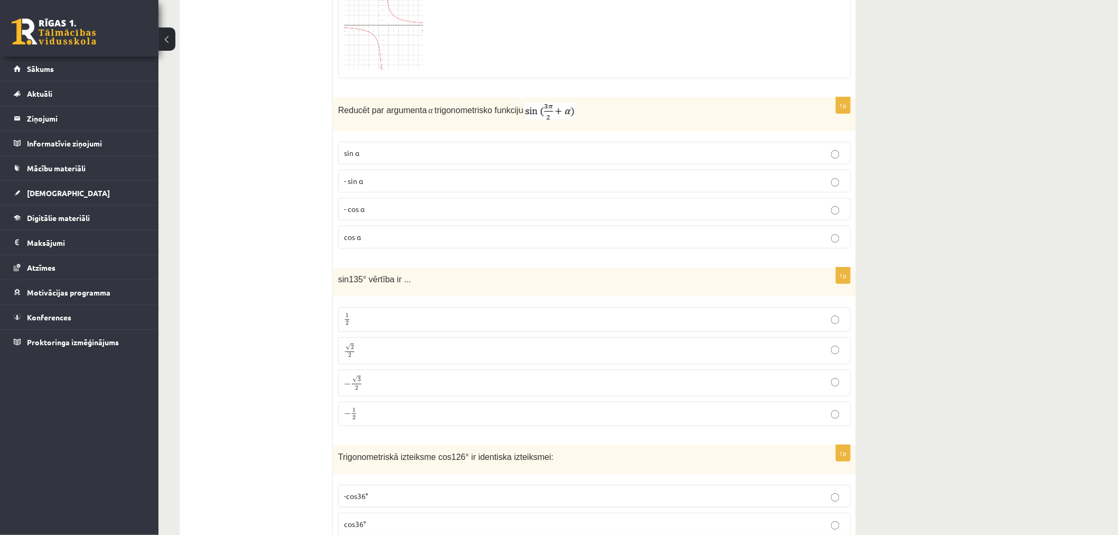
scroll to position [3324, 0]
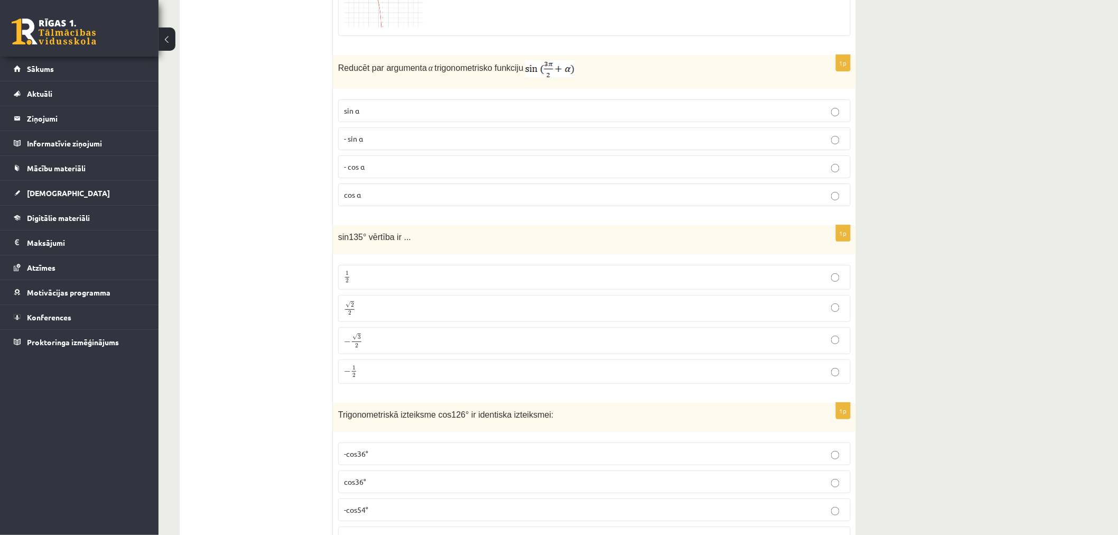
click at [394, 172] on p "- cos ⁡α" at bounding box center [594, 166] width 501 height 11
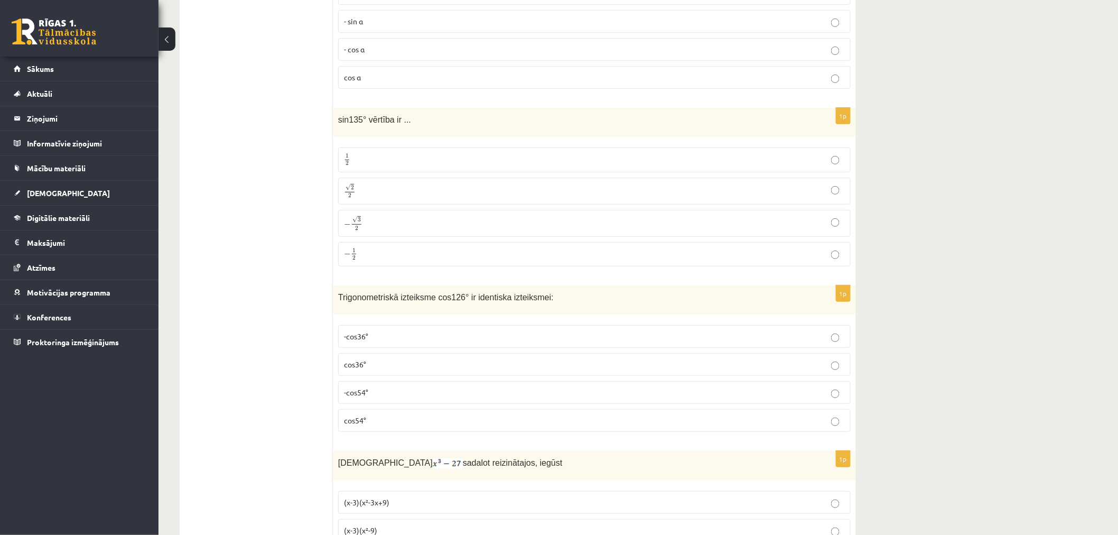
click at [474, 189] on p "√ 2 2 2 2" at bounding box center [594, 190] width 501 height 15
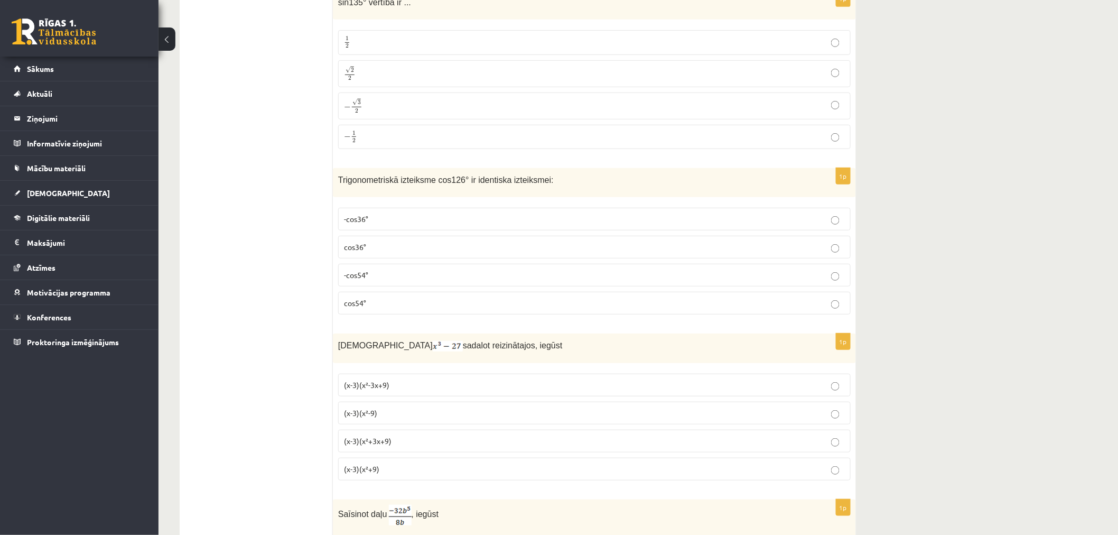
scroll to position [3677, 0]
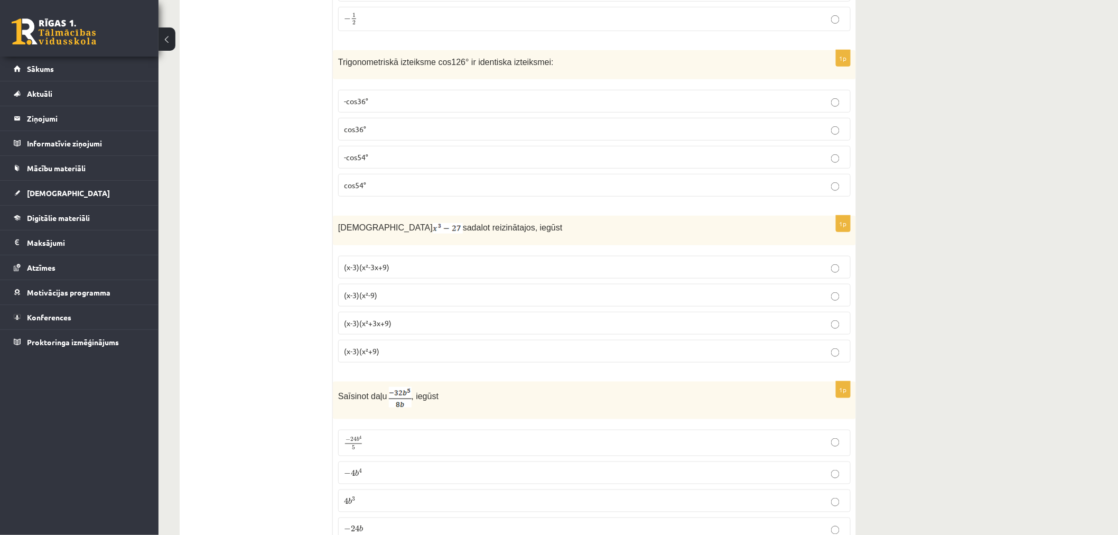
click at [430, 273] on p "(x-3)(x²-3x+9)" at bounding box center [594, 266] width 501 height 11
click at [407, 321] on label "(x-3)(x²+3x+9)" at bounding box center [594, 323] width 512 height 23
drag, startPoint x: 335, startPoint y: 62, endPoint x: 437, endPoint y: 189, distance: 162.8
click at [437, 189] on div "1p Trigonometriskā izteiksme cos126° ir identiska izteiksmei: -cos36° cos36° -c…" at bounding box center [594, 127] width 523 height 155
copy div "Trigonometriskā izteiksme cos126° ir identiska izteiksmei: -cos36° cos36° -cos5…"
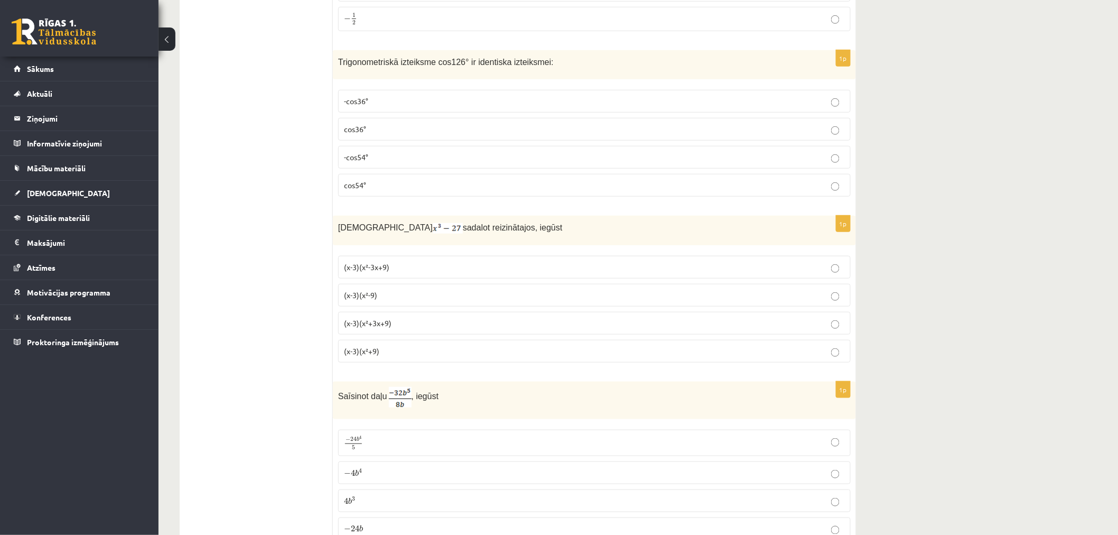
click at [402, 157] on p "-cos54°" at bounding box center [594, 157] width 501 height 11
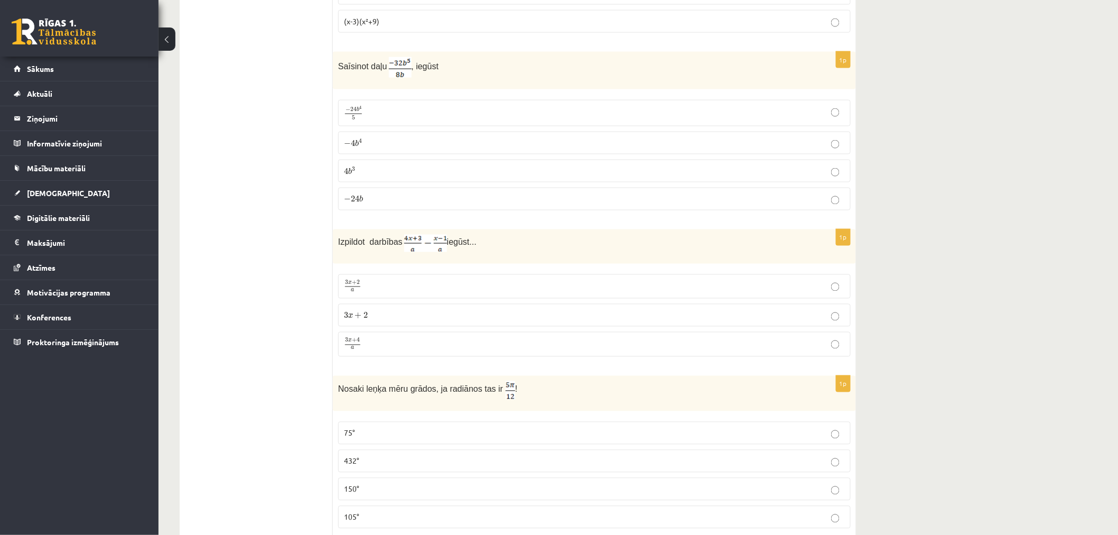
scroll to position [4028, 0]
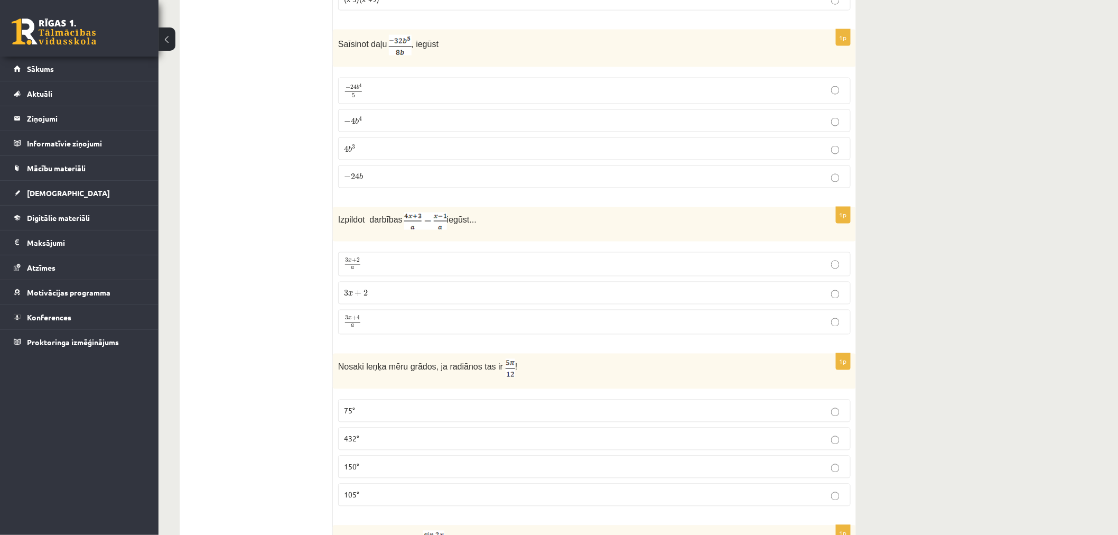
click at [382, 126] on p "− 4 b 4 − 4 b 4" at bounding box center [594, 120] width 501 height 11
click at [393, 321] on p "3 x + 4 a 3 x + 4 a" at bounding box center [594, 321] width 501 height 13
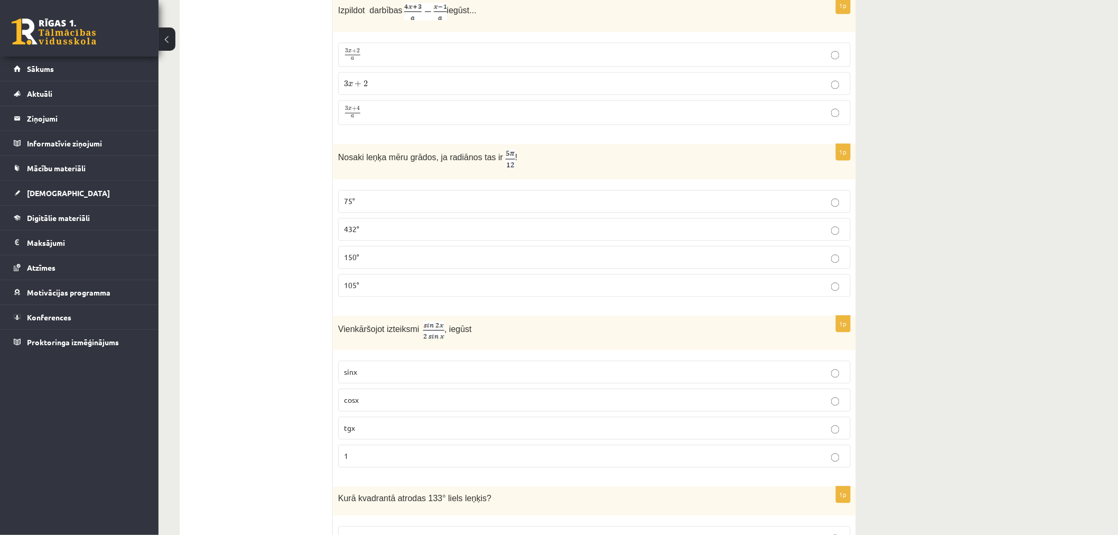
scroll to position [4263, 0]
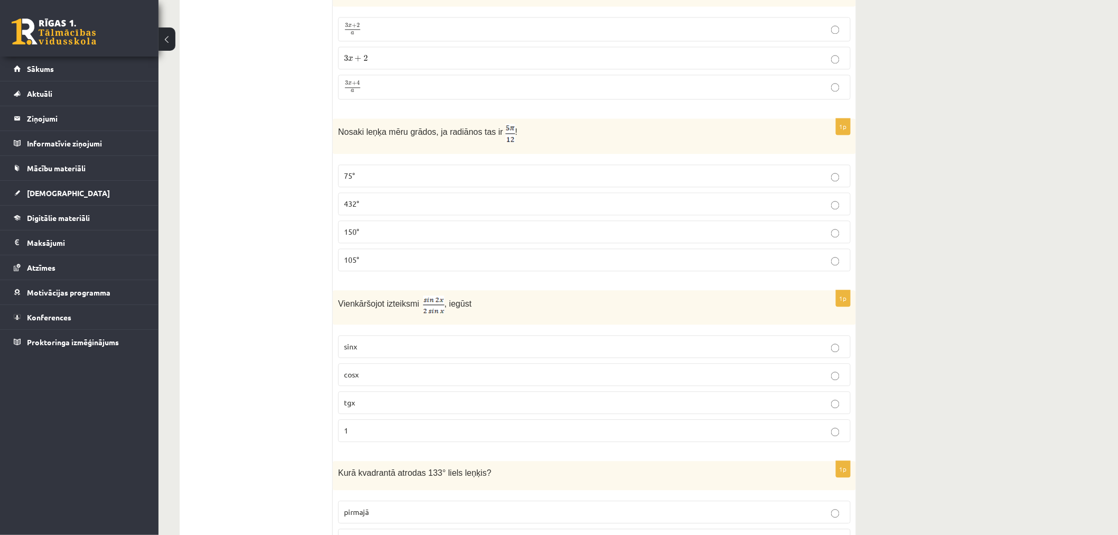
click at [379, 264] on p "105°" at bounding box center [594, 259] width 501 height 11
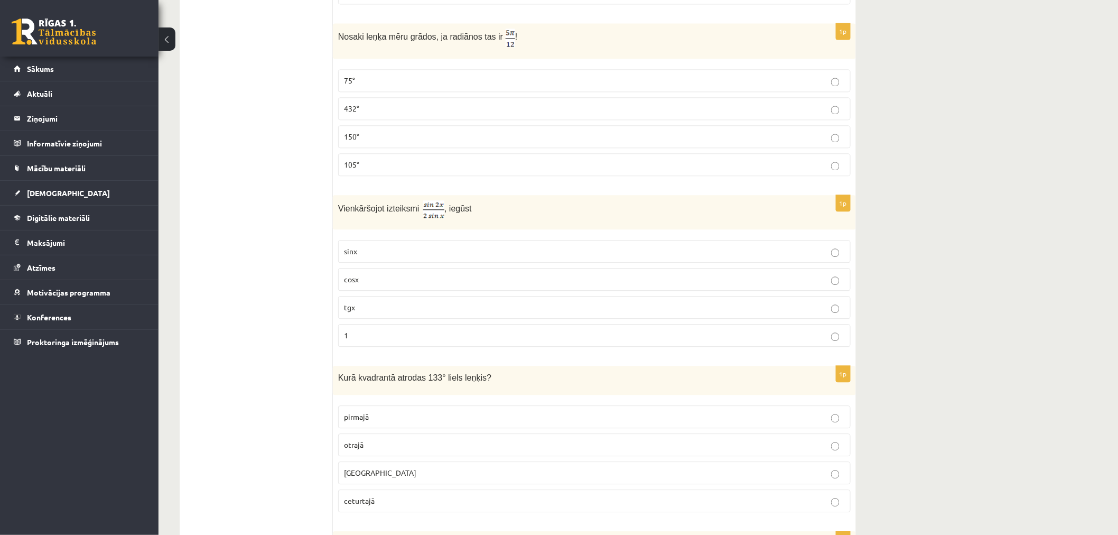
scroll to position [4381, 0]
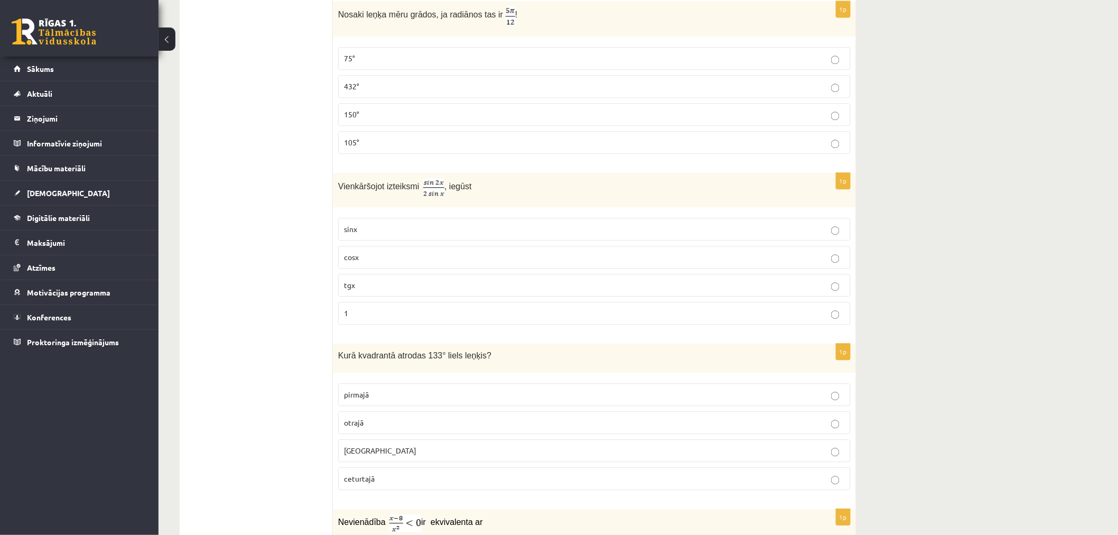
click at [390, 263] on p "cosx" at bounding box center [594, 256] width 501 height 11
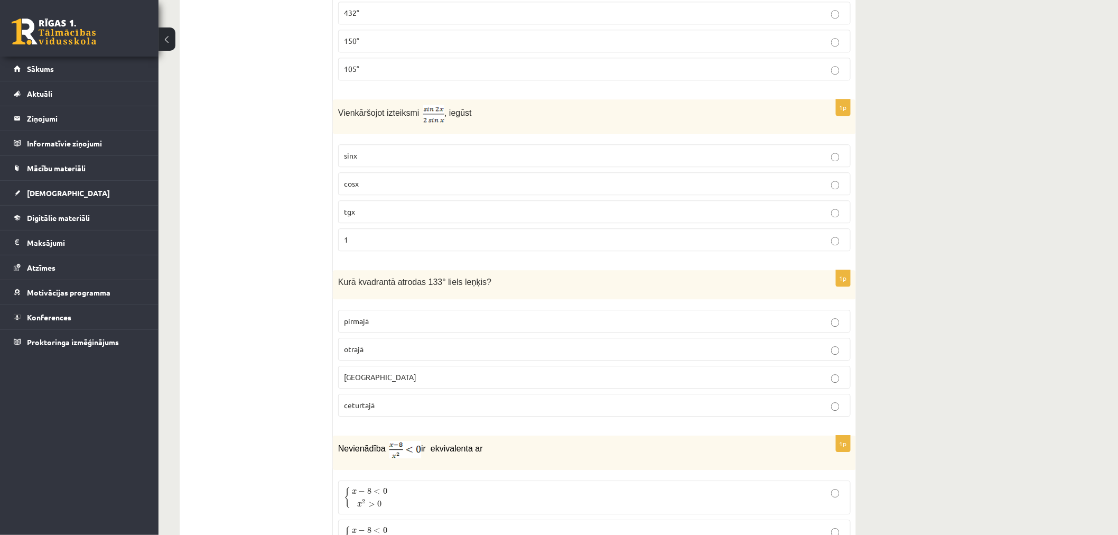
scroll to position [4498, 0]
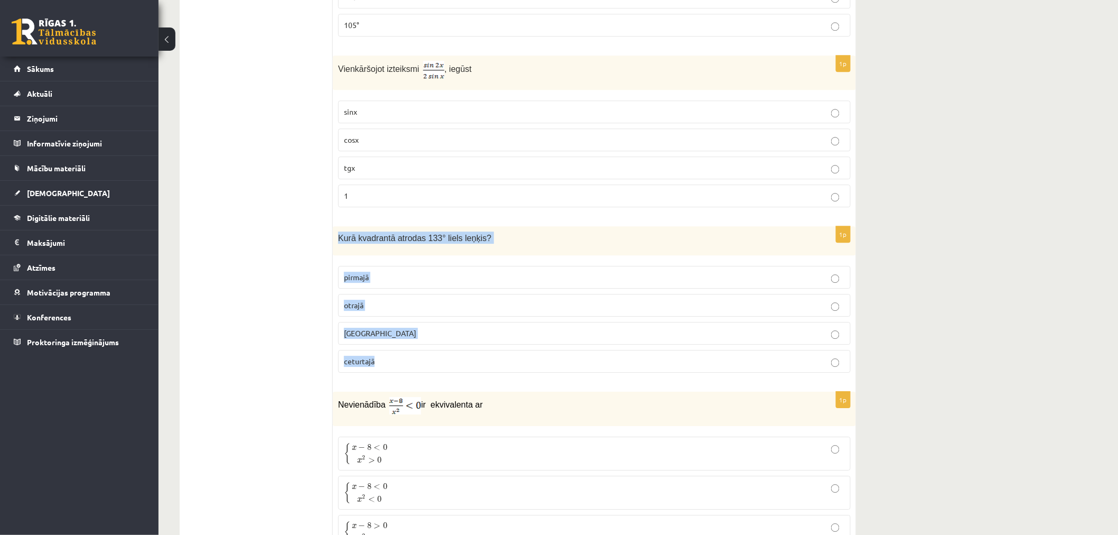
drag, startPoint x: 391, startPoint y: 297, endPoint x: 436, endPoint y: 361, distance: 78.8
click at [436, 361] on div "1p Kurā kvadrantā atrodas 133° liels leņķis? pirmajā otrajā trešajā ceturtajā" at bounding box center [594, 303] width 523 height 155
copy div "Kurā kvadrantā atrodas 133° liels leņķis? pirmajā otrajā trešajā ceturtajā"
click at [445, 308] on p "otrajā" at bounding box center [594, 305] width 501 height 11
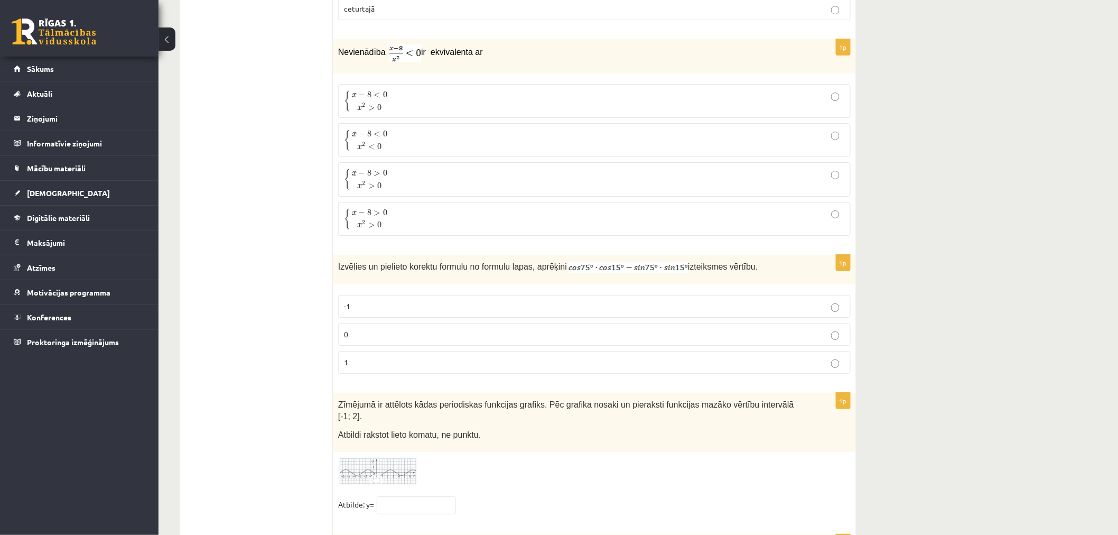
scroll to position [4968, 0]
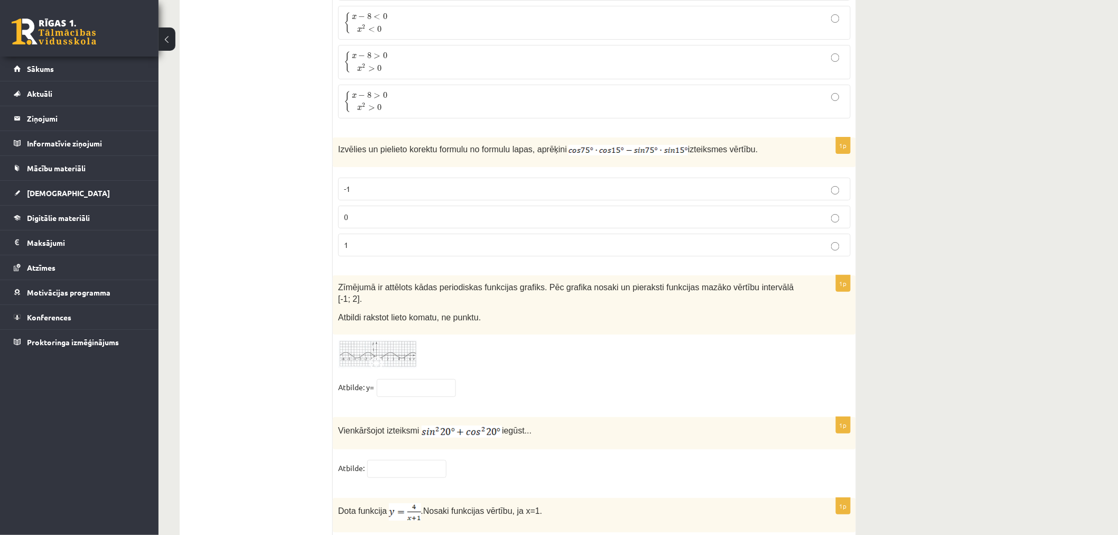
click at [463, 228] on label "0" at bounding box center [594, 216] width 512 height 23
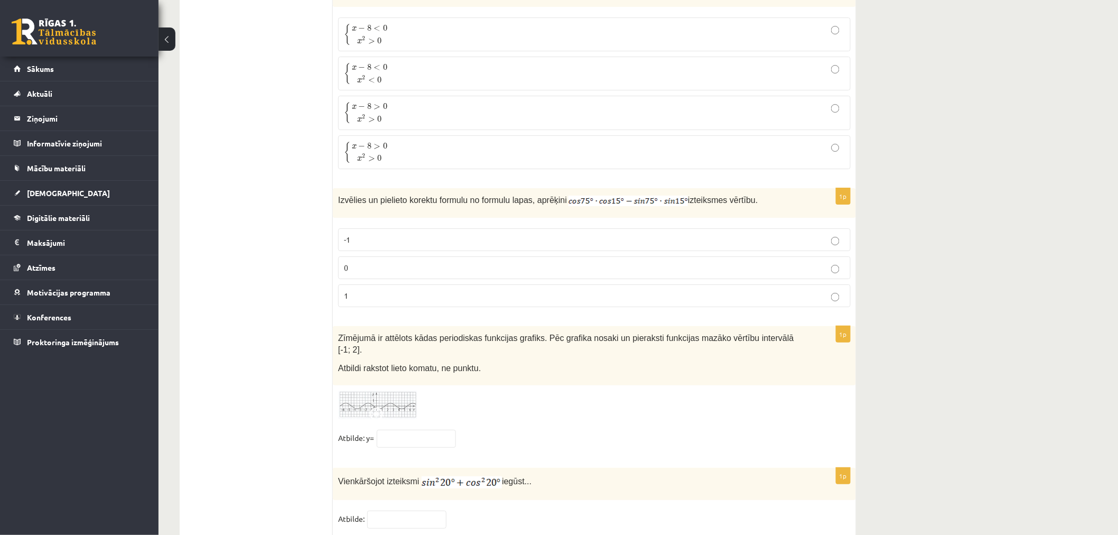
scroll to position [4800, 0]
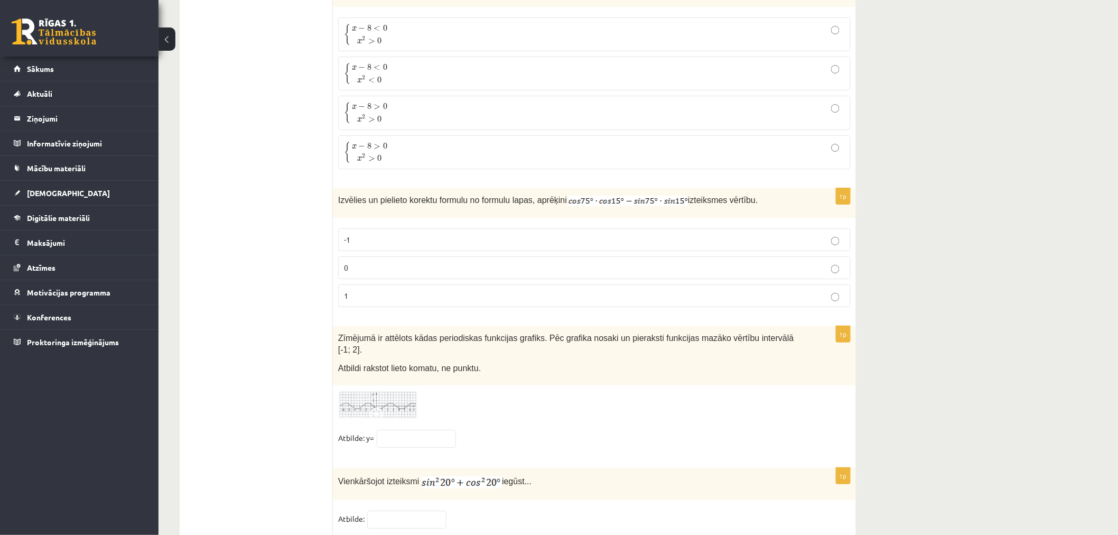
scroll to position [5035, 0]
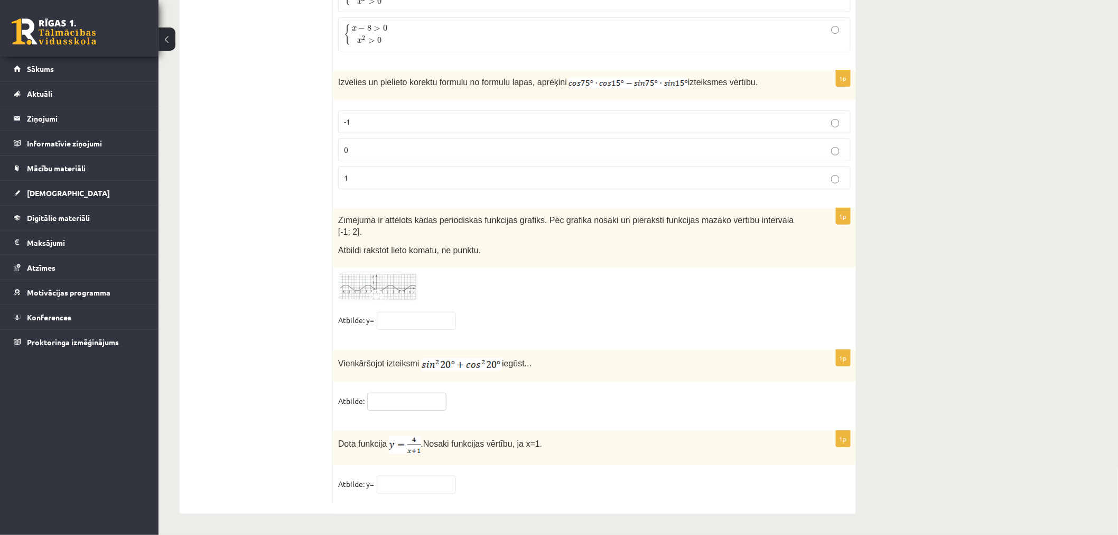
click at [400, 397] on input "text" at bounding box center [406, 401] width 79 height 18
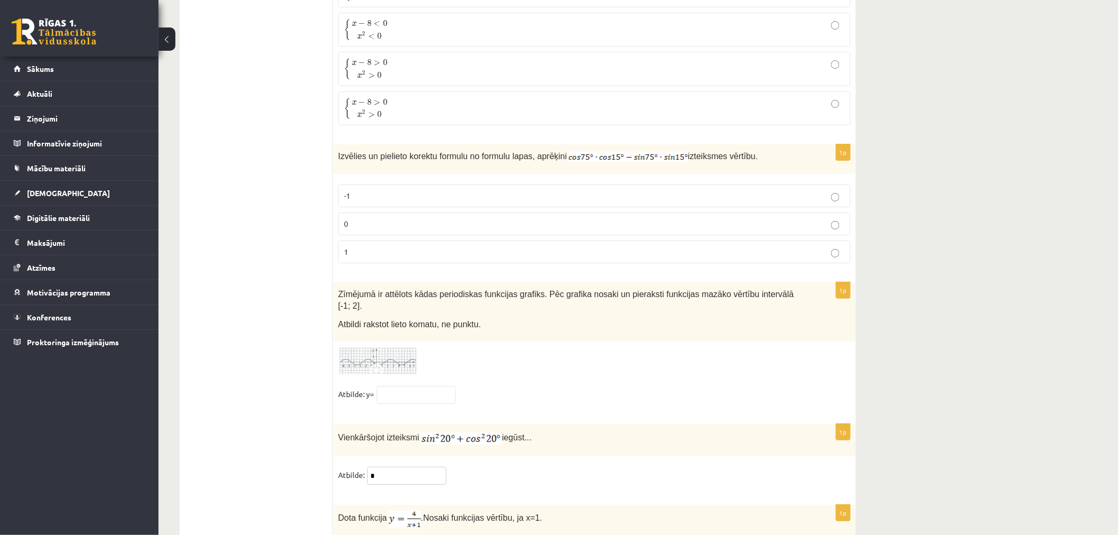
scroll to position [4917, 0]
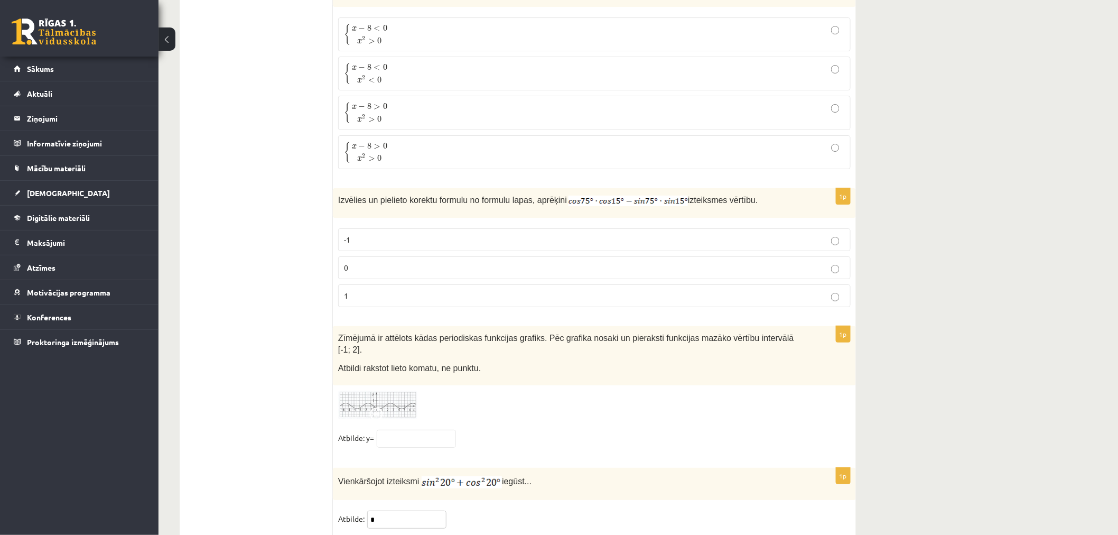
type input "*"
click at [414, 44] on p "{ x − 8 < 0 x 2 > 0 { x − 8 < 0 x 2 > 0" at bounding box center [594, 34] width 501 height 22
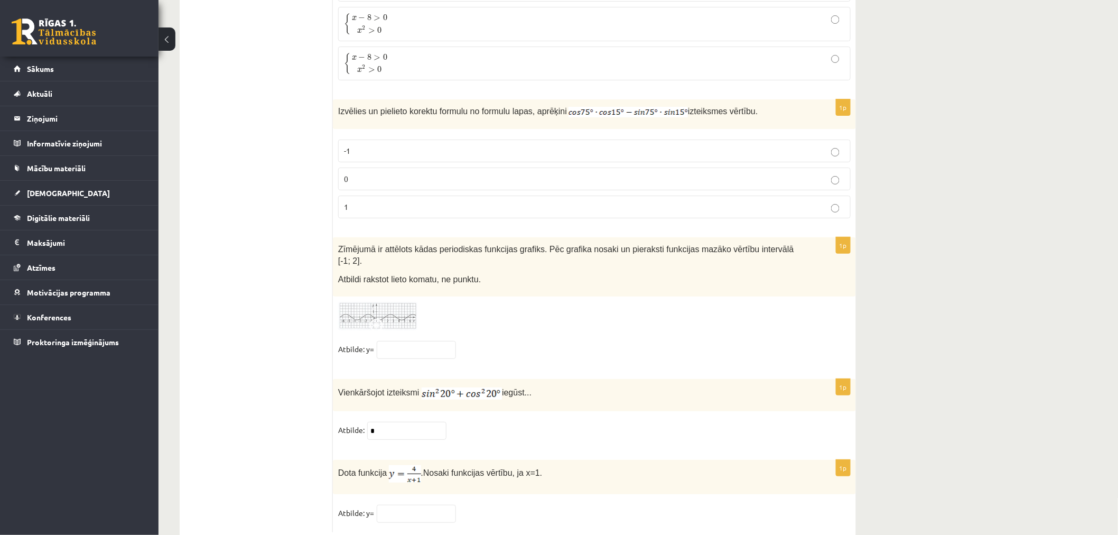
scroll to position [5035, 0]
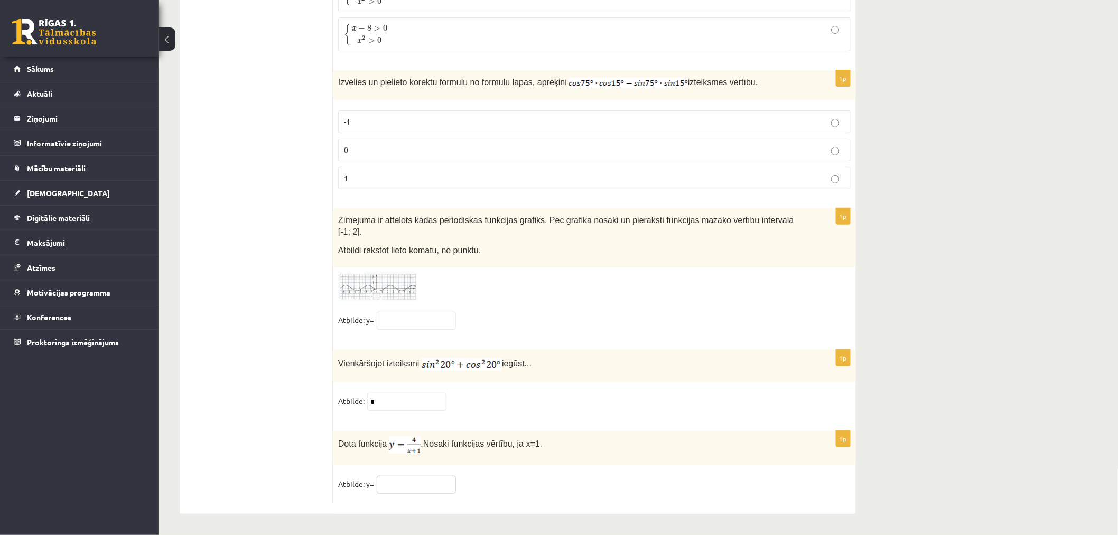
click at [418, 481] on input "text" at bounding box center [416, 484] width 79 height 18
type input "*"
click at [382, 294] on span at bounding box center [378, 297] width 17 height 17
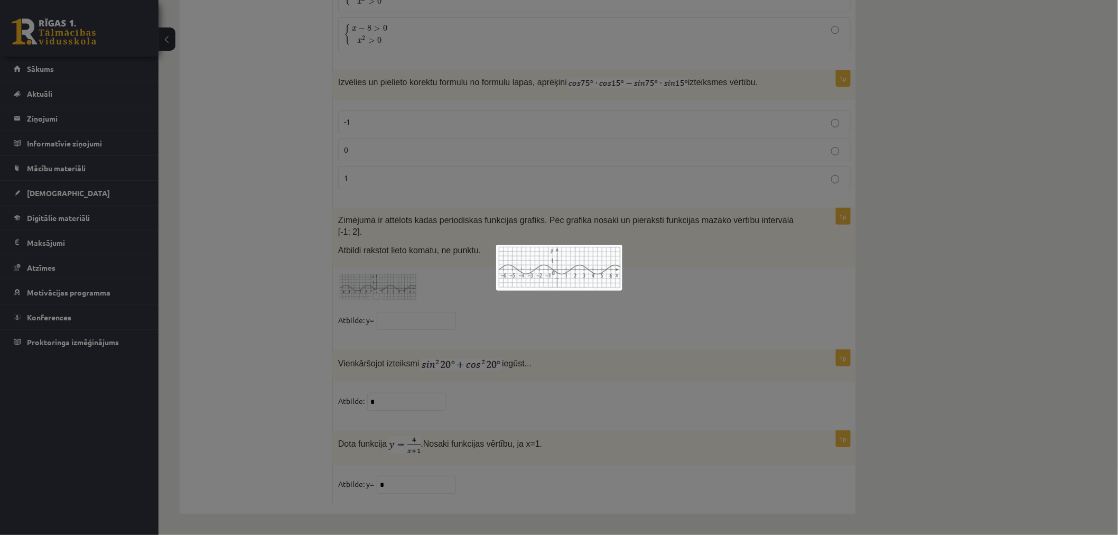
click at [719, 336] on div at bounding box center [559, 267] width 1118 height 535
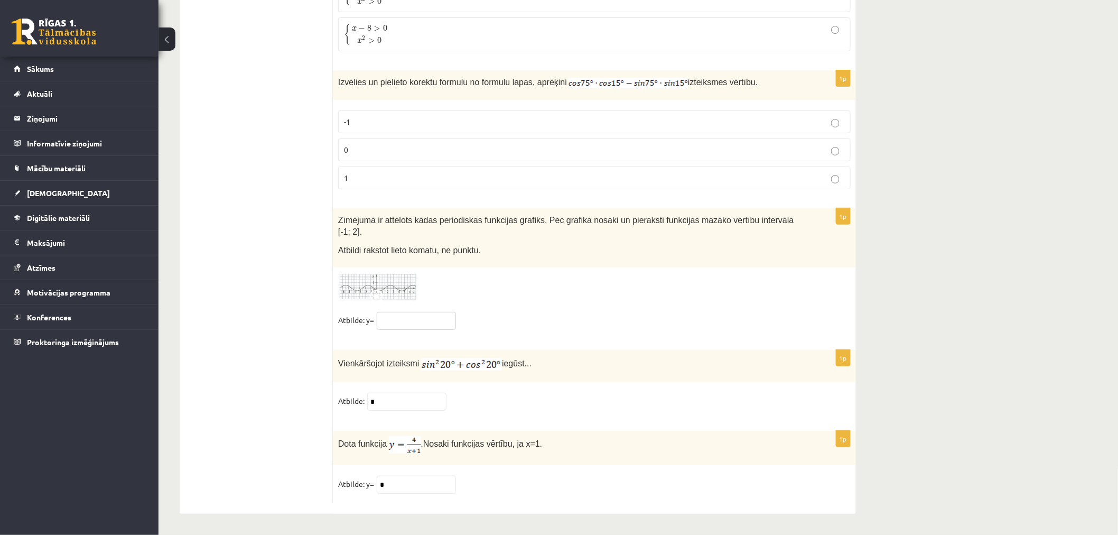
click at [410, 319] on input "text" at bounding box center [416, 321] width 79 height 18
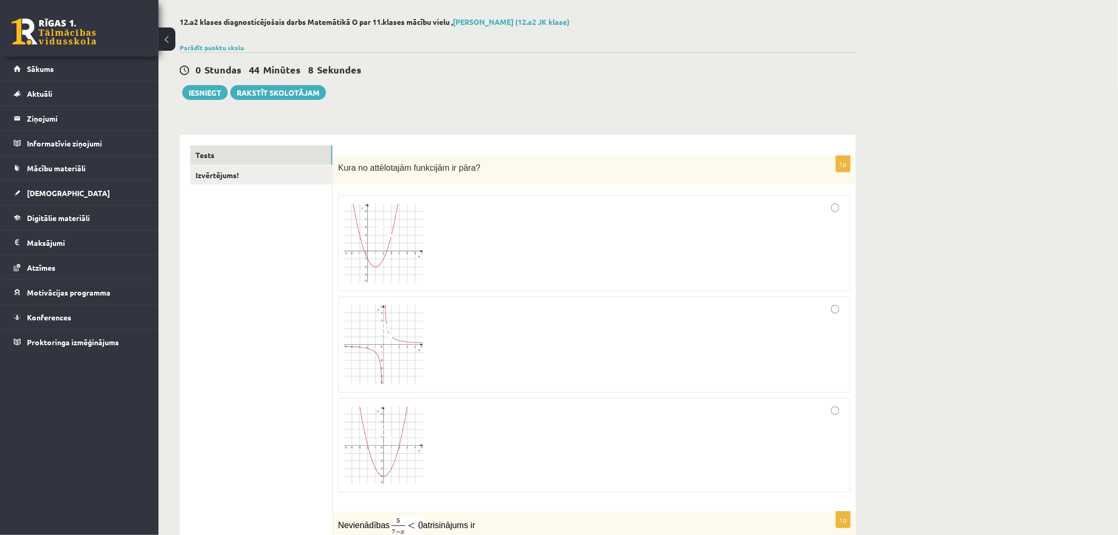
scroll to position [0, 0]
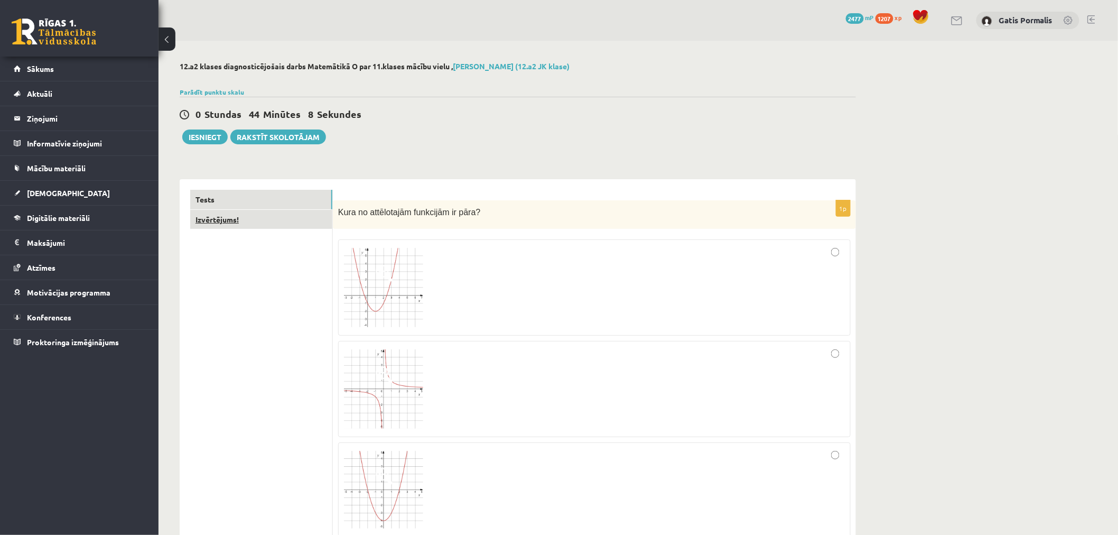
type input "**"
click at [276, 221] on link "Izvērtējums!" at bounding box center [261, 220] width 142 height 20
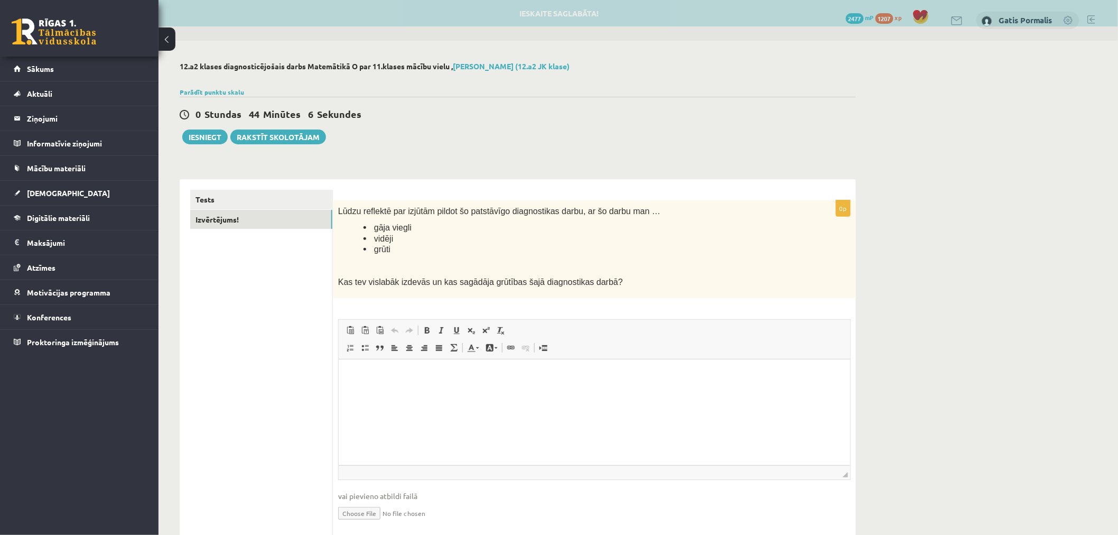
click at [378, 341] on link "Bloka citāts" at bounding box center [379, 348] width 15 height 14
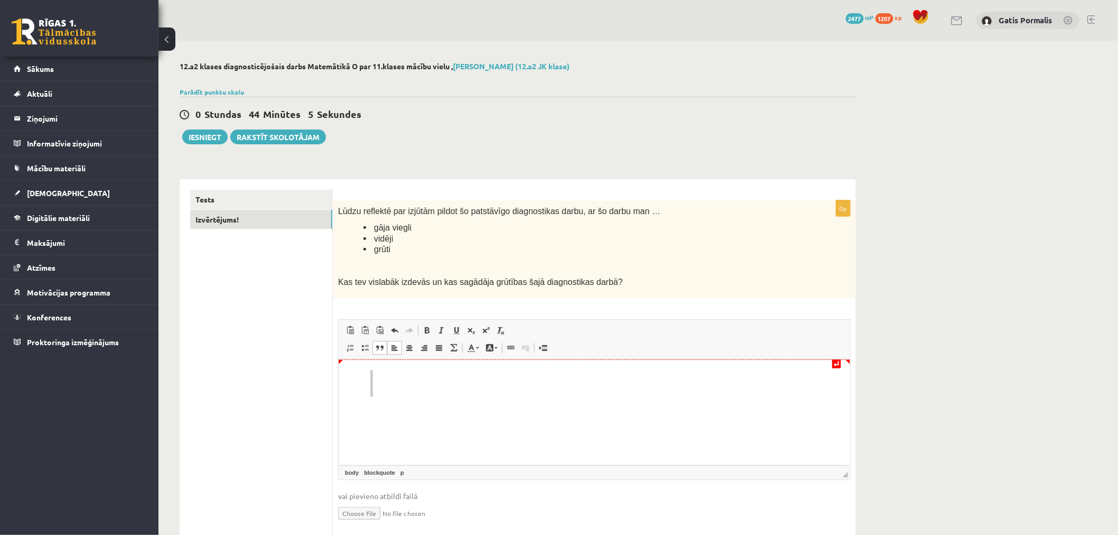
click at [392, 379] on p "Bagātinātā teksta redaktors, wiswyg-editor-user-answer-47363918677700" at bounding box center [598, 382] width 431 height 11
click at [267, 199] on link "Tests" at bounding box center [261, 200] width 142 height 20
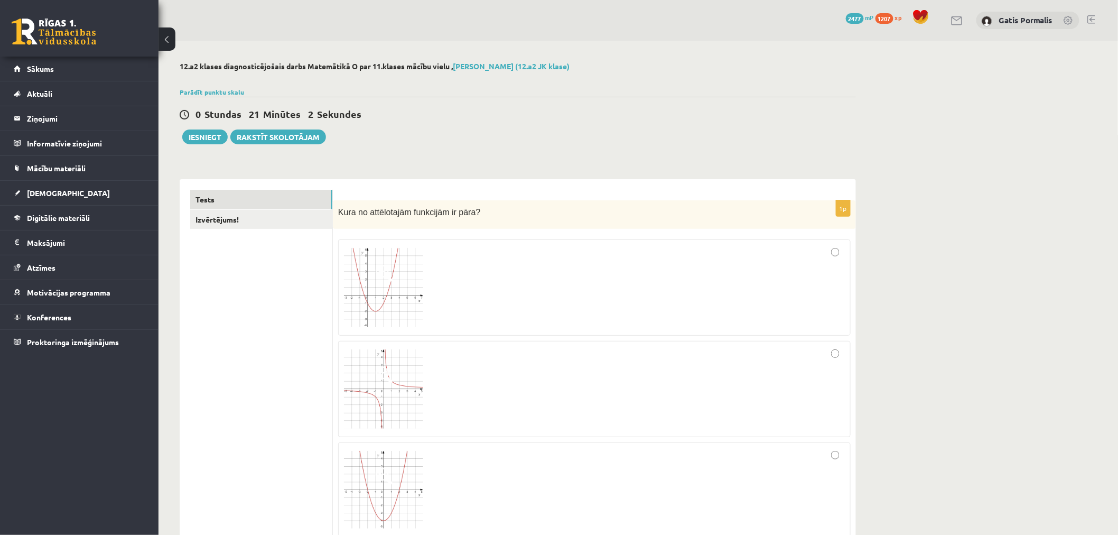
click at [209, 138] on button "Iesniegt" at bounding box center [204, 136] width 45 height 15
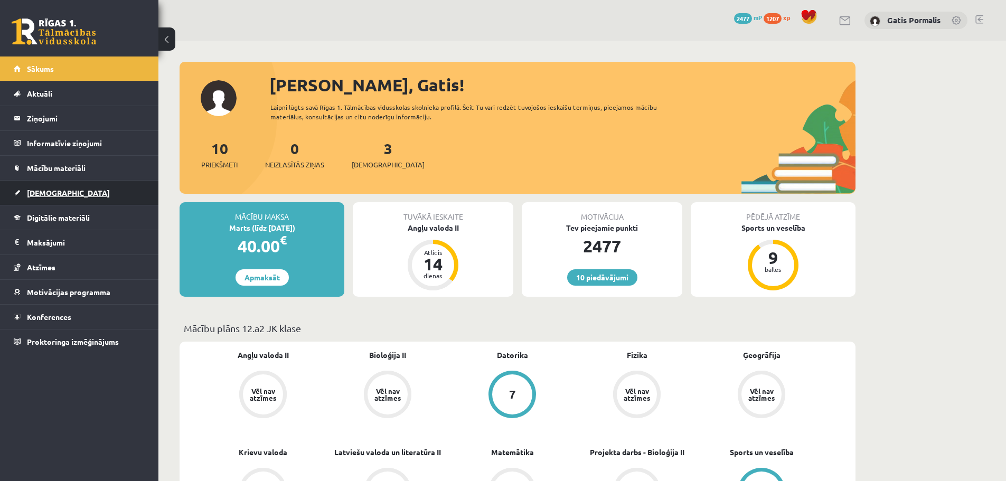
click at [53, 194] on span "[DEMOGRAPHIC_DATA]" at bounding box center [68, 193] width 83 height 10
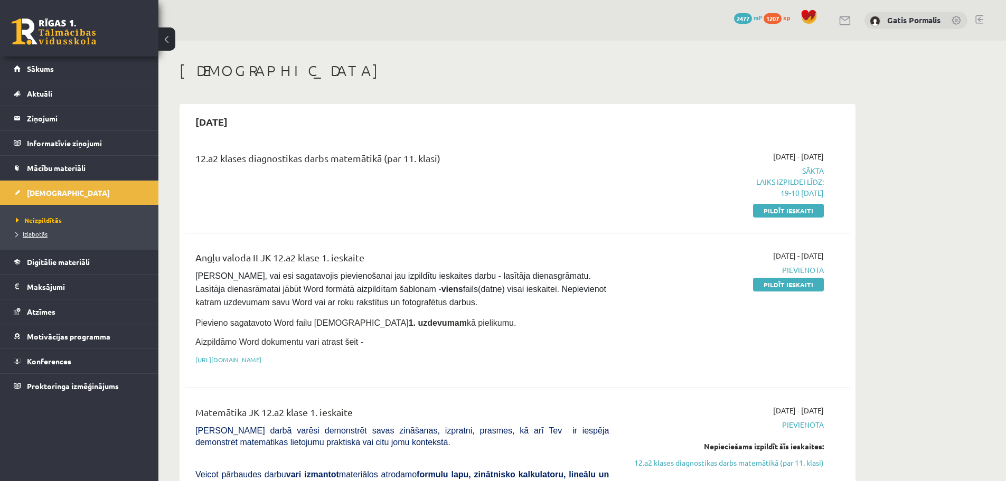
click at [35, 235] on span "Izlabotās" at bounding box center [32, 234] width 32 height 8
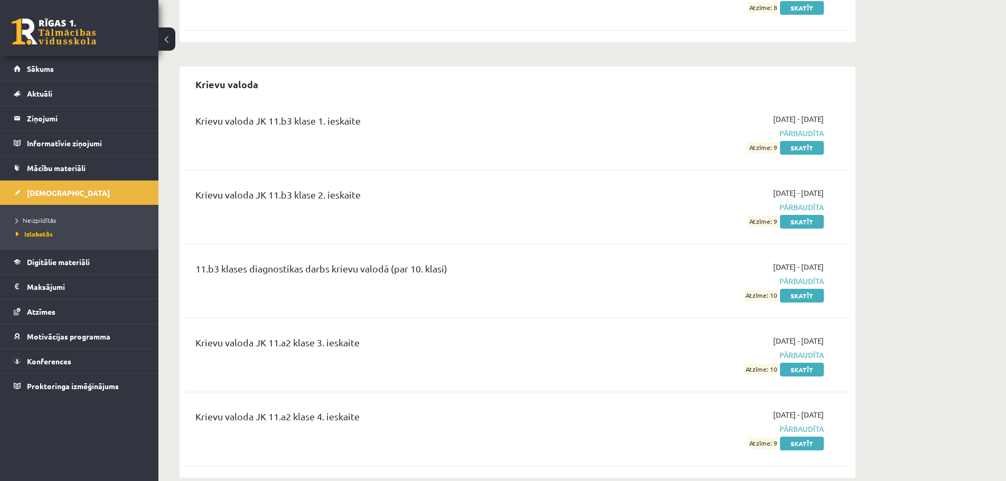
scroll to position [2297, 0]
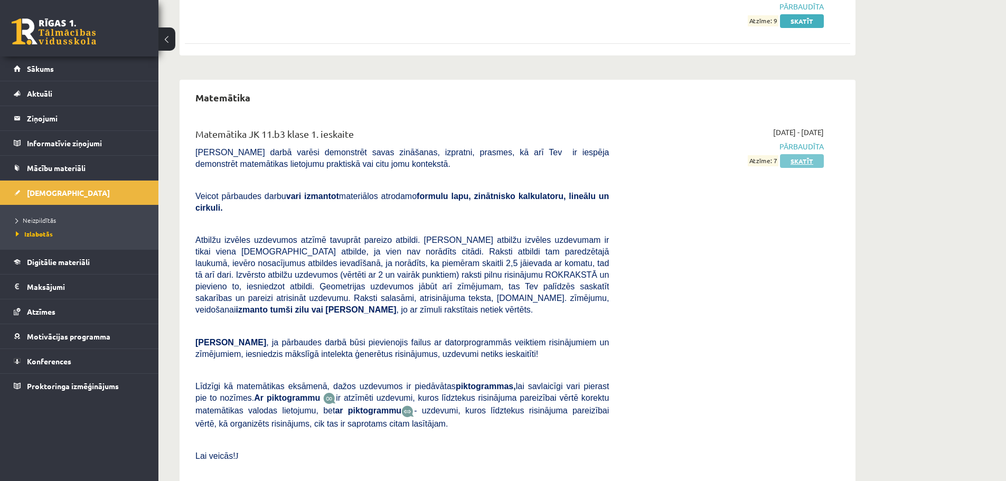
click at [794, 154] on link "Skatīt" at bounding box center [802, 161] width 44 height 14
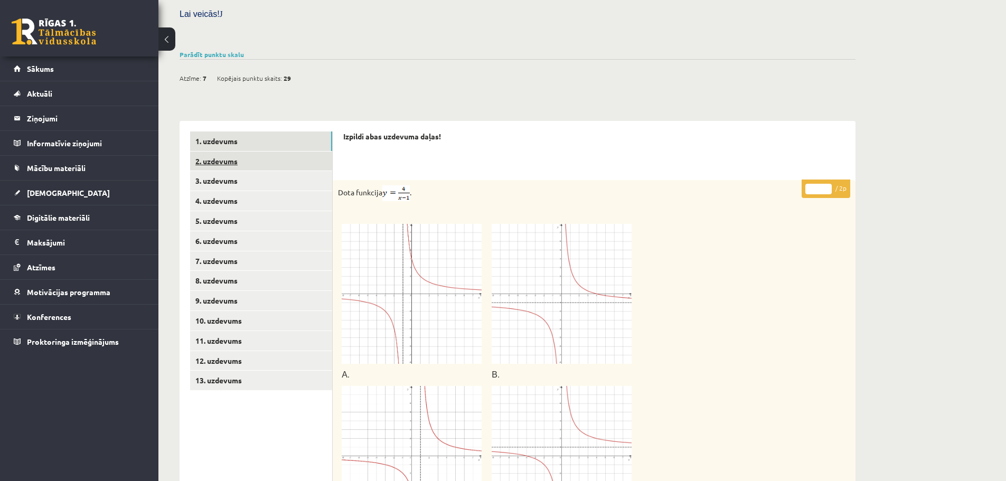
click at [267, 152] on link "2. uzdevums" at bounding box center [261, 162] width 142 height 20
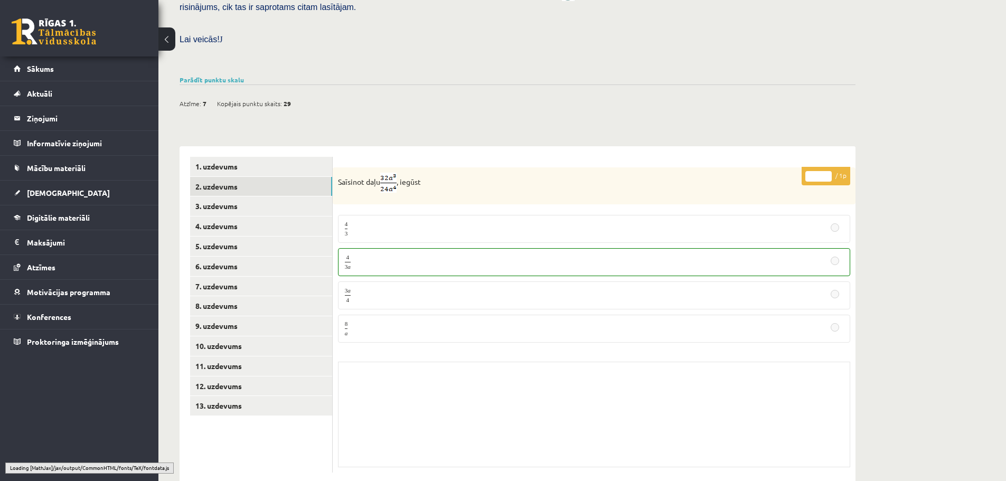
scroll to position [278, 0]
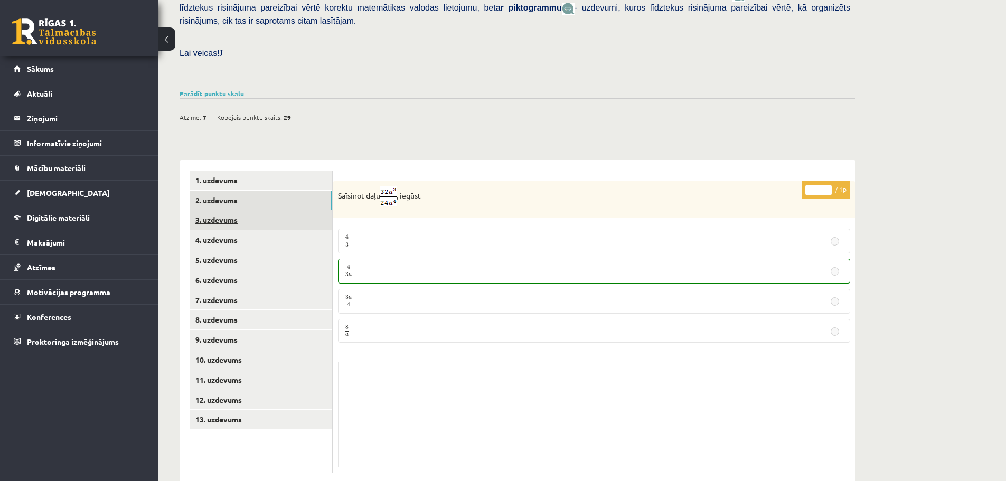
click at [274, 210] on link "3. uzdevums" at bounding box center [261, 220] width 142 height 20
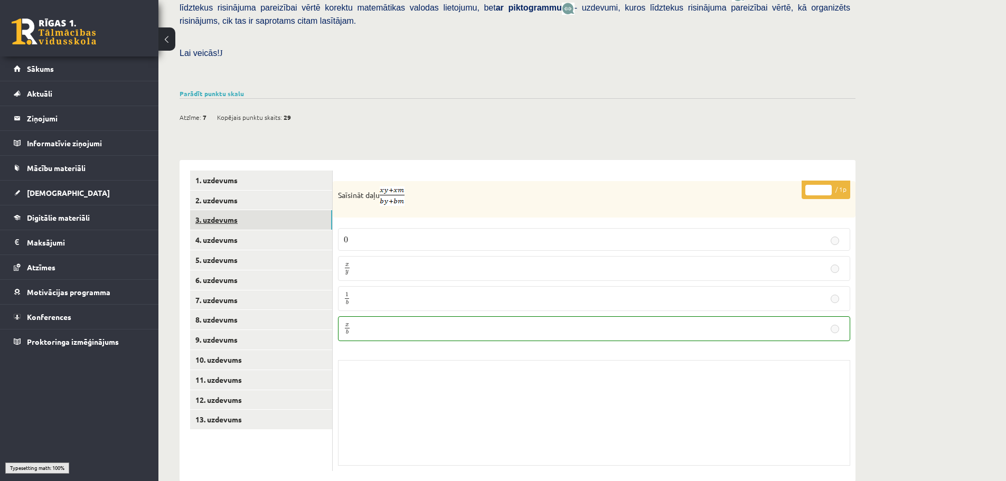
scroll to position [275, 0]
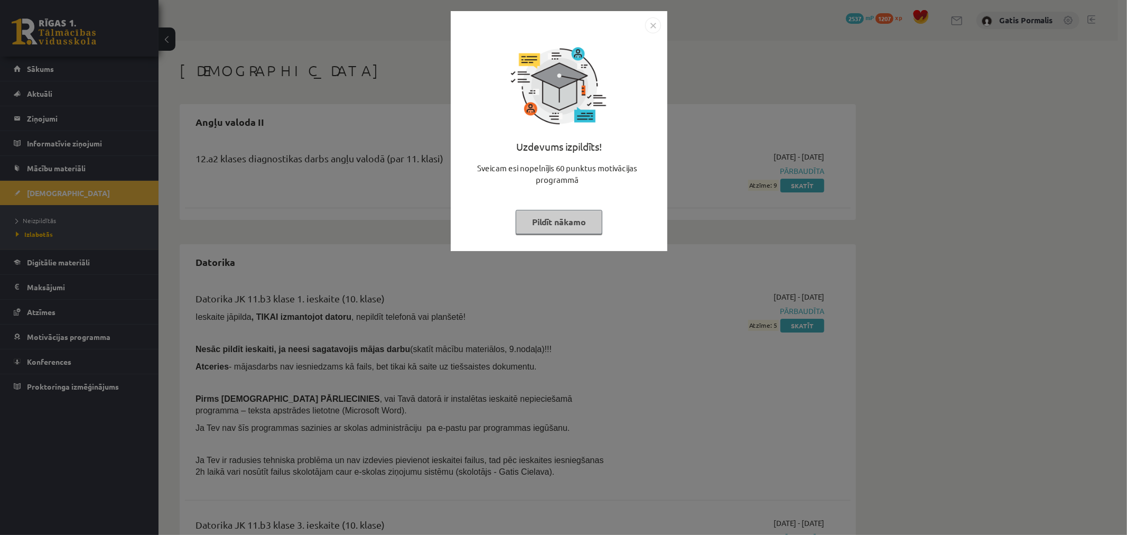
click at [584, 218] on button "Pildīt nākamo" at bounding box center [559, 222] width 87 height 24
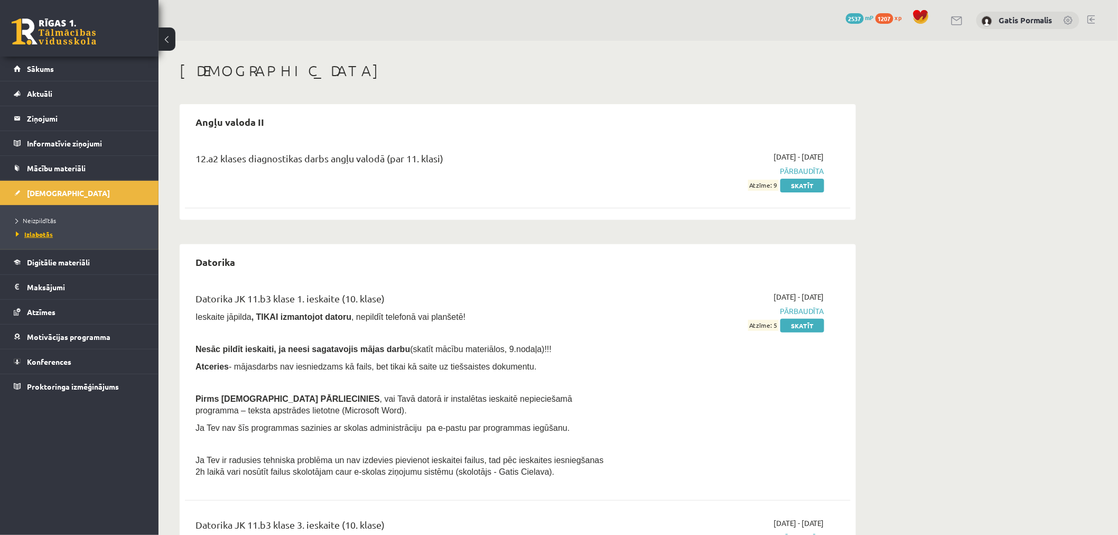
click at [45, 233] on span "Izlabotās" at bounding box center [34, 234] width 37 height 8
click at [35, 236] on span "Izlabotās" at bounding box center [34, 234] width 37 height 8
click at [45, 232] on span "Izlabotās" at bounding box center [34, 234] width 37 height 8
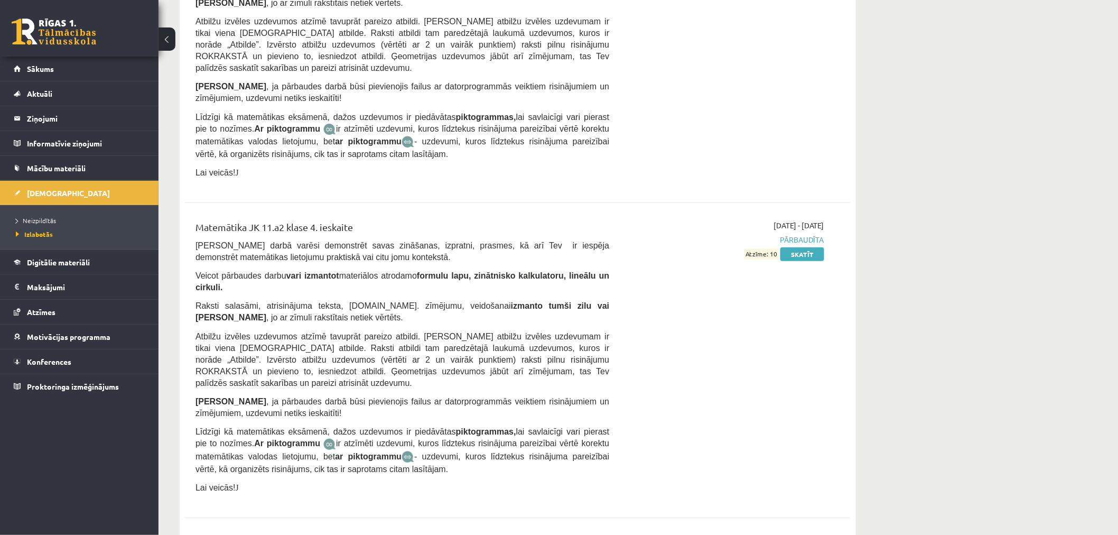
scroll to position [3404, 0]
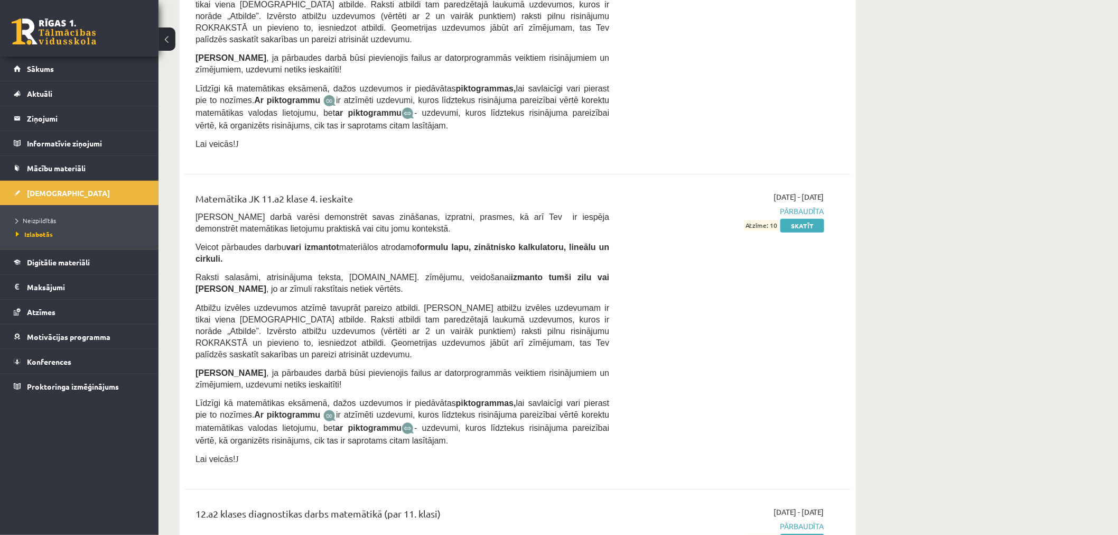
click at [777, 534] on span "Atzīme: 9" at bounding box center [763, 540] width 31 height 11
click at [518, 489] on hr at bounding box center [518, 489] width 666 height 1
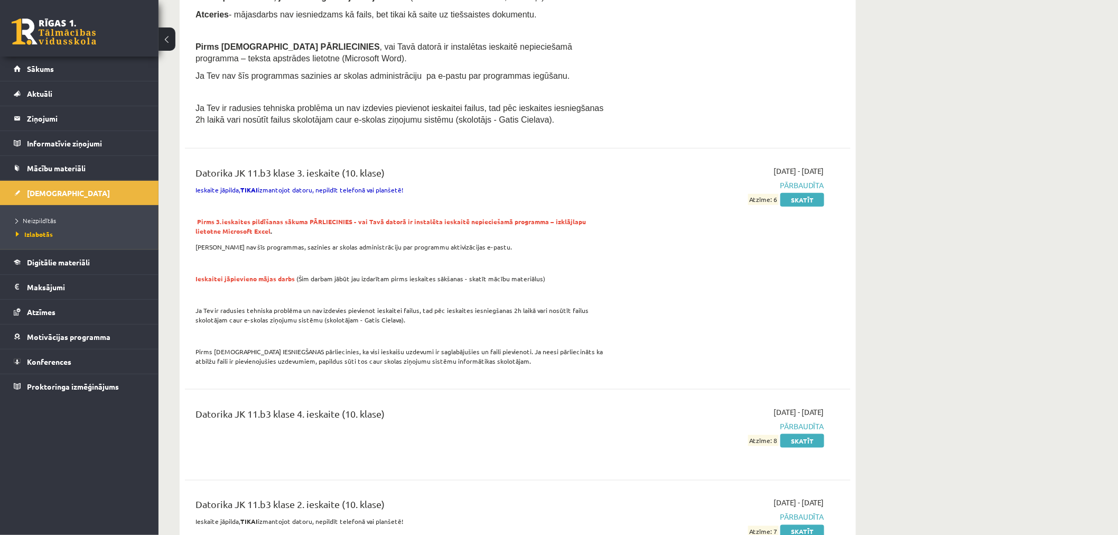
scroll to position [0, 0]
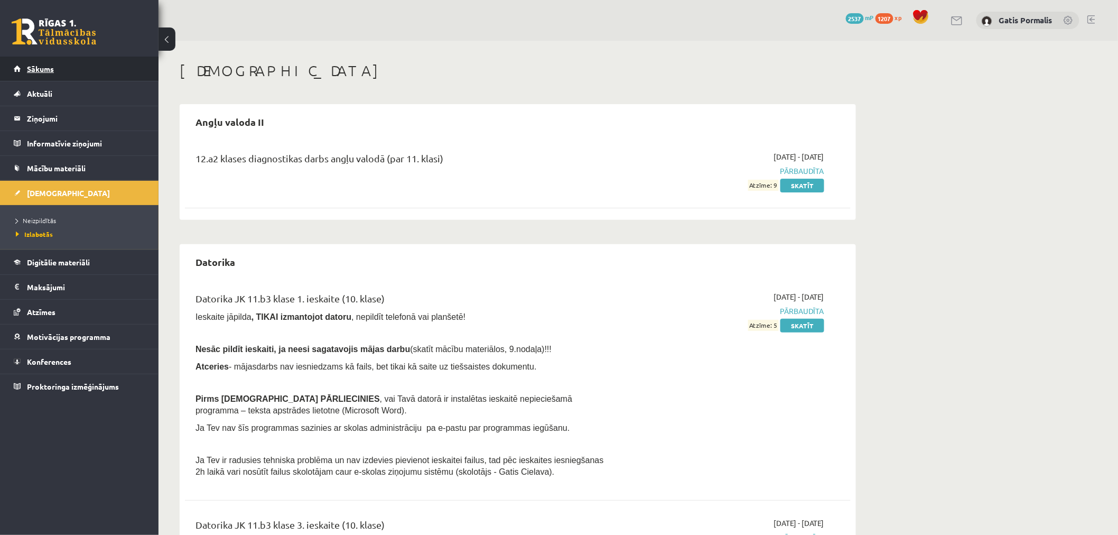
click at [66, 74] on link "Sākums" at bounding box center [80, 69] width 132 height 24
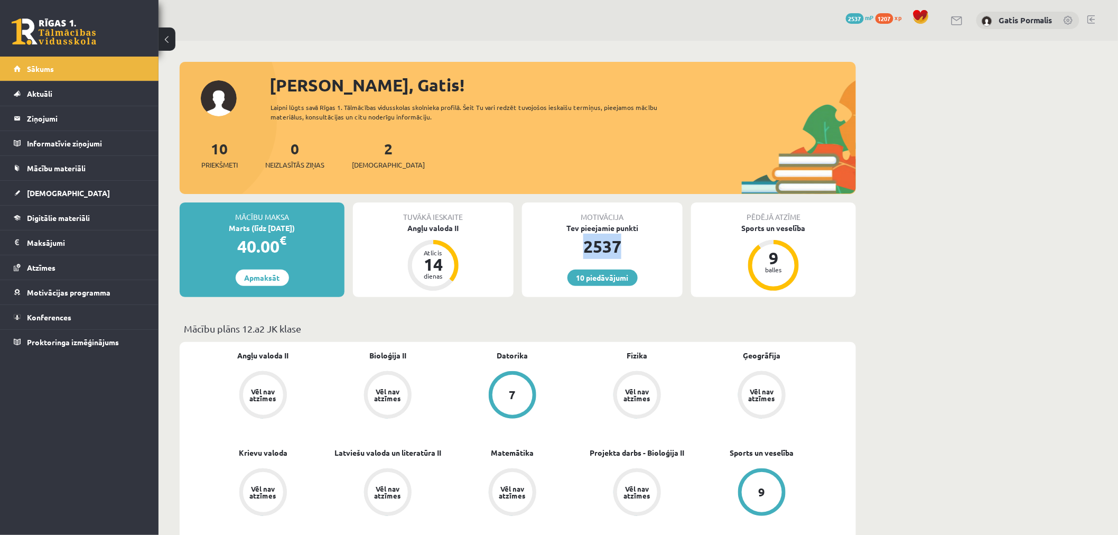
drag, startPoint x: 572, startPoint y: 247, endPoint x: 625, endPoint y: 247, distance: 52.8
click at [625, 247] on div "2537" at bounding box center [602, 245] width 161 height 25
click at [571, 254] on div "2537" at bounding box center [602, 245] width 161 height 25
click at [50, 196] on span "[DEMOGRAPHIC_DATA]" at bounding box center [68, 193] width 83 height 10
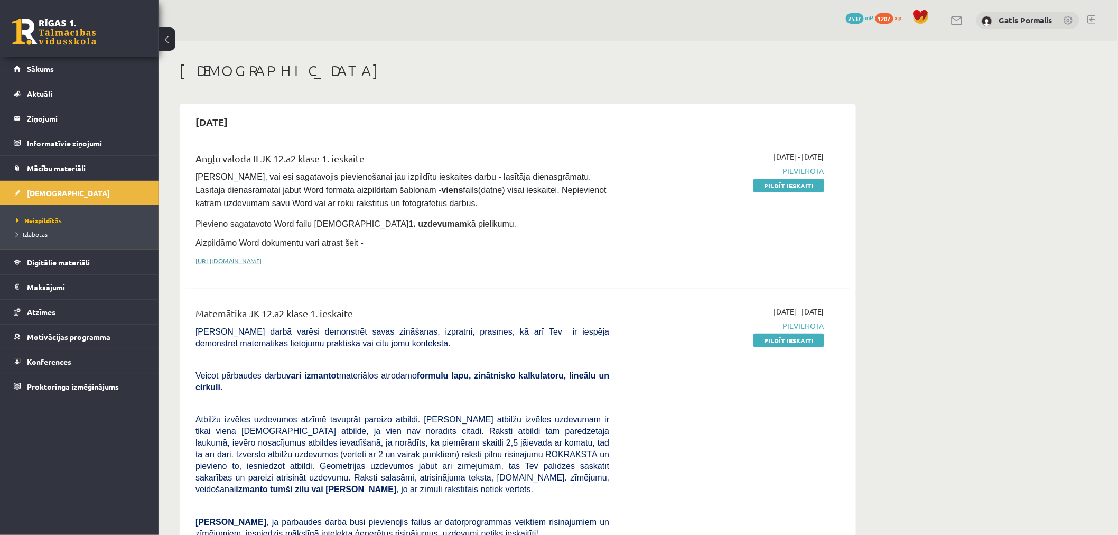
click at [261, 256] on link "[URL][DOMAIN_NAME]" at bounding box center [228, 260] width 66 height 8
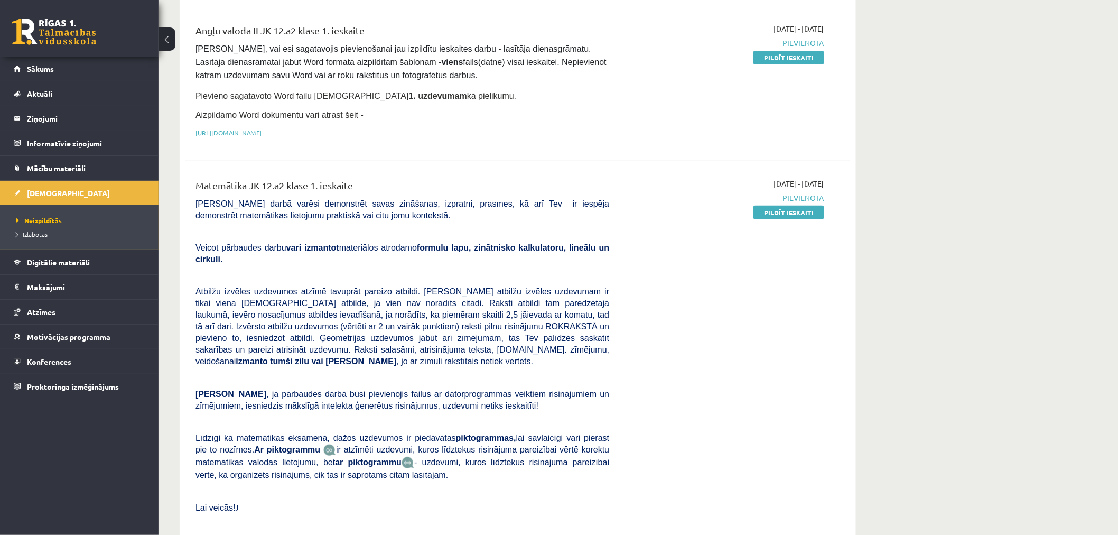
scroll to position [71, 0]
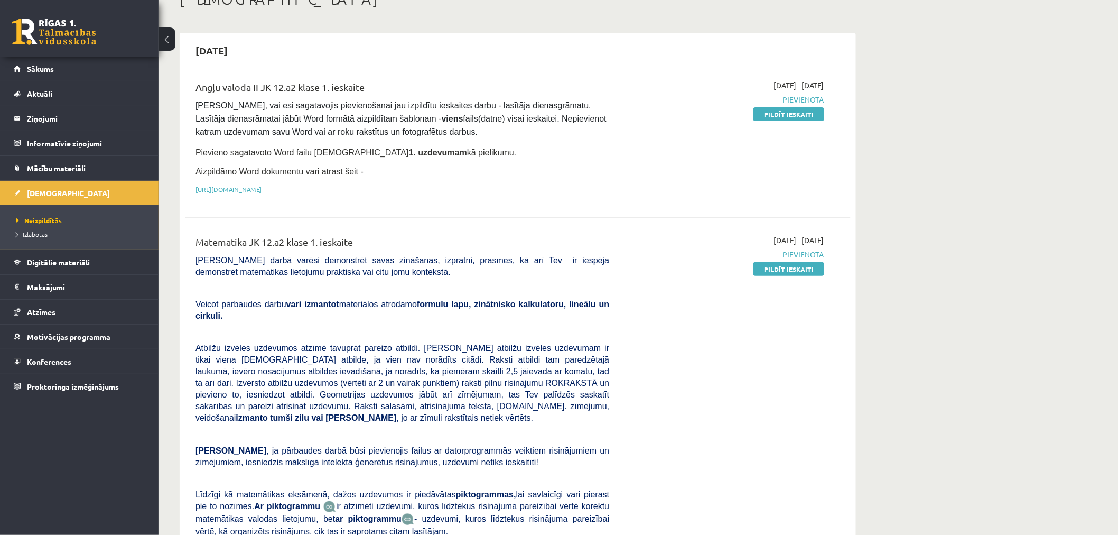
drag, startPoint x: 432, startPoint y: 173, endPoint x: 521, endPoint y: 147, distance: 92.6
click at [521, 147] on p "Pievieno sagatavoto Word failu [DEMOGRAPHIC_DATA] 1. uzdevumam kā pielikumu." at bounding box center [402, 152] width 414 height 14
drag, startPoint x: 334, startPoint y: 145, endPoint x: 443, endPoint y: 145, distance: 108.8
click at [443, 145] on p "Pievieno sagatavoto Word failu [DEMOGRAPHIC_DATA] 1. uzdevumam kā pielikumu." at bounding box center [402, 152] width 414 height 14
click at [469, 158] on div "Angļu valoda II JK 12.a2 klase 1. ieskaite [PERSON_NAME], vai esi sagatavojis p…" at bounding box center [402, 140] width 429 height 120
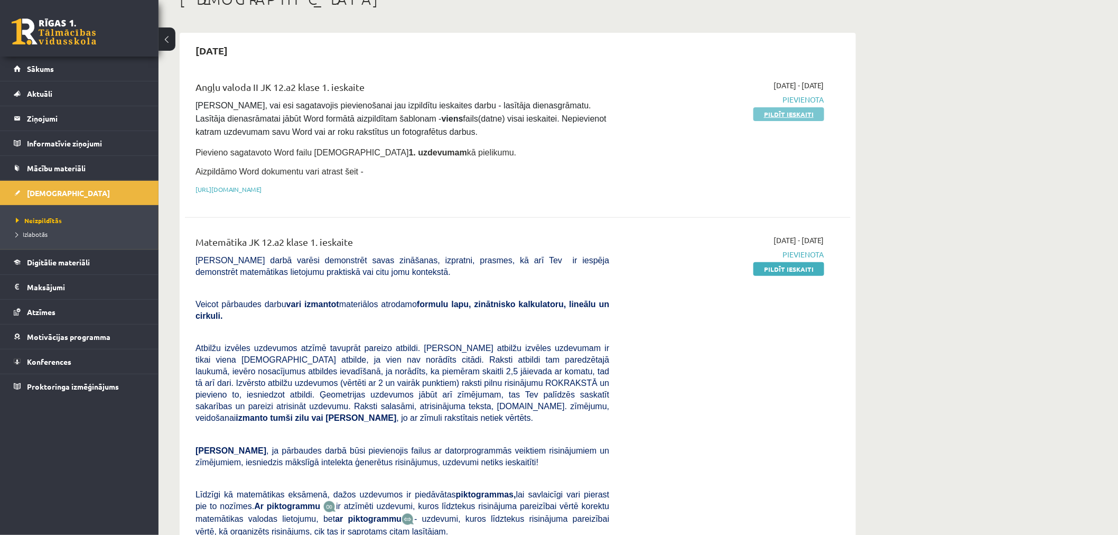
click at [758, 118] on link "Pildīt ieskaiti" at bounding box center [788, 114] width 71 height 14
click at [774, 267] on link "Pildīt ieskaiti" at bounding box center [788, 269] width 71 height 14
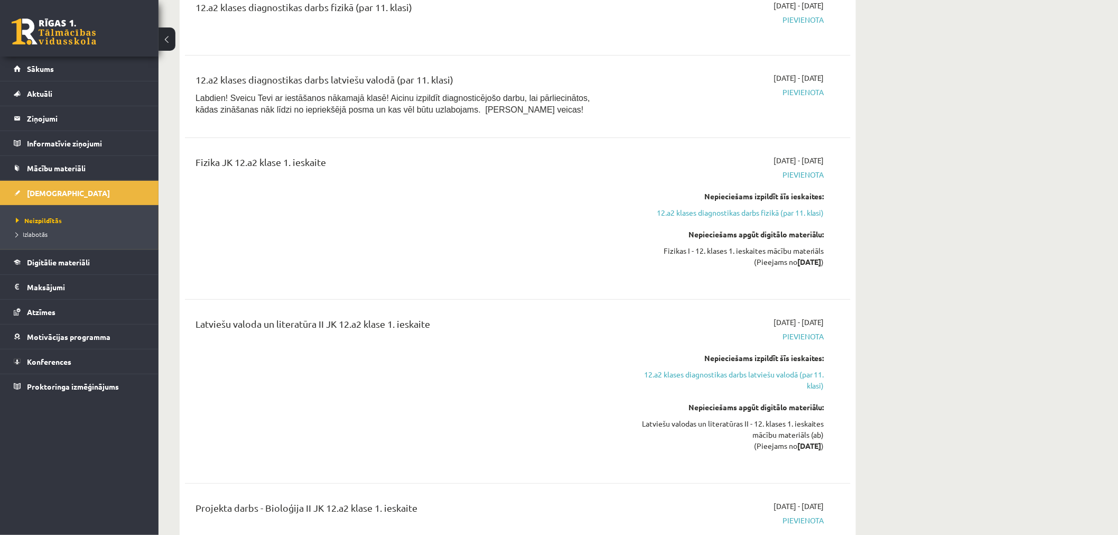
scroll to position [1832, 0]
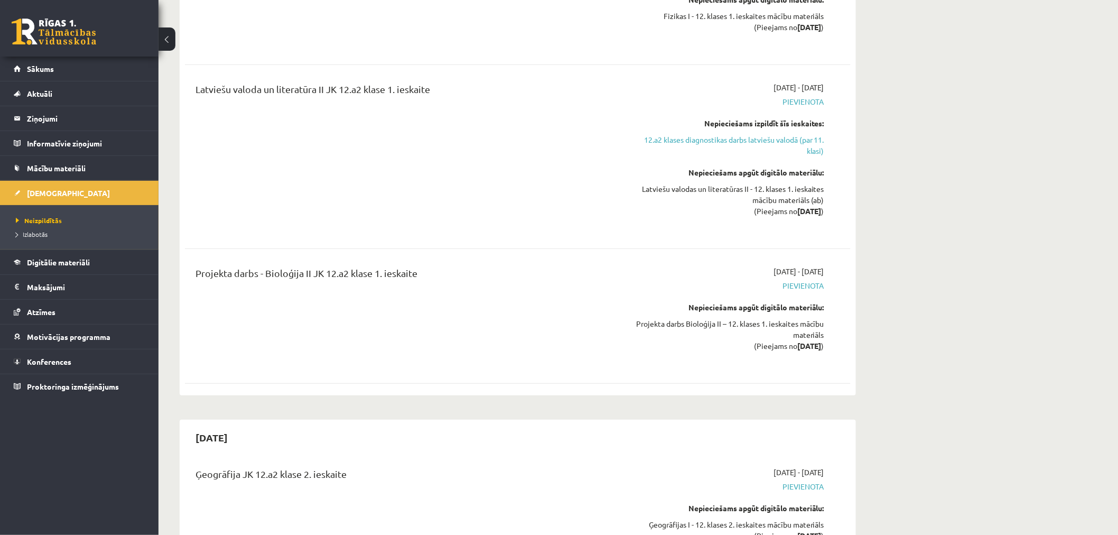
drag, startPoint x: 194, startPoint y: 246, endPoint x: 425, endPoint y: 246, distance: 230.8
click at [425, 266] on div "Projekta darbs - Bioloģija II JK 12.a2 klase 1. ieskaite" at bounding box center [402, 316] width 429 height 100
click at [807, 280] on span "Pievienota" at bounding box center [724, 285] width 199 height 11
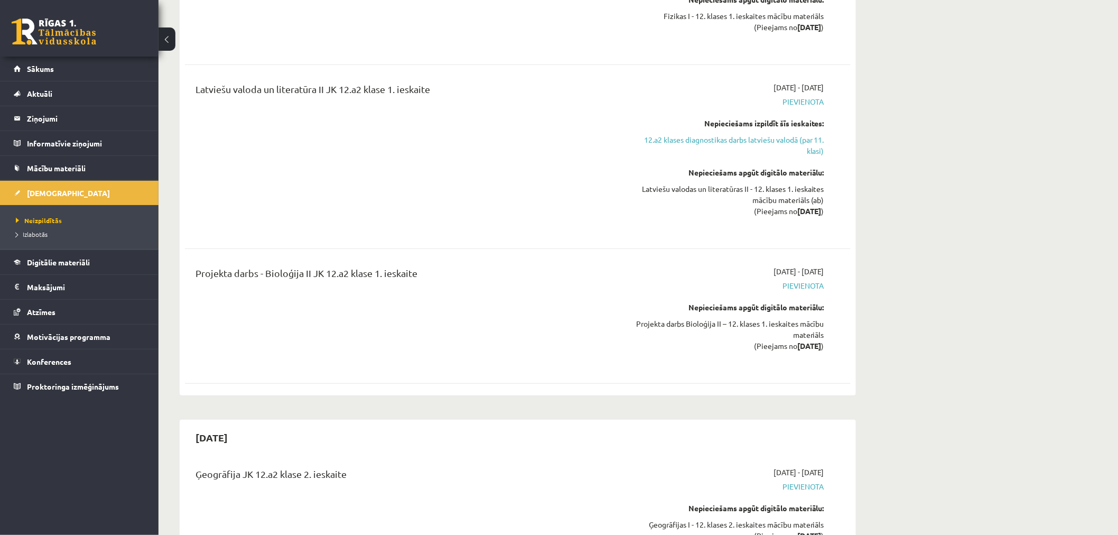
click at [547, 266] on div "Projekta darbs - Bioloģija II JK 12.a2 klase 1. ieskaite" at bounding box center [402, 276] width 414 height 20
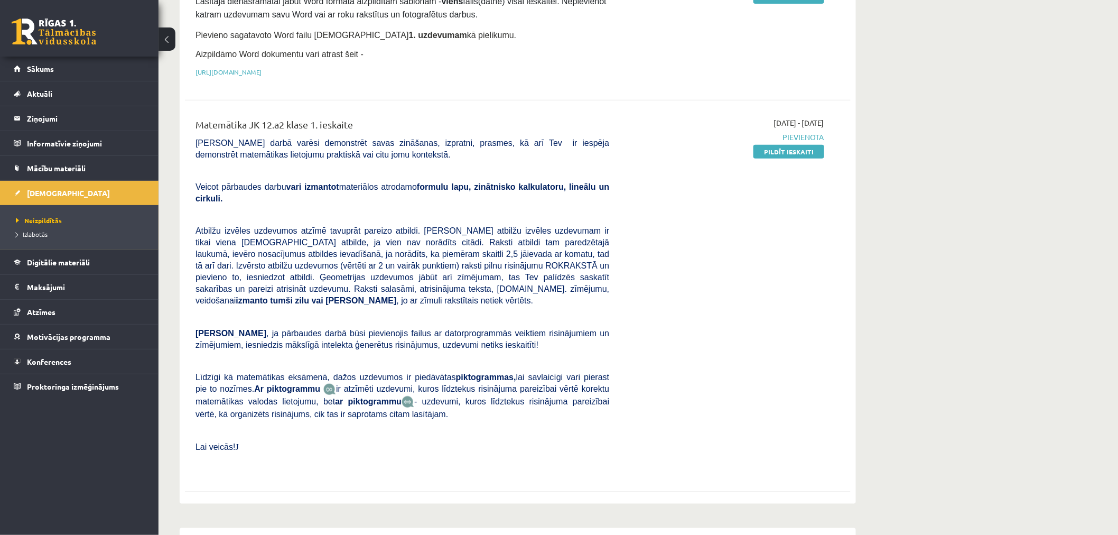
scroll to position [0, 0]
